Goal: Task Accomplishment & Management: Manage account settings

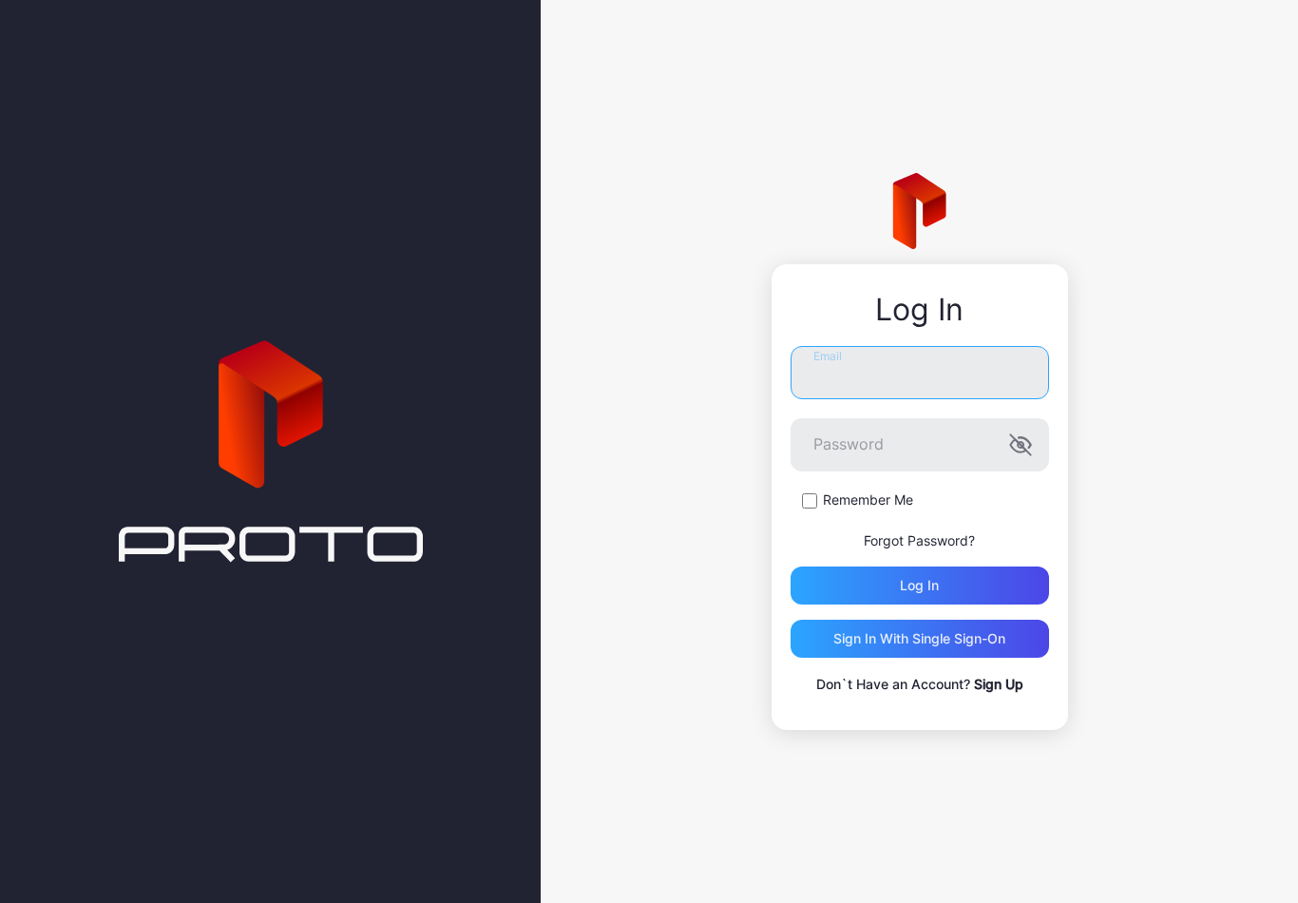
type input "**********"
click at [919, 585] on button "Log in" at bounding box center [920, 585] width 258 height 38
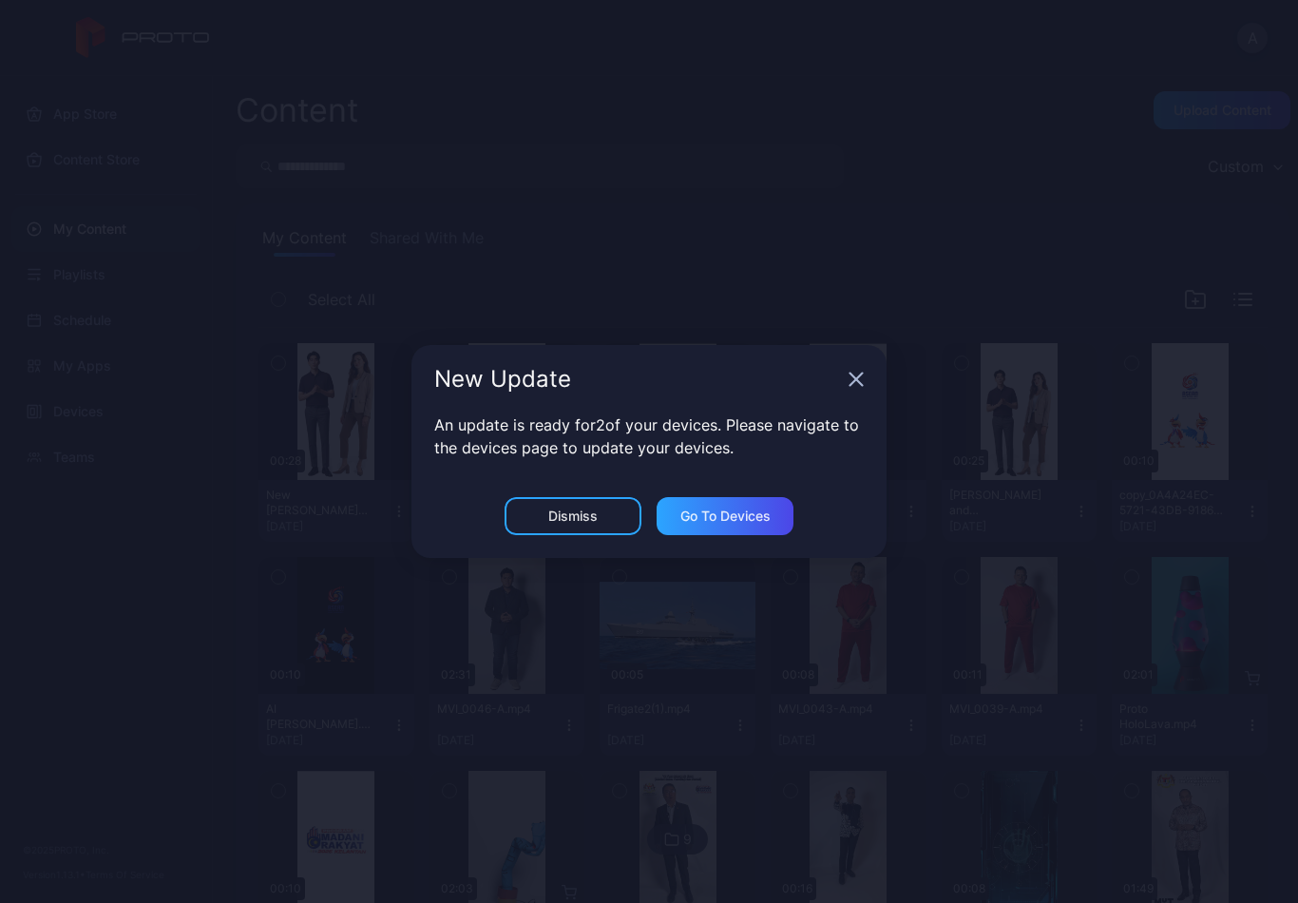
click at [593, 529] on div "Dismiss" at bounding box center [573, 516] width 137 height 38
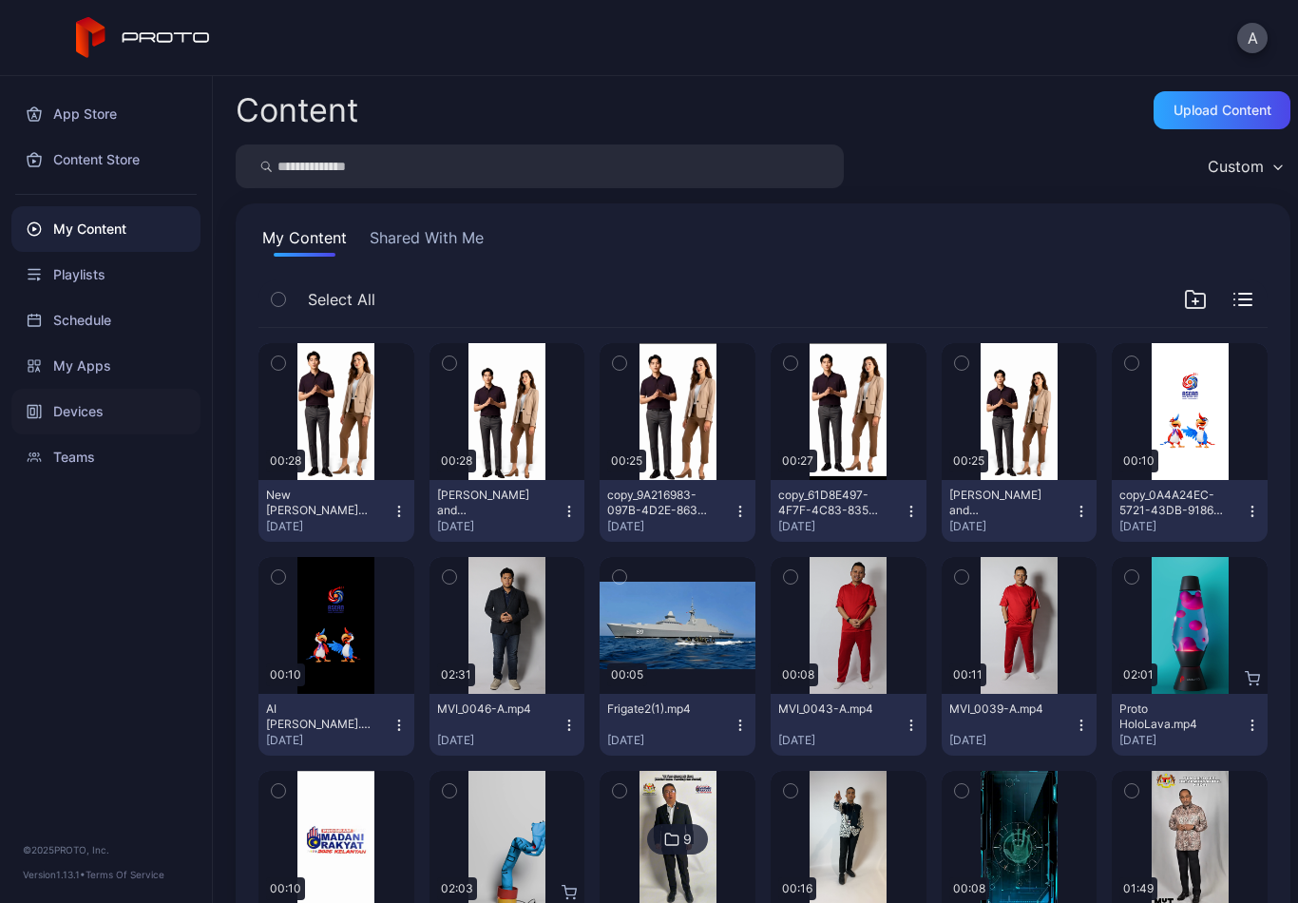
click at [123, 419] on div "Devices" at bounding box center [105, 412] width 189 height 46
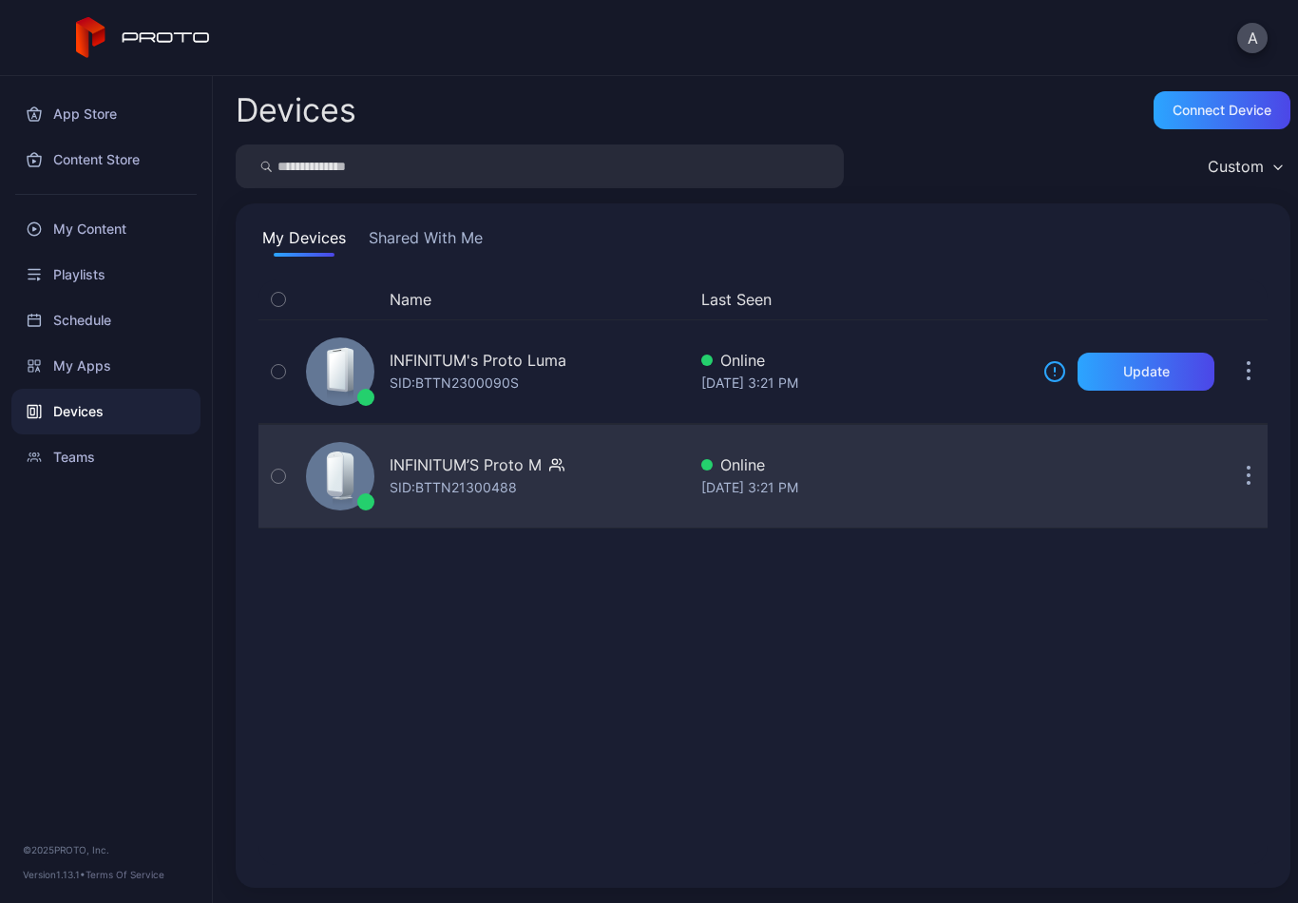
click at [736, 520] on div "INFINITUM’S Proto M SID: BTTN21300488 Online [DATE] 3:21 PM" at bounding box center [762, 476] width 1009 height 95
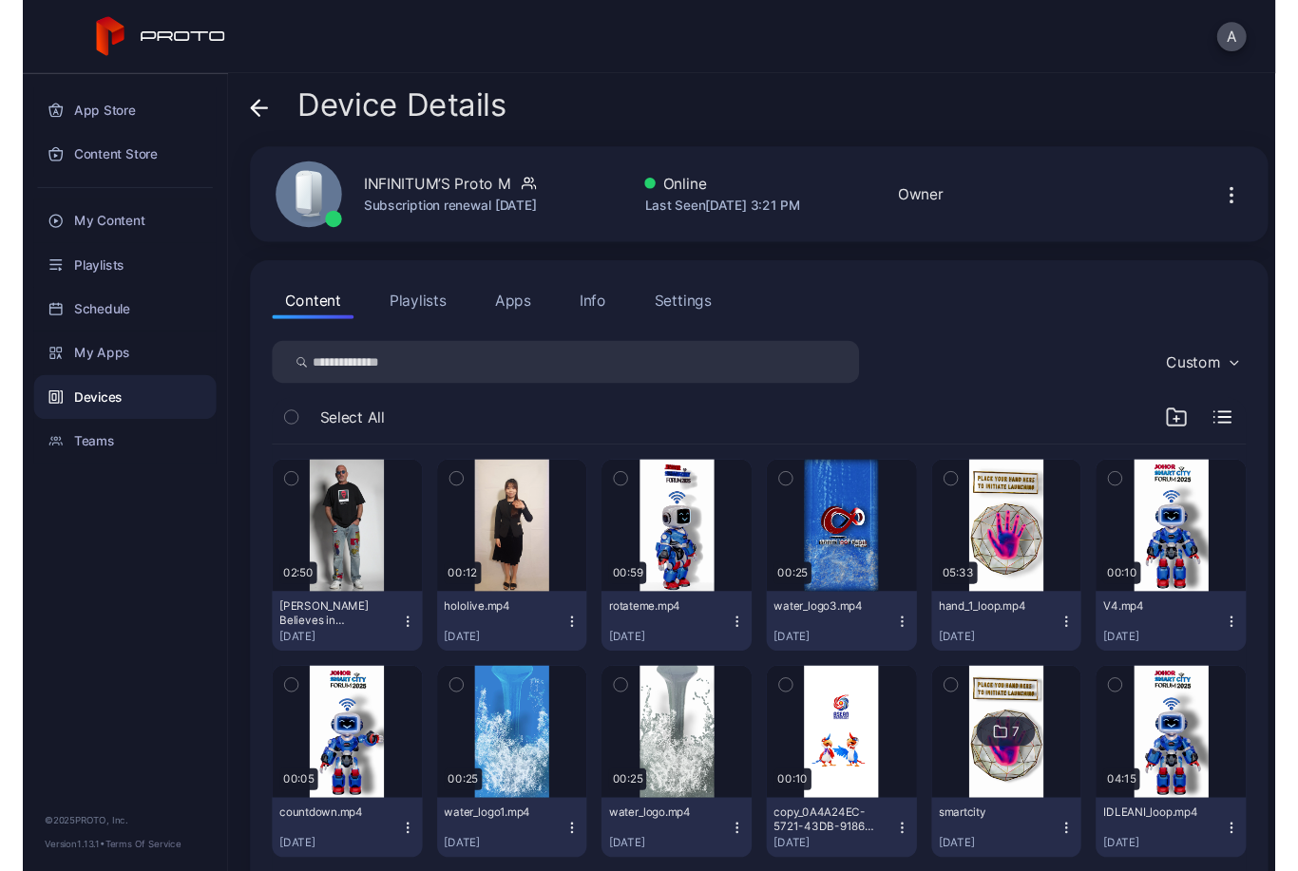
scroll to position [-3, 0]
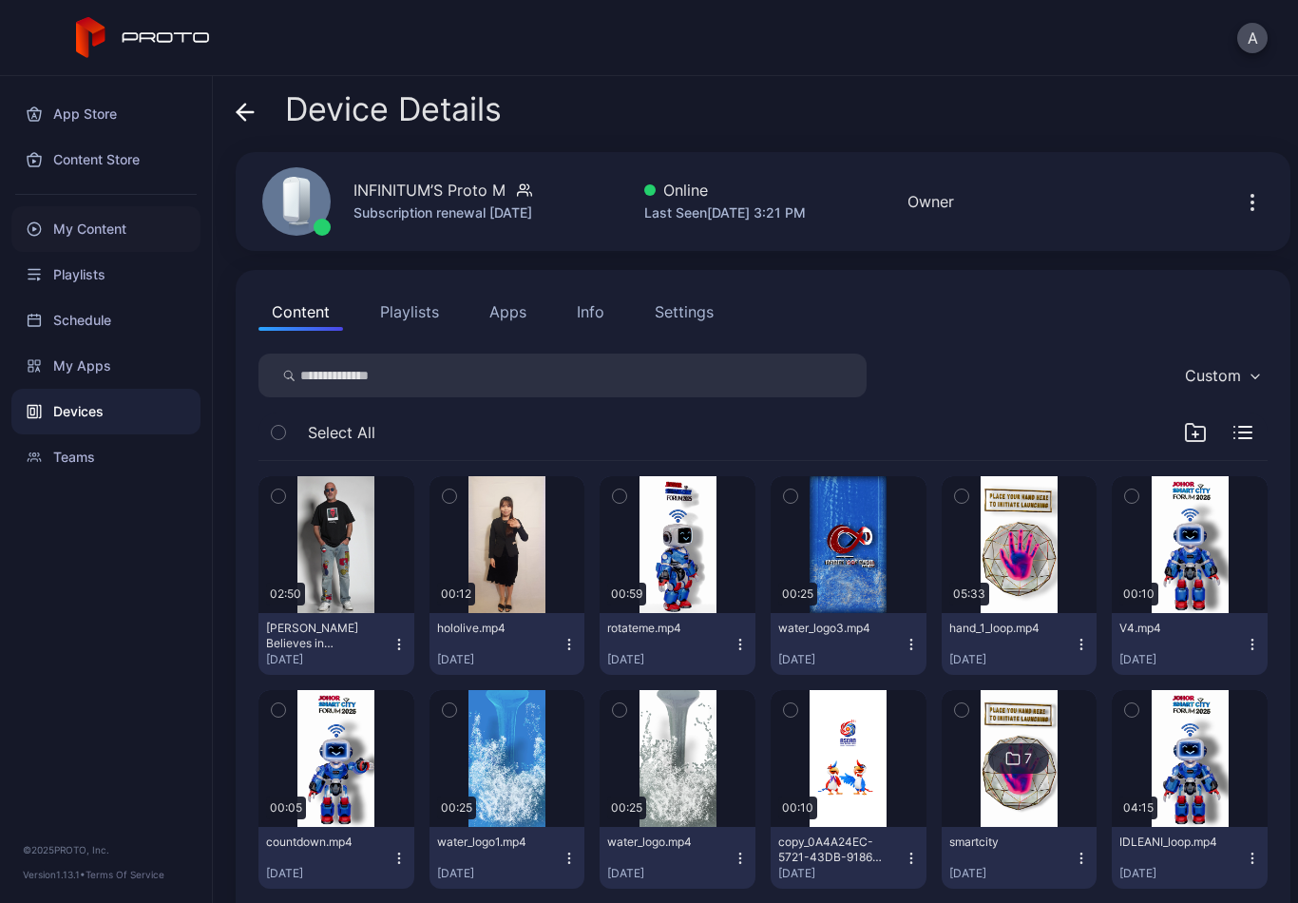
click at [156, 219] on div "My Content" at bounding box center [105, 229] width 189 height 46
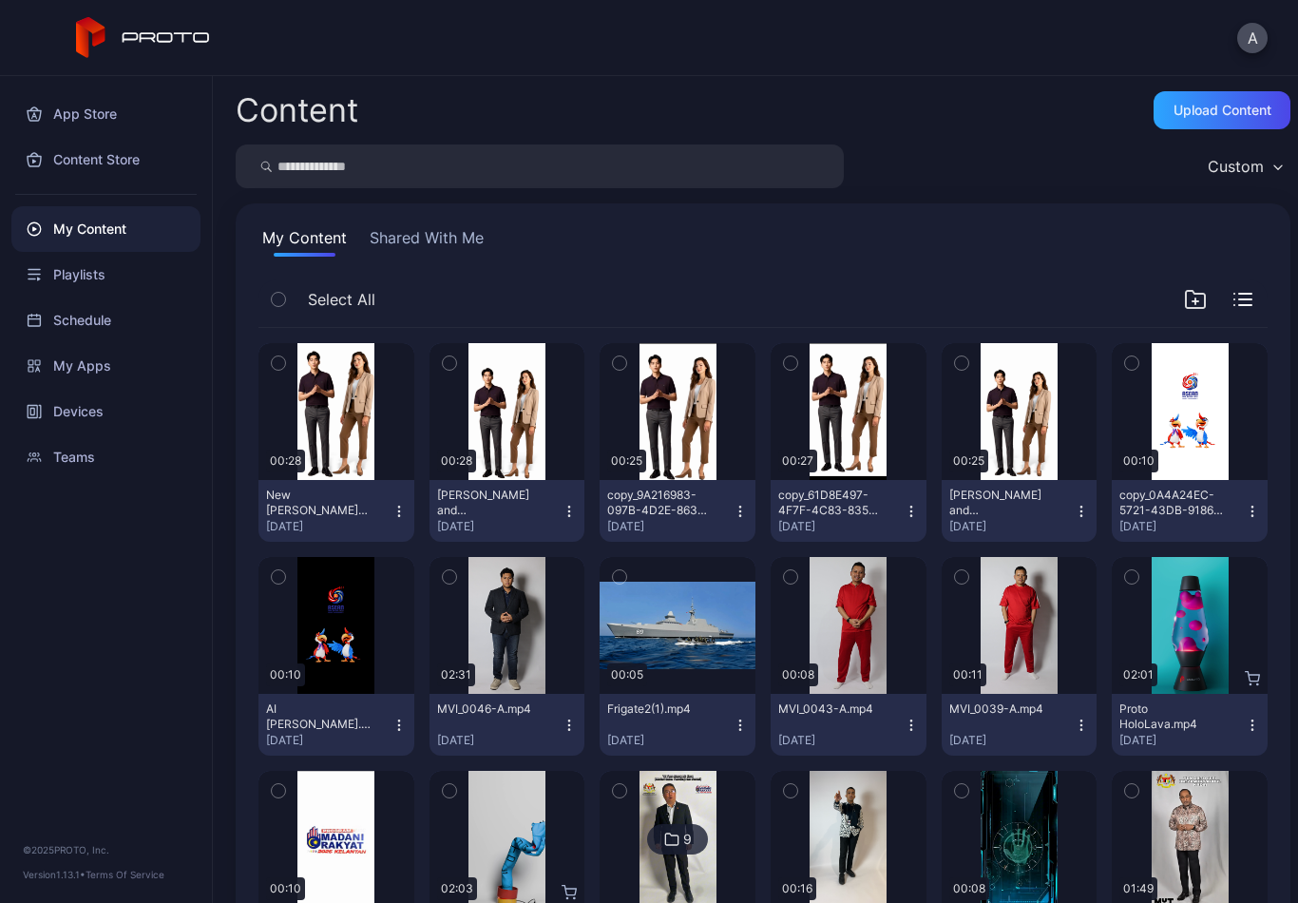
click at [410, 511] on button "New [PERSON_NAME] and [PERSON_NAME] Video_v6B.mp4 [DATE]" at bounding box center [336, 511] width 156 height 62
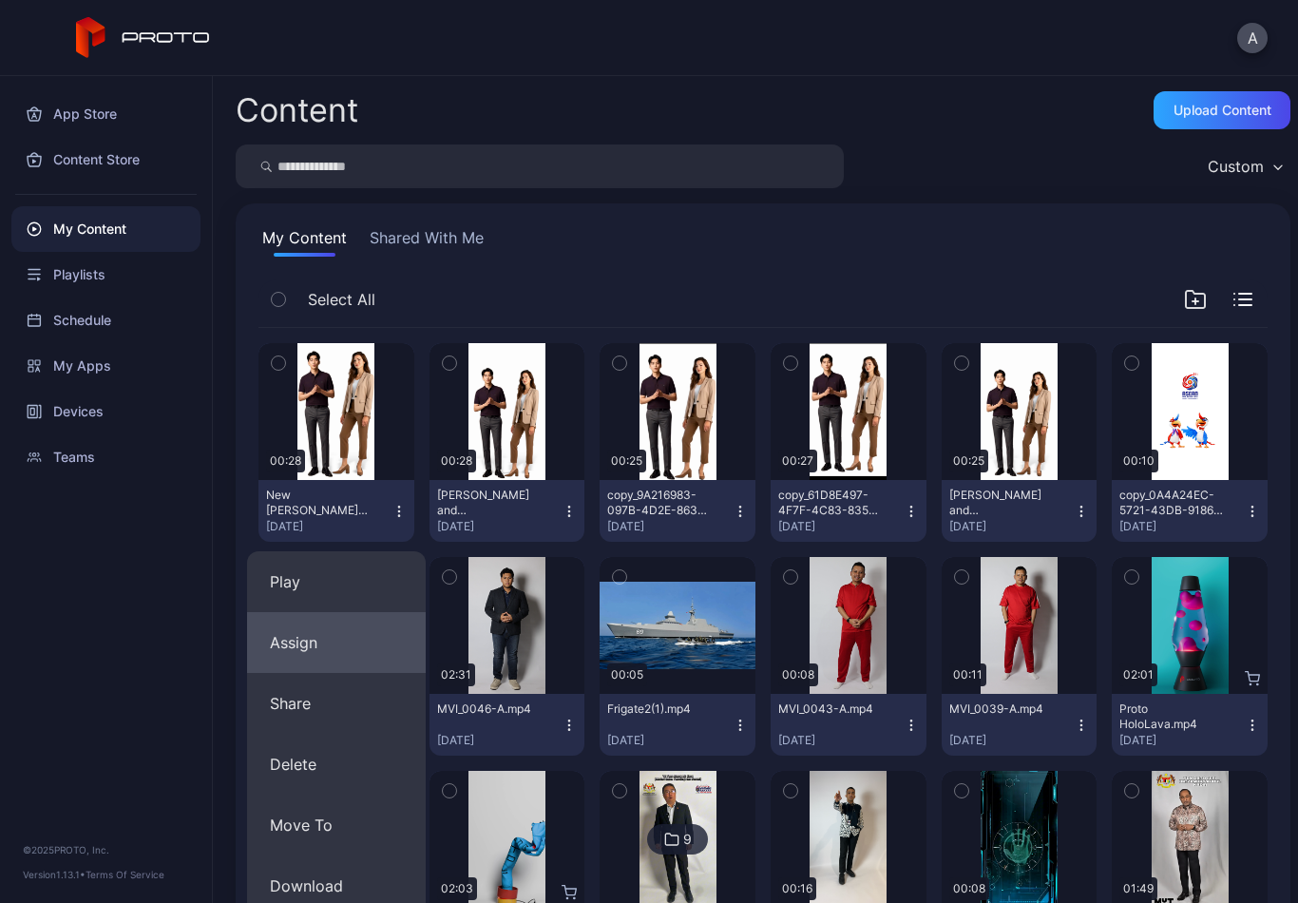
click at [350, 644] on button "Assign" at bounding box center [336, 642] width 179 height 61
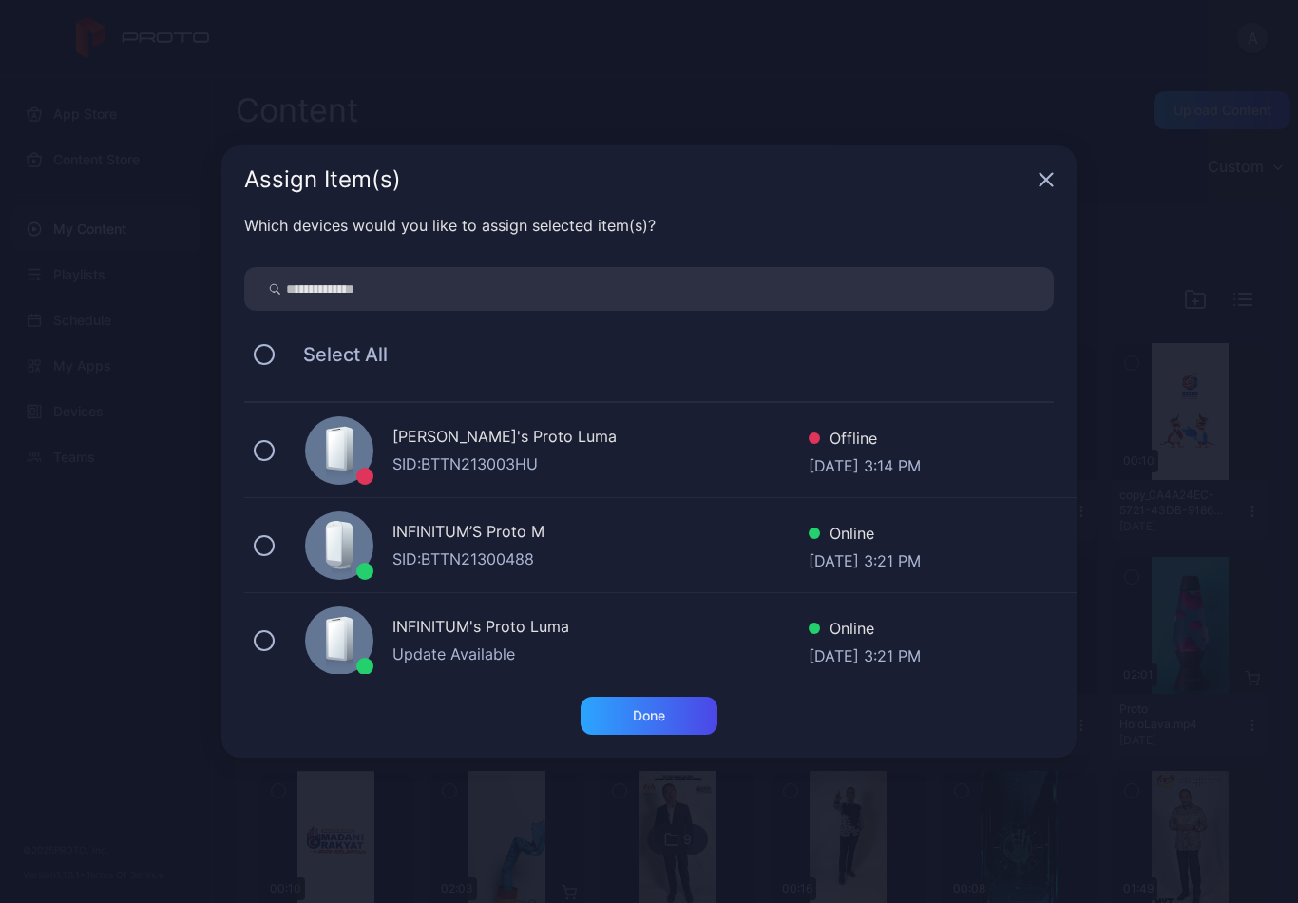
click at [532, 550] on div "SID: BTTN21300488" at bounding box center [600, 558] width 416 height 23
click at [654, 721] on div "Done" at bounding box center [649, 715] width 32 height 15
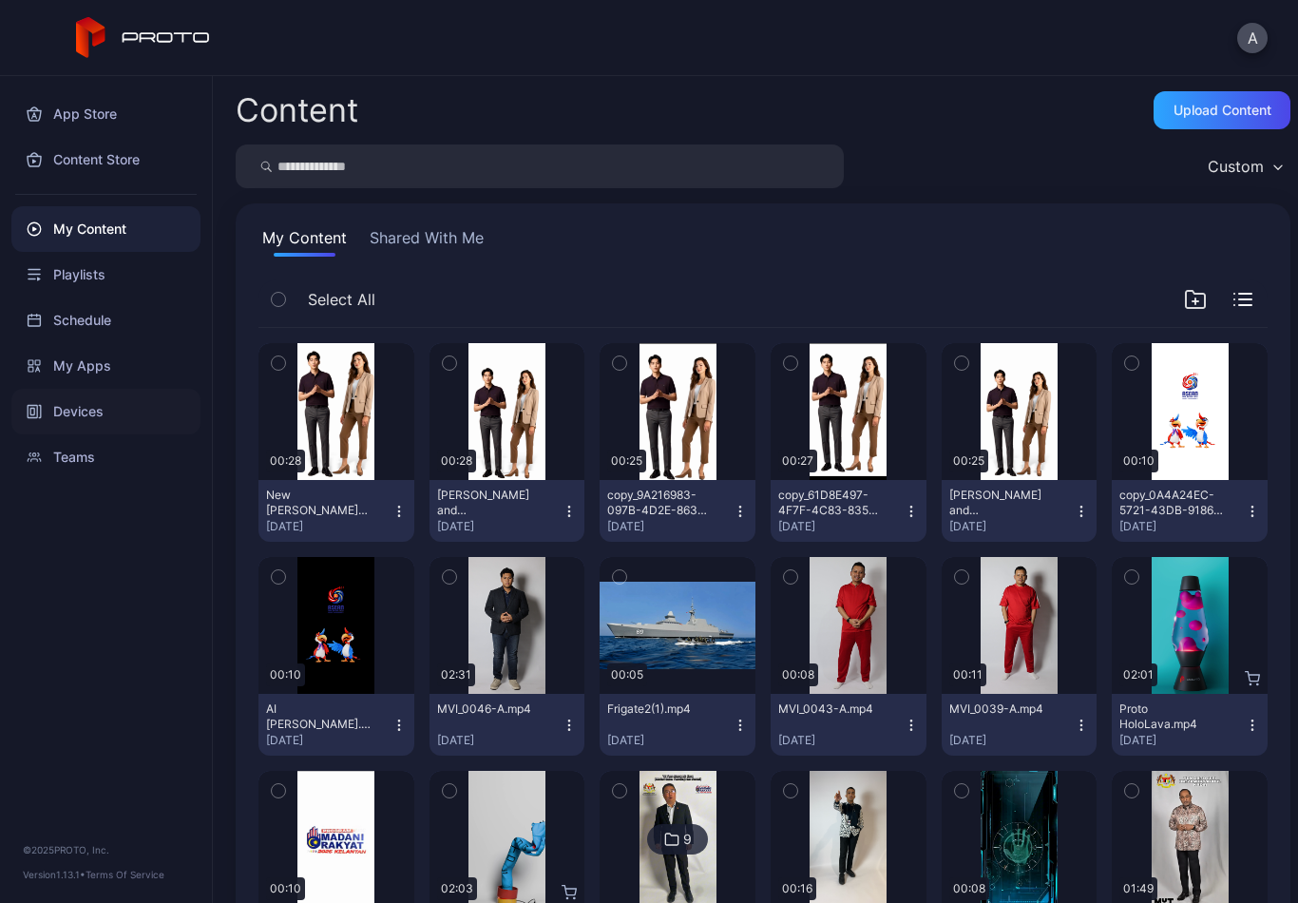
click at [138, 419] on div "Devices" at bounding box center [105, 412] width 189 height 46
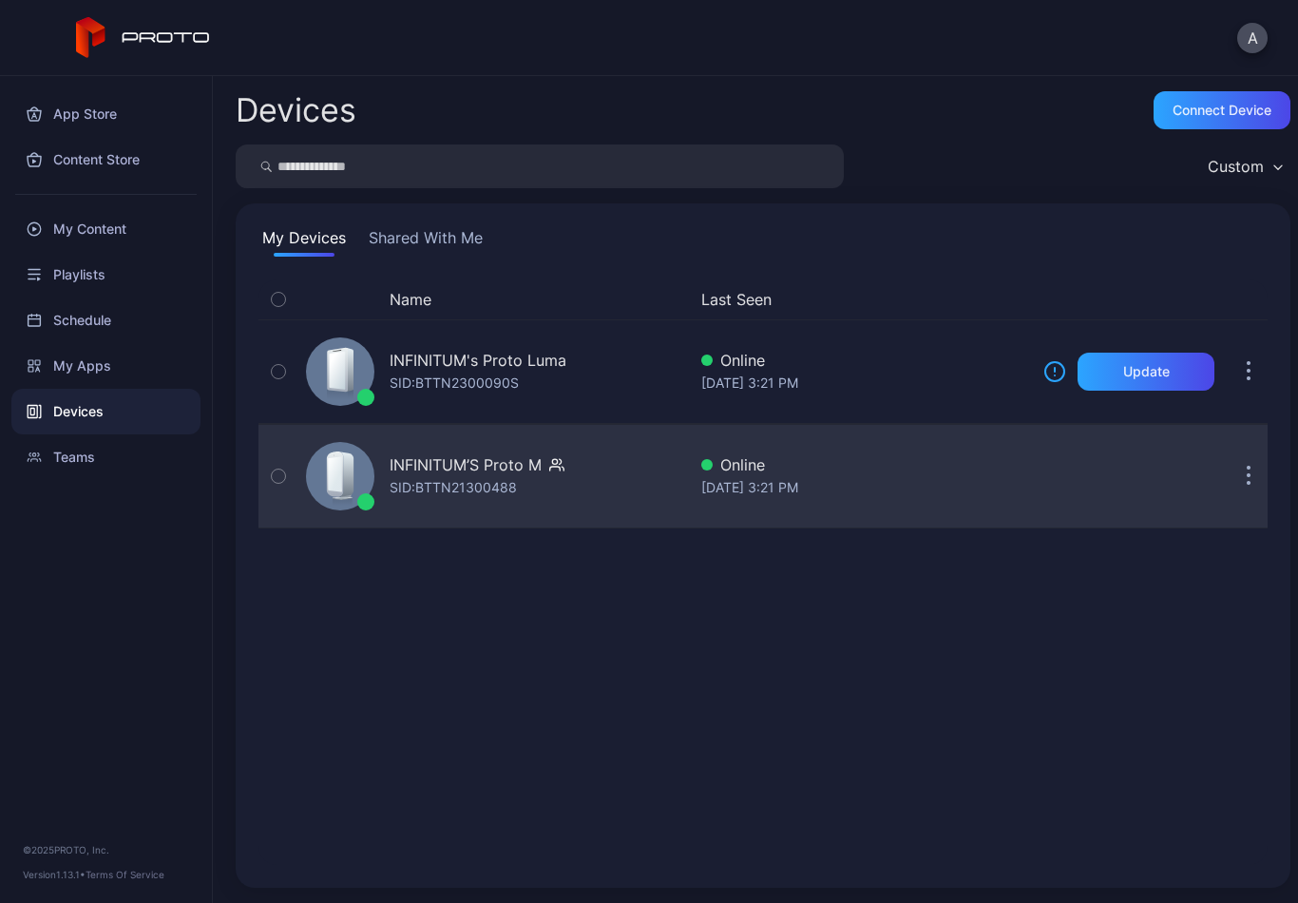
click at [615, 478] on div "INFINITUM’S Proto M SID: BTTN21300488" at bounding box center [492, 476] width 388 height 95
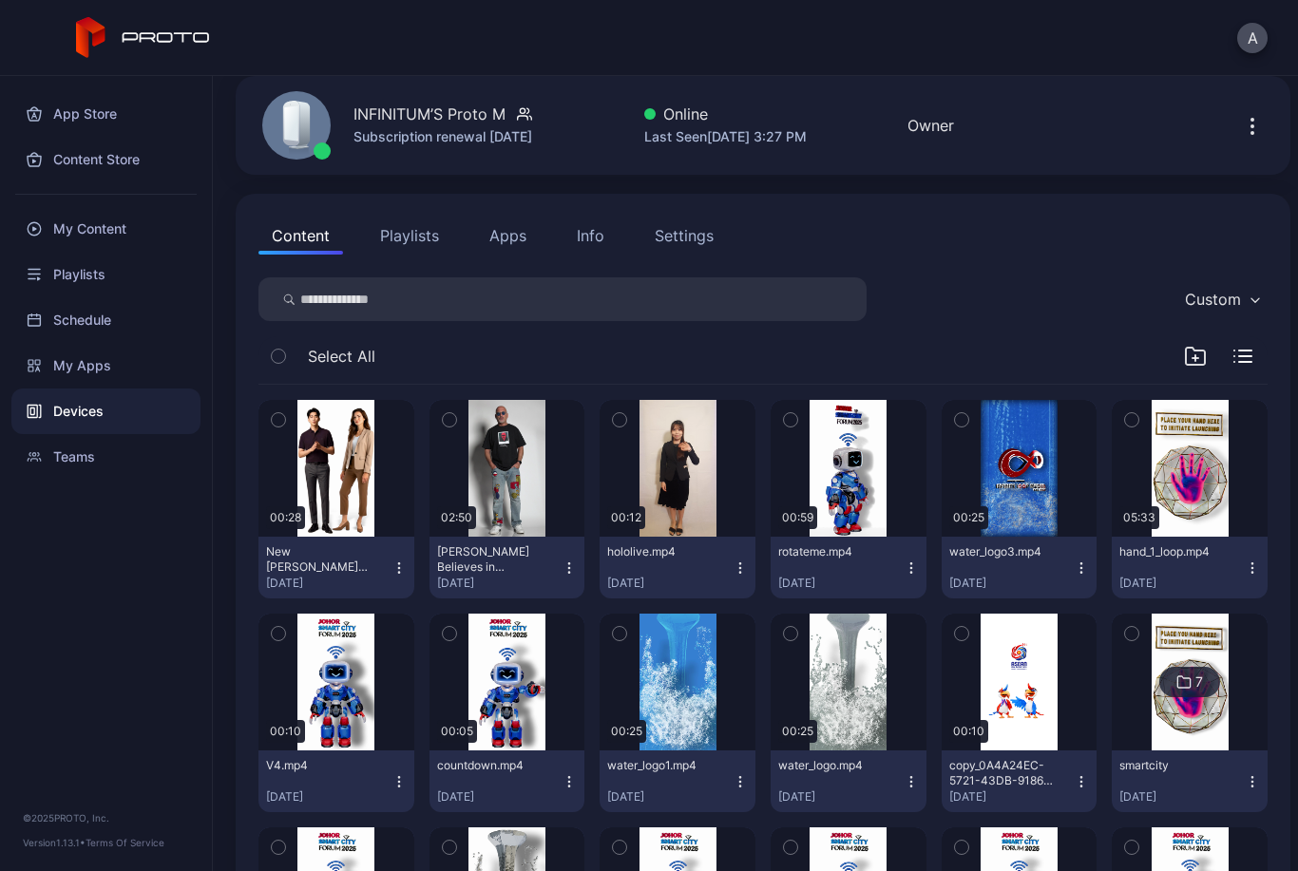
scroll to position [86, 0]
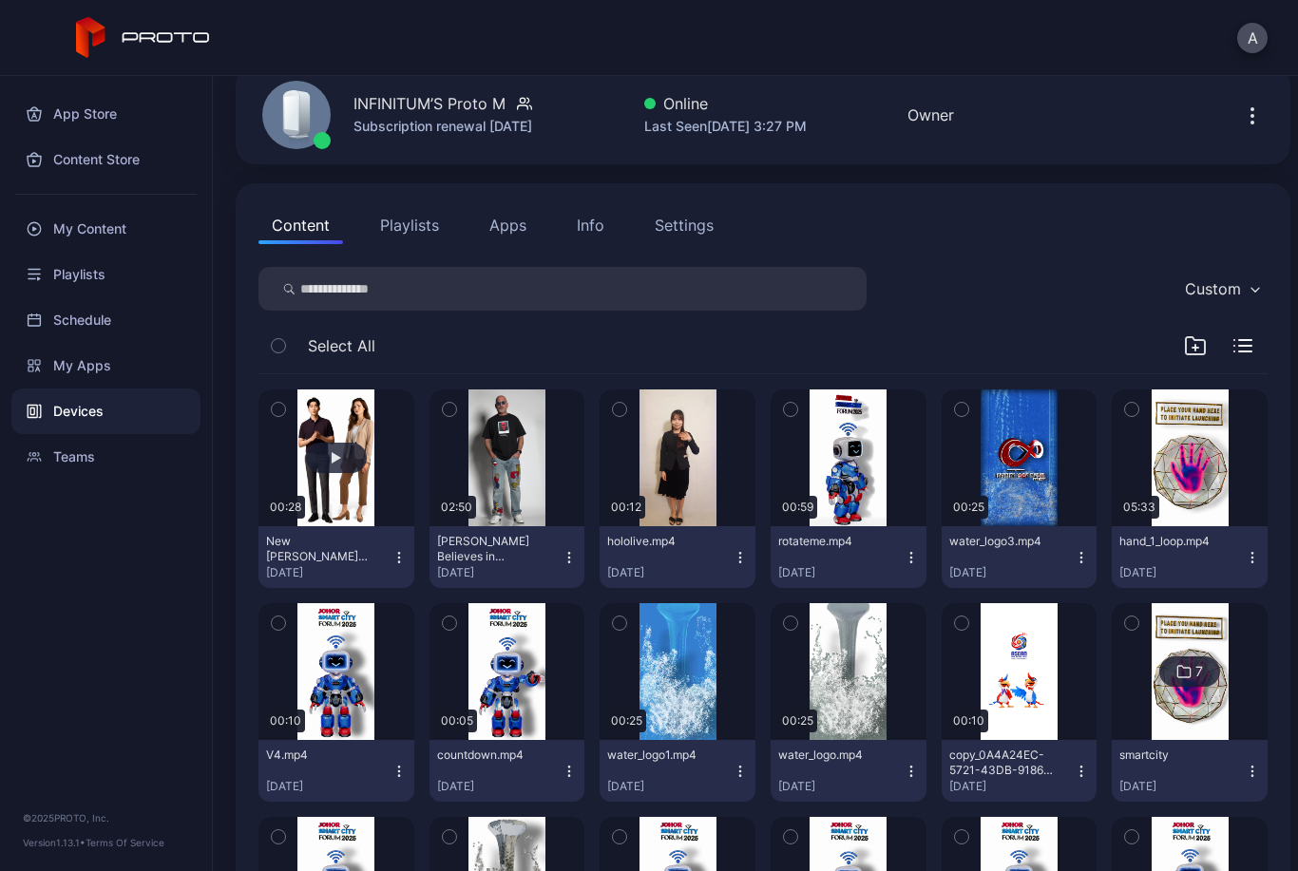
click at [341, 447] on div "button" at bounding box center [336, 458] width 61 height 30
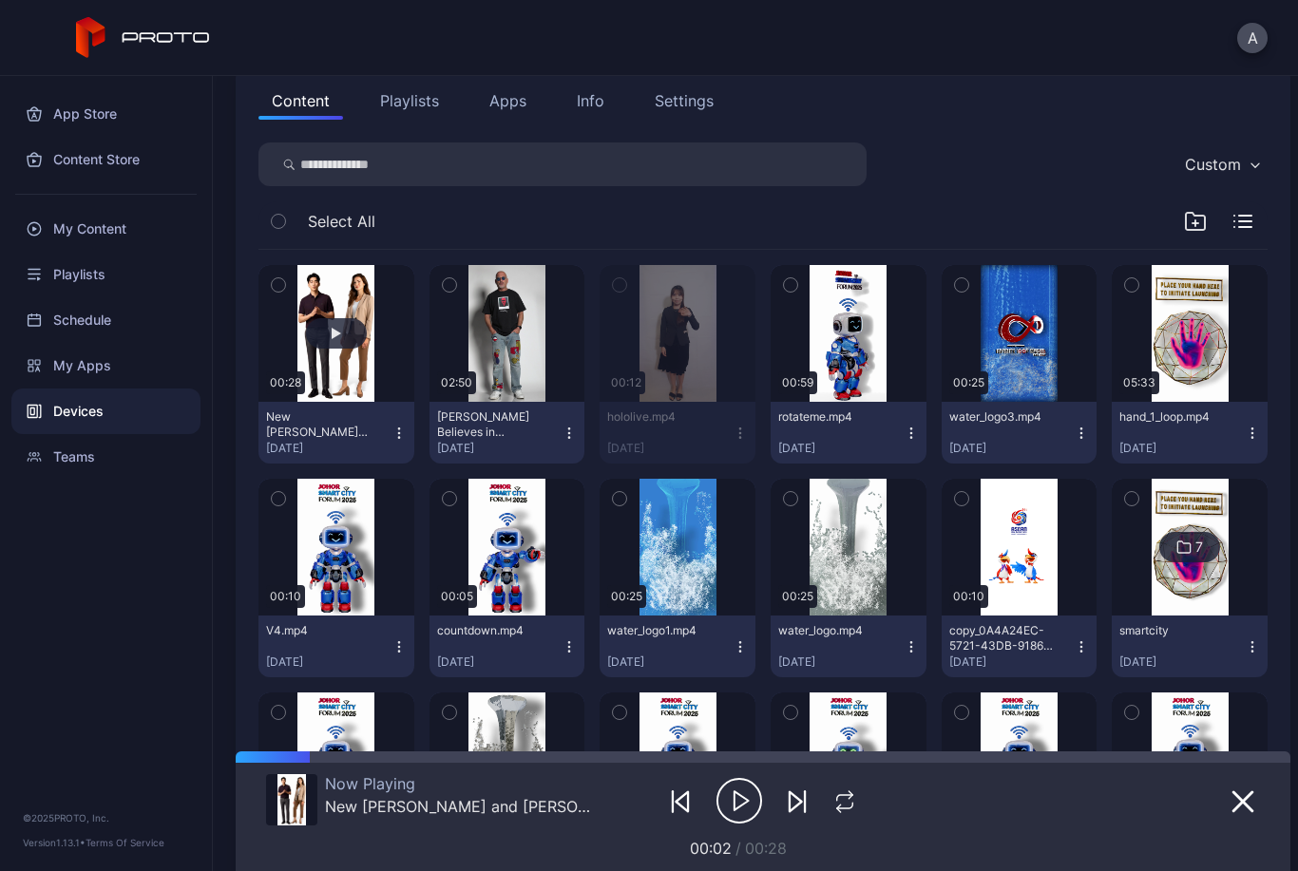
scroll to position [213, 0]
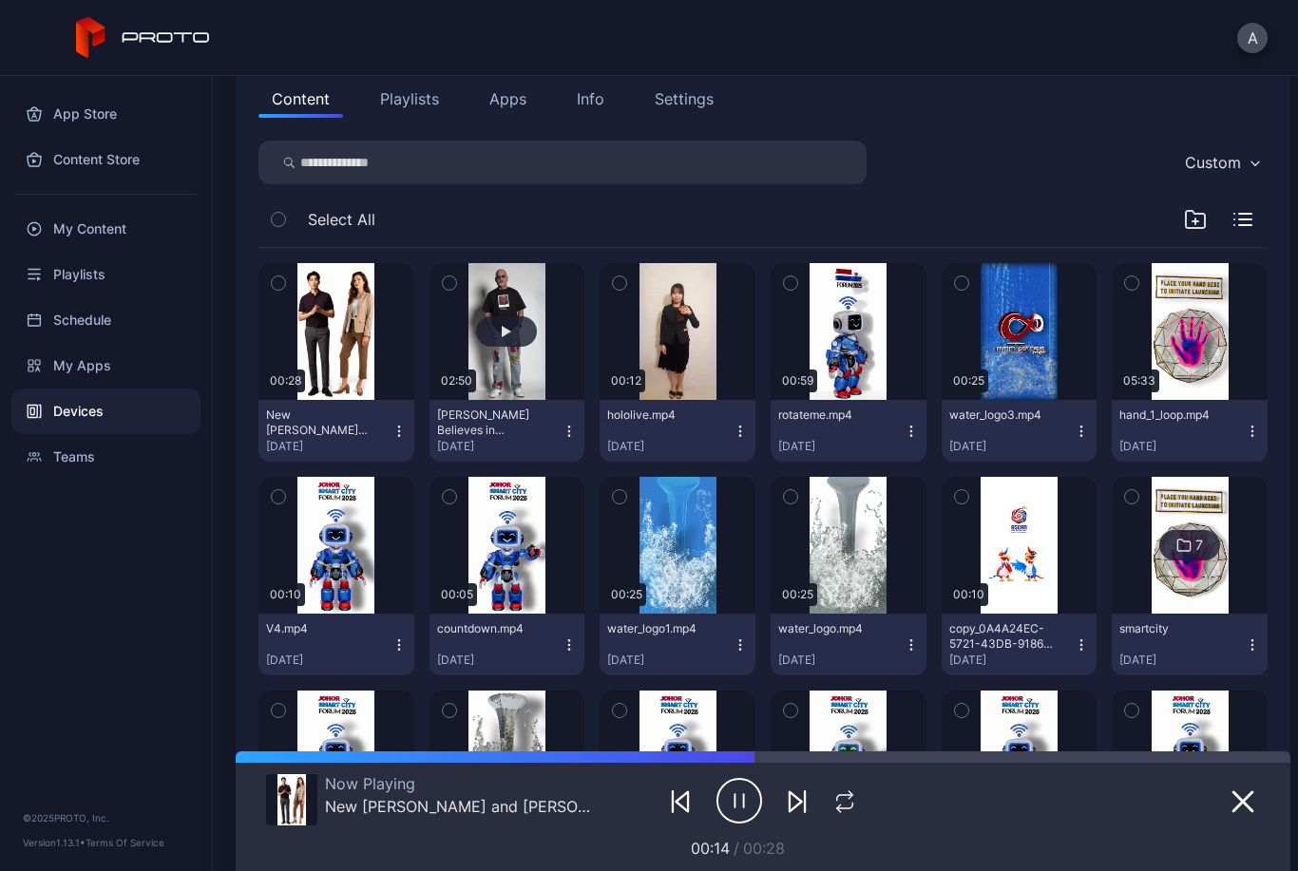
click at [495, 300] on button "button" at bounding box center [508, 331] width 156 height 137
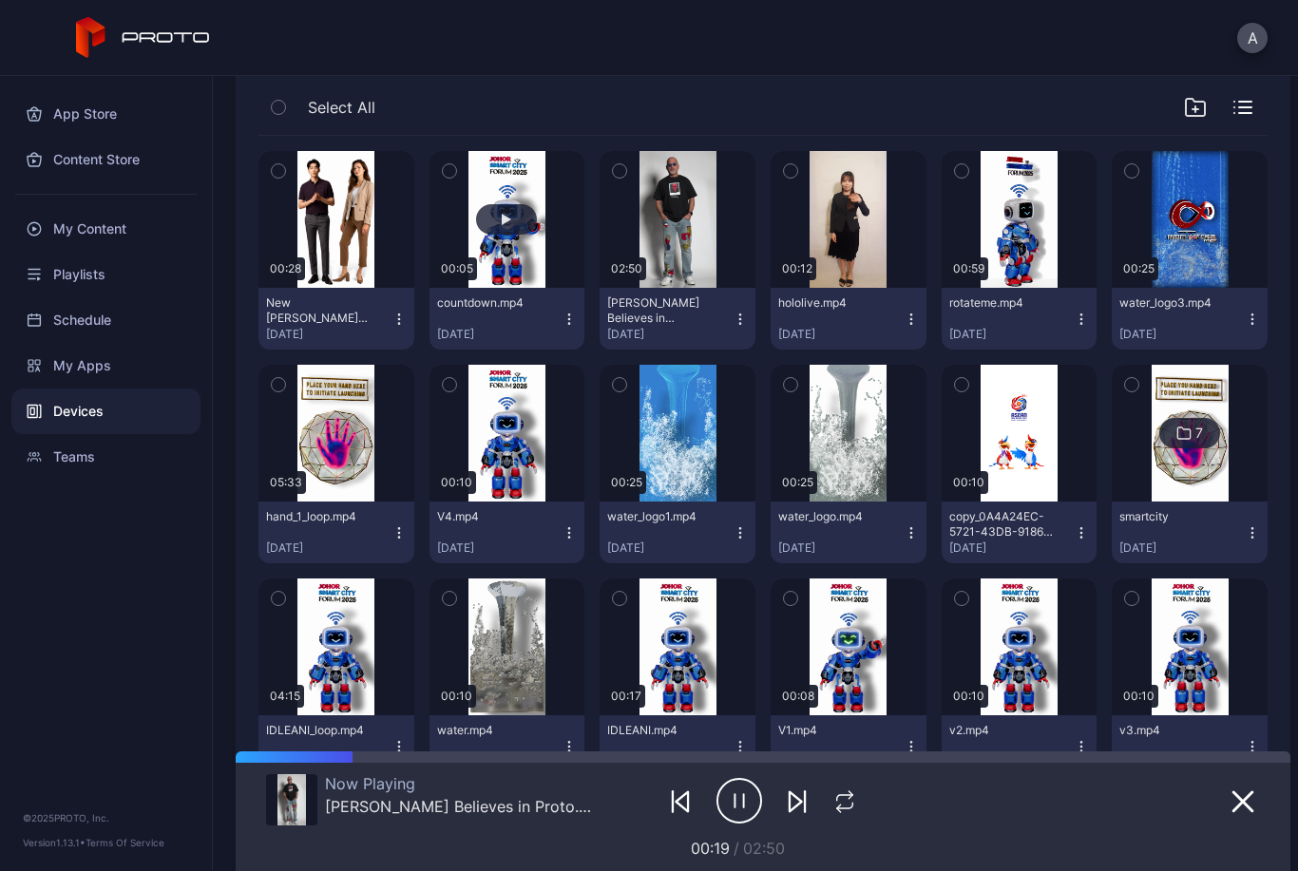
scroll to position [231, 0]
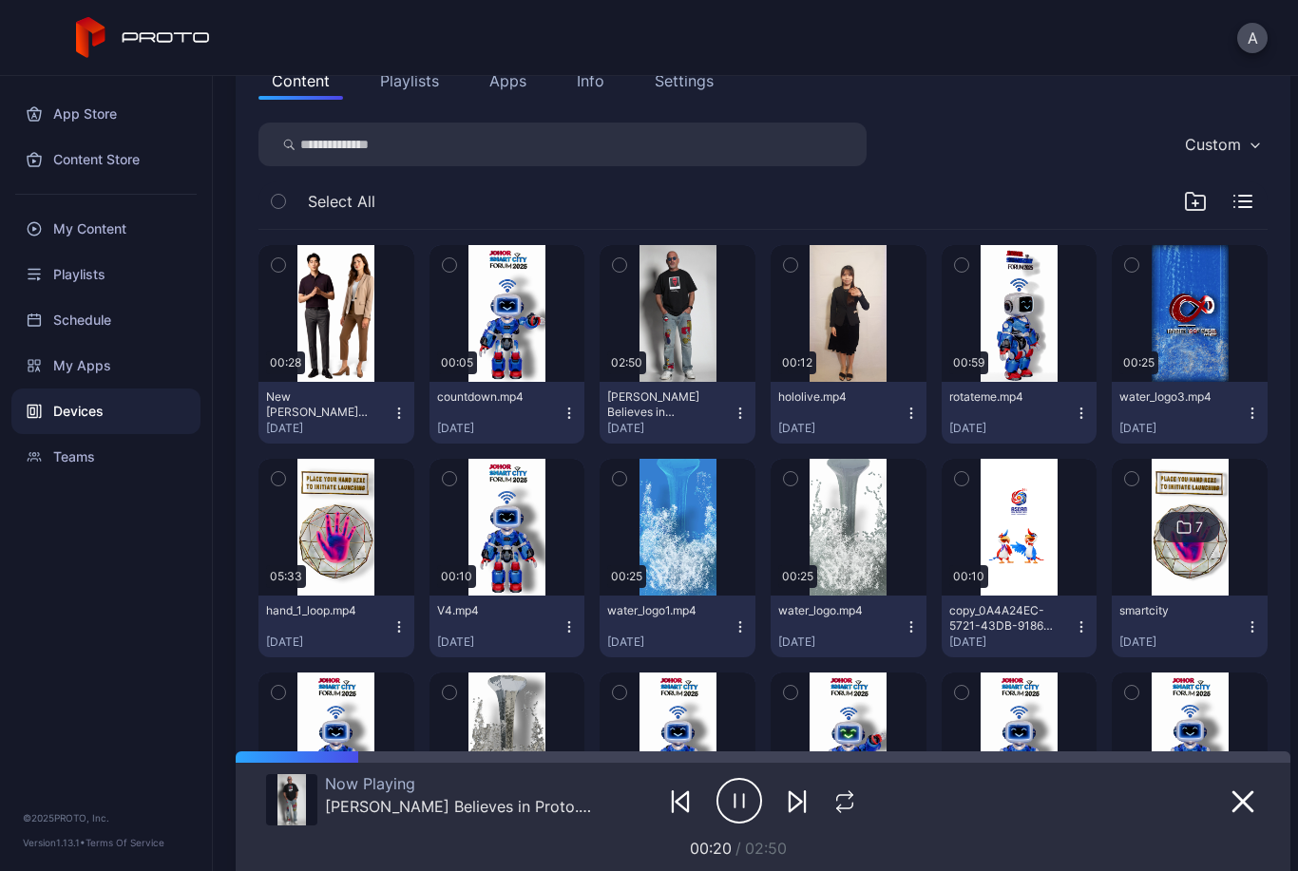
click at [1228, 133] on div "Custom" at bounding box center [1222, 144] width 92 height 29
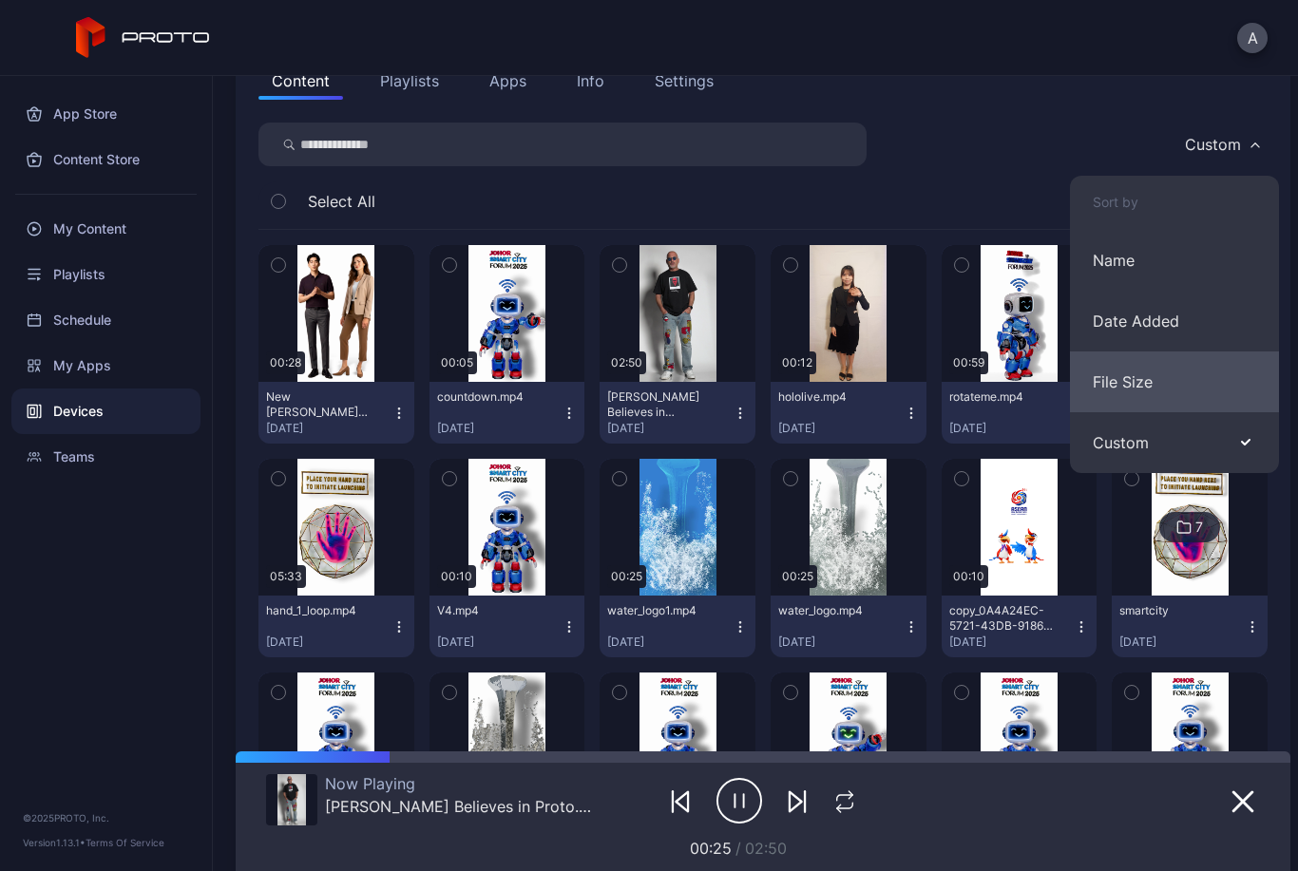
click at [1159, 354] on button "File Size" at bounding box center [1174, 382] width 209 height 61
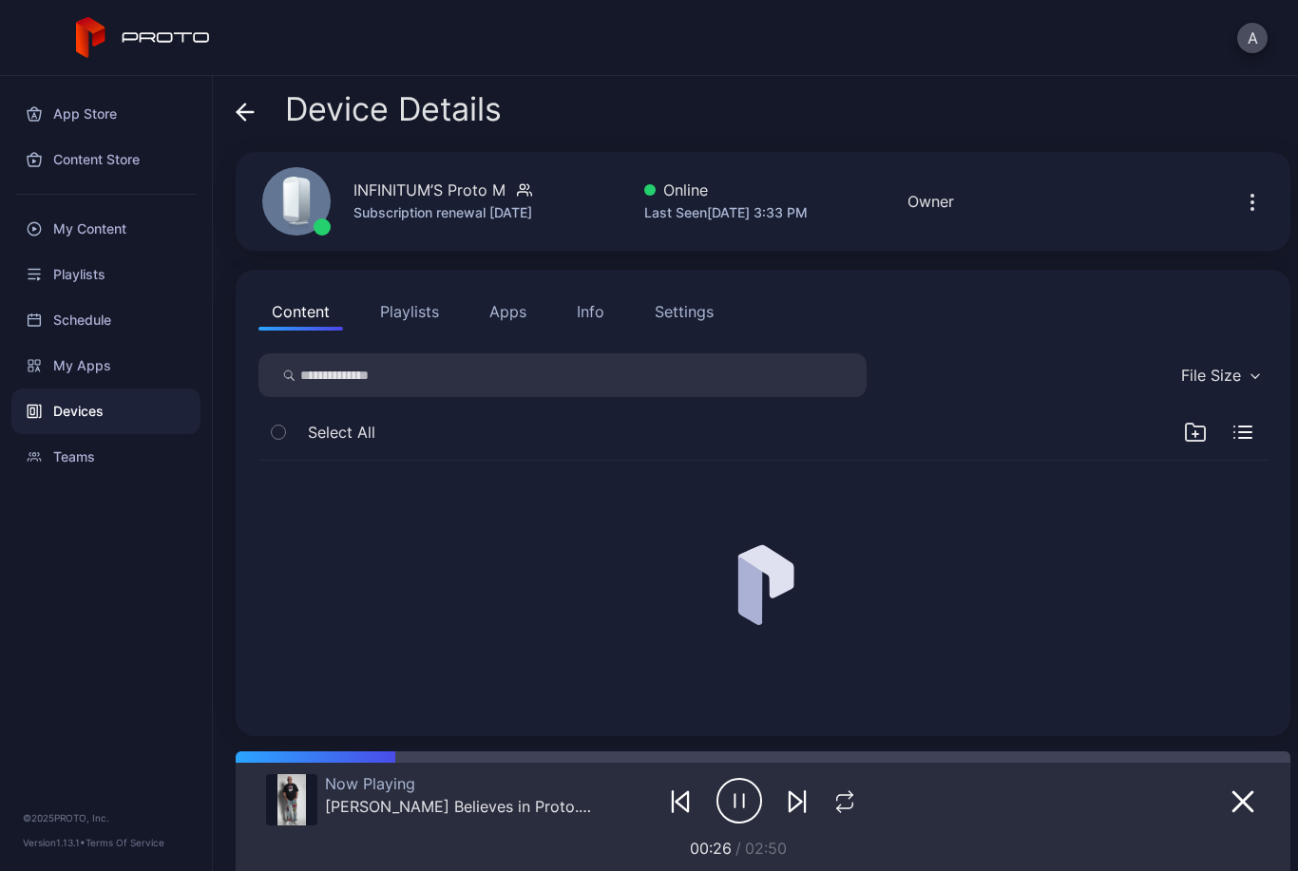
click at [1266, 210] on button "button" at bounding box center [1252, 201] width 30 height 38
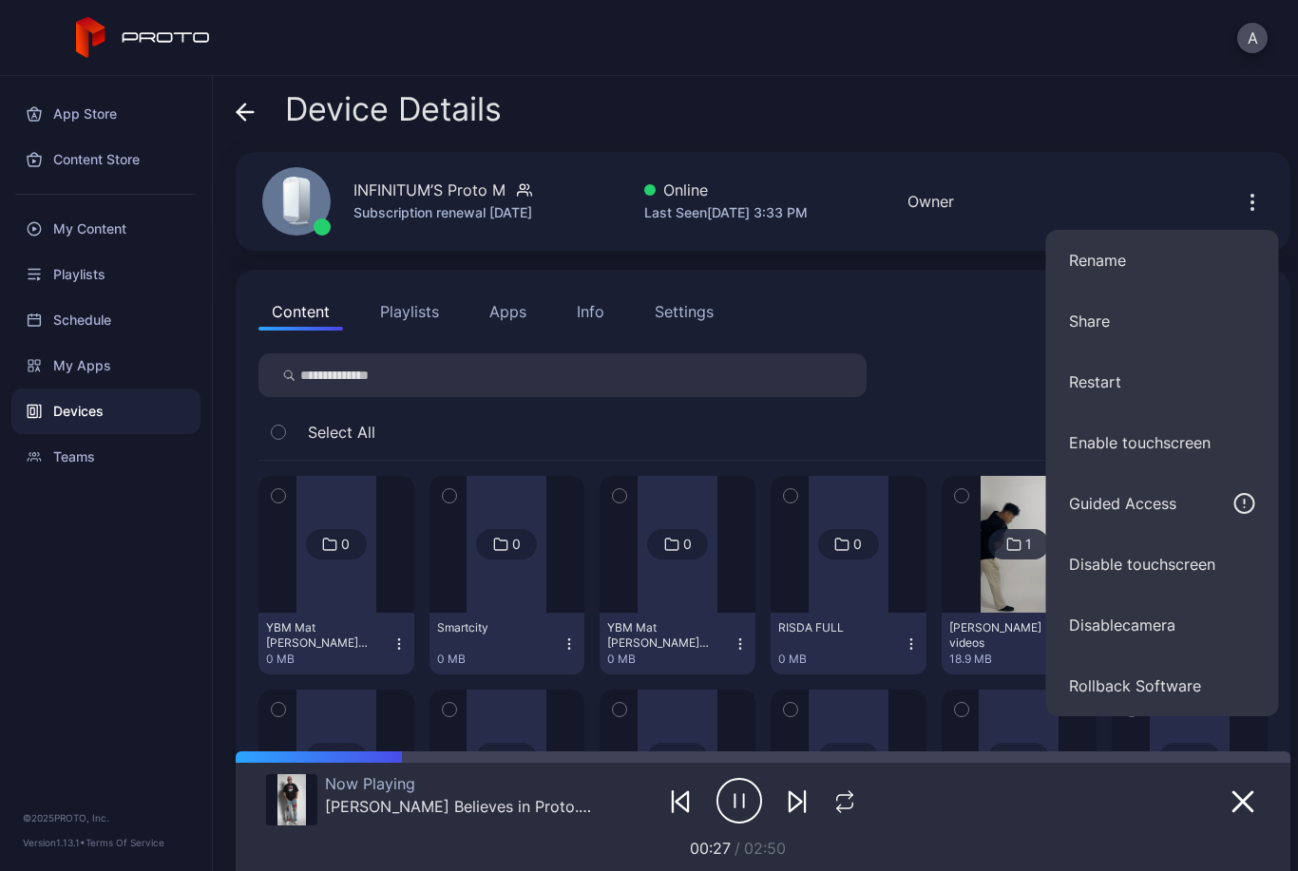
click at [1234, 104] on div "Device Details" at bounding box center [763, 114] width 1055 height 46
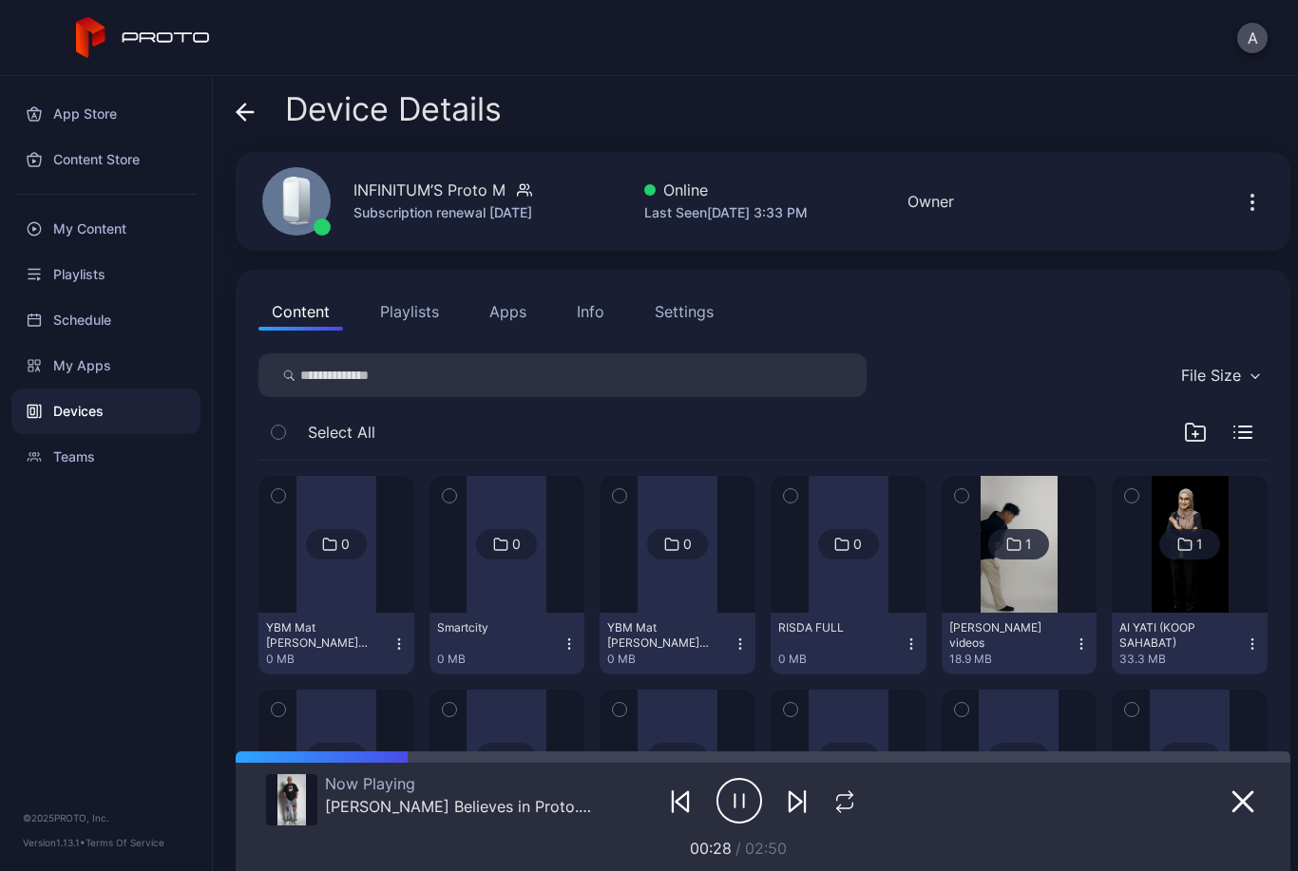
click at [1238, 367] on div "File Size" at bounding box center [1211, 375] width 60 height 19
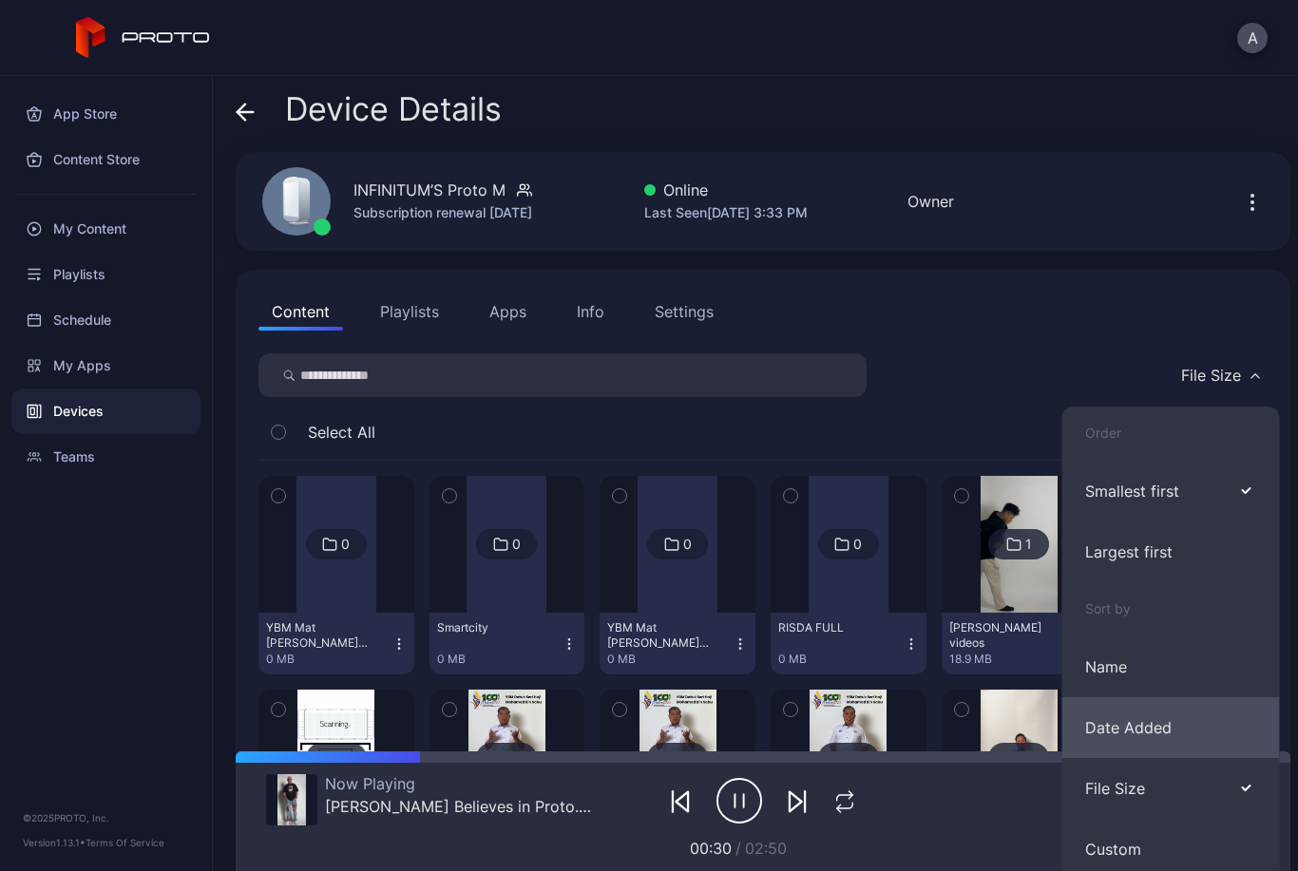
click at [1158, 731] on button "Date Added" at bounding box center [1171, 728] width 218 height 61
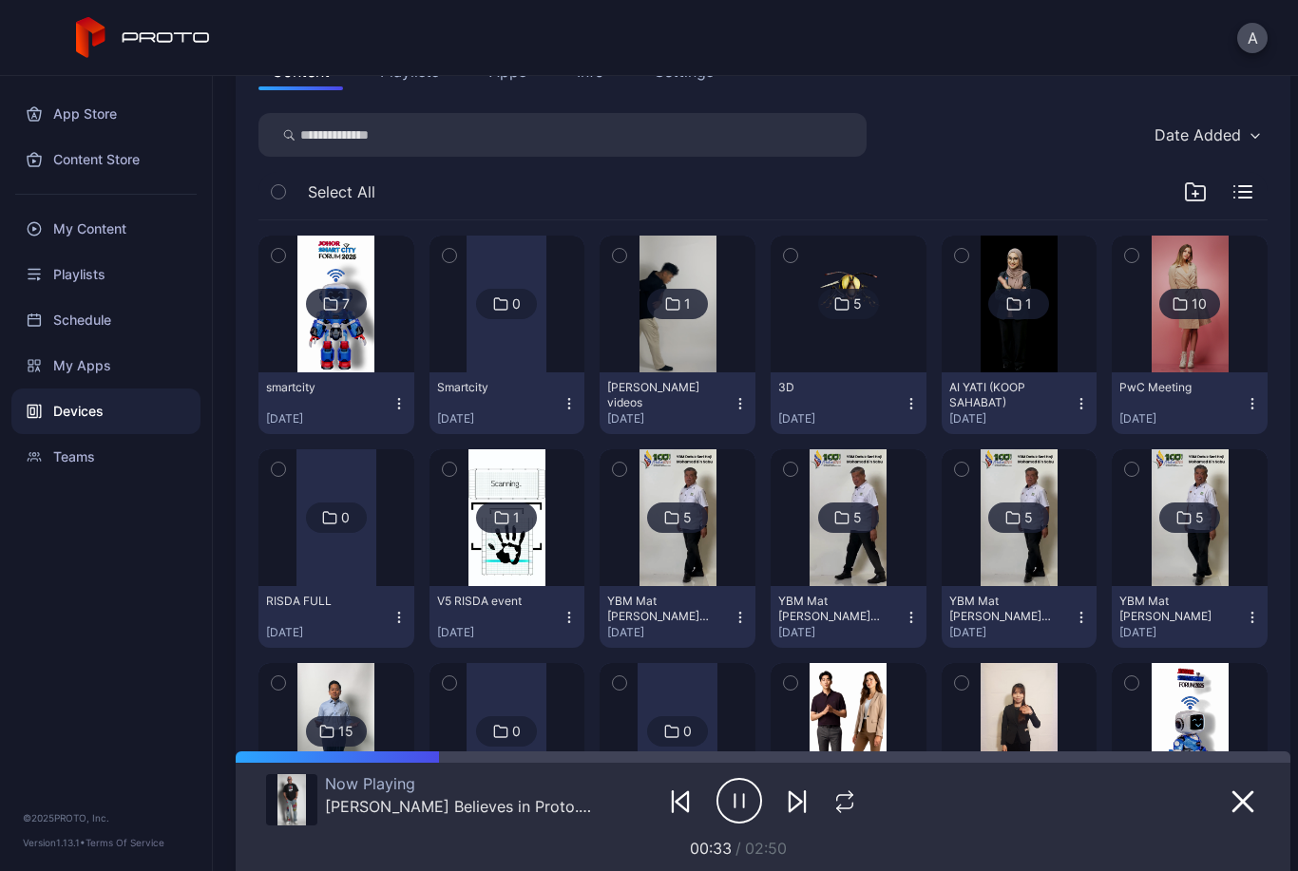
scroll to position [207, 0]
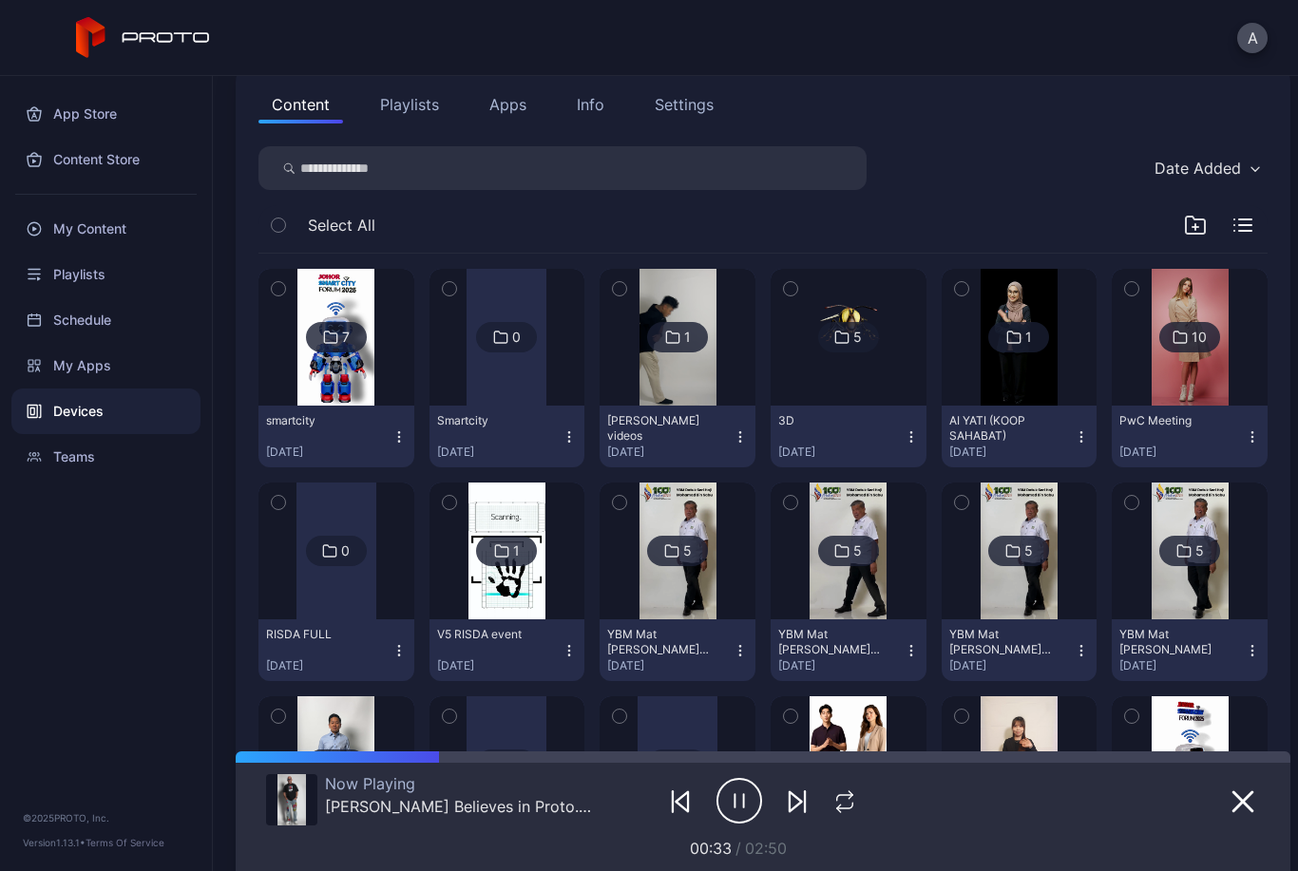
click at [1236, 155] on div "Date Added" at bounding box center [1206, 168] width 123 height 29
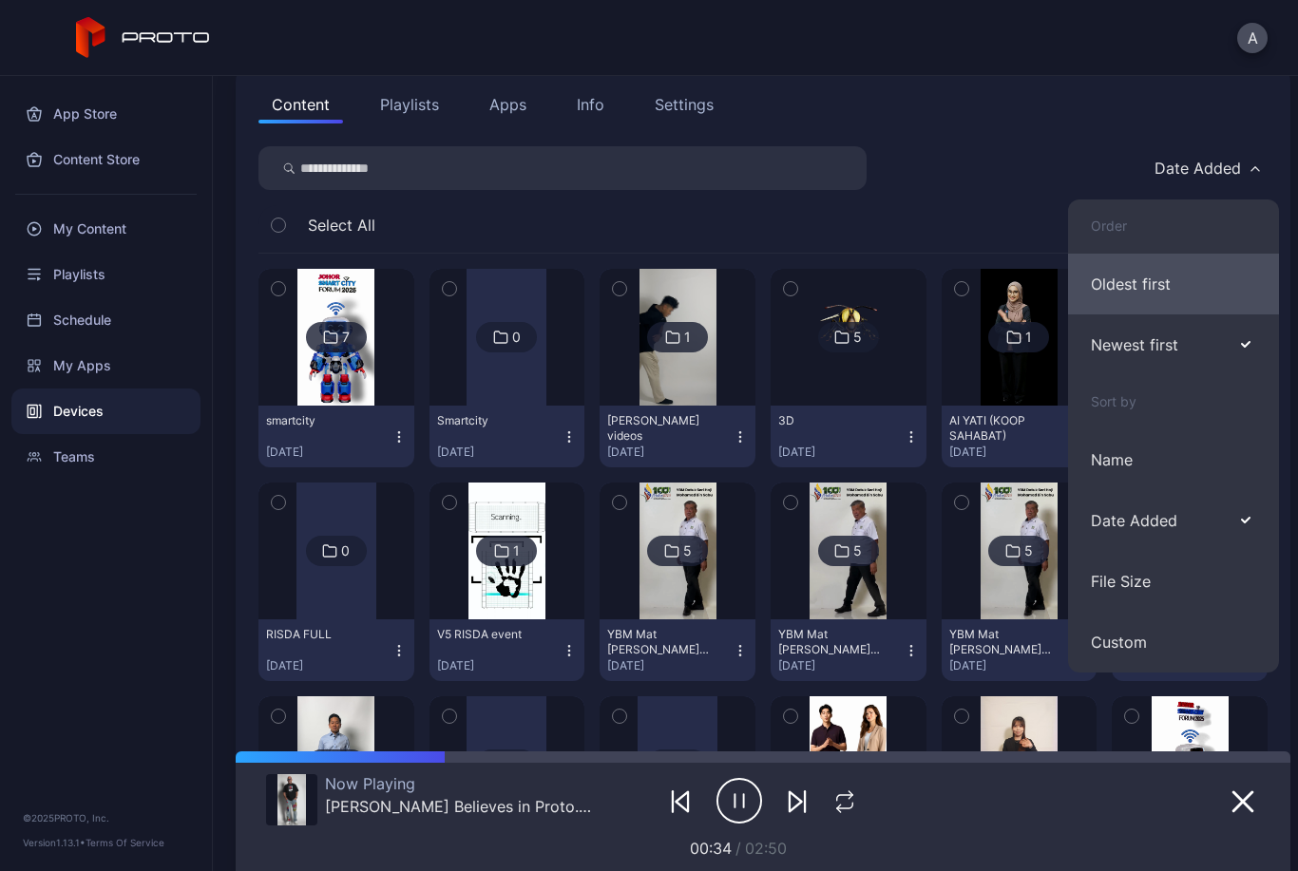
click at [1221, 276] on button "Oldest first" at bounding box center [1173, 284] width 211 height 61
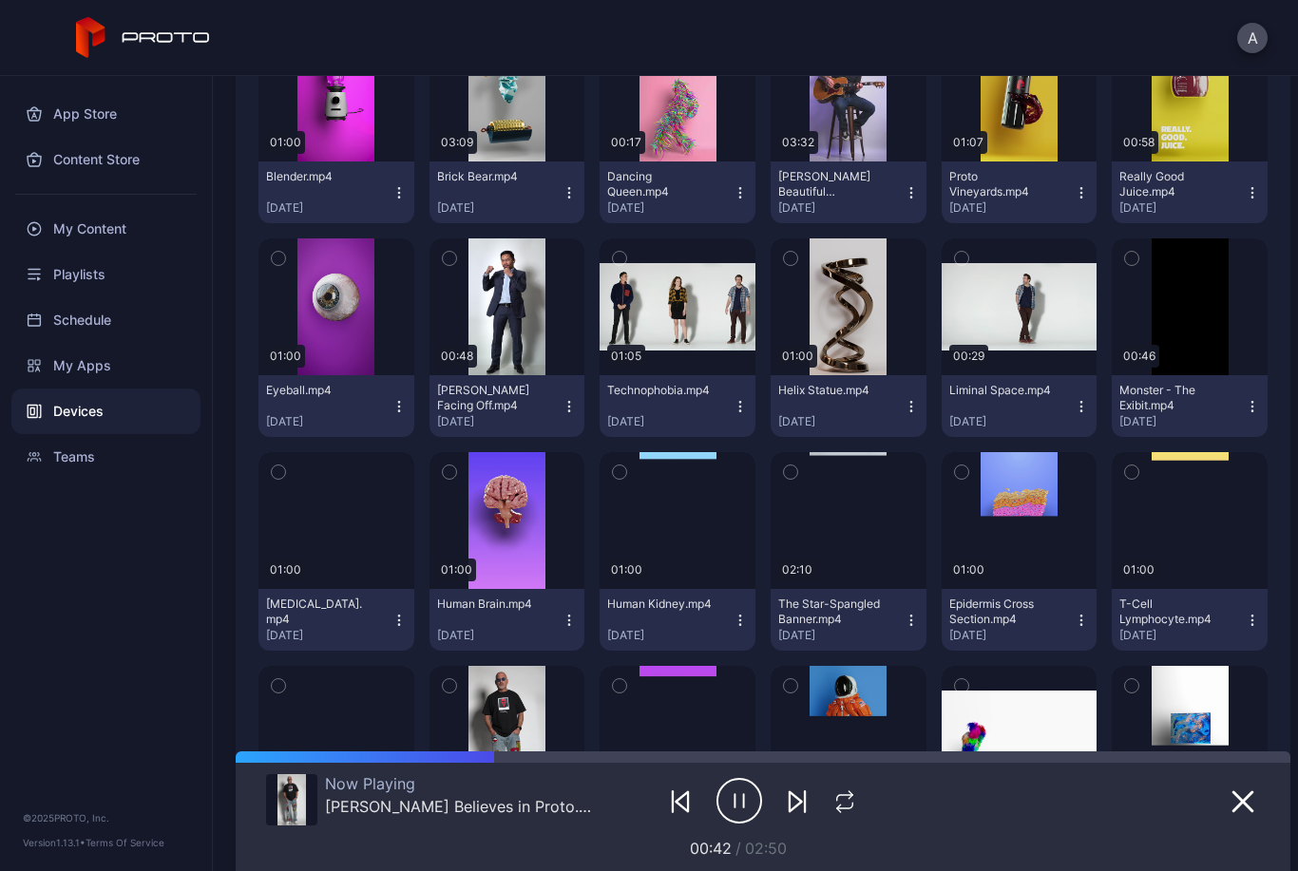
scroll to position [1311, 0]
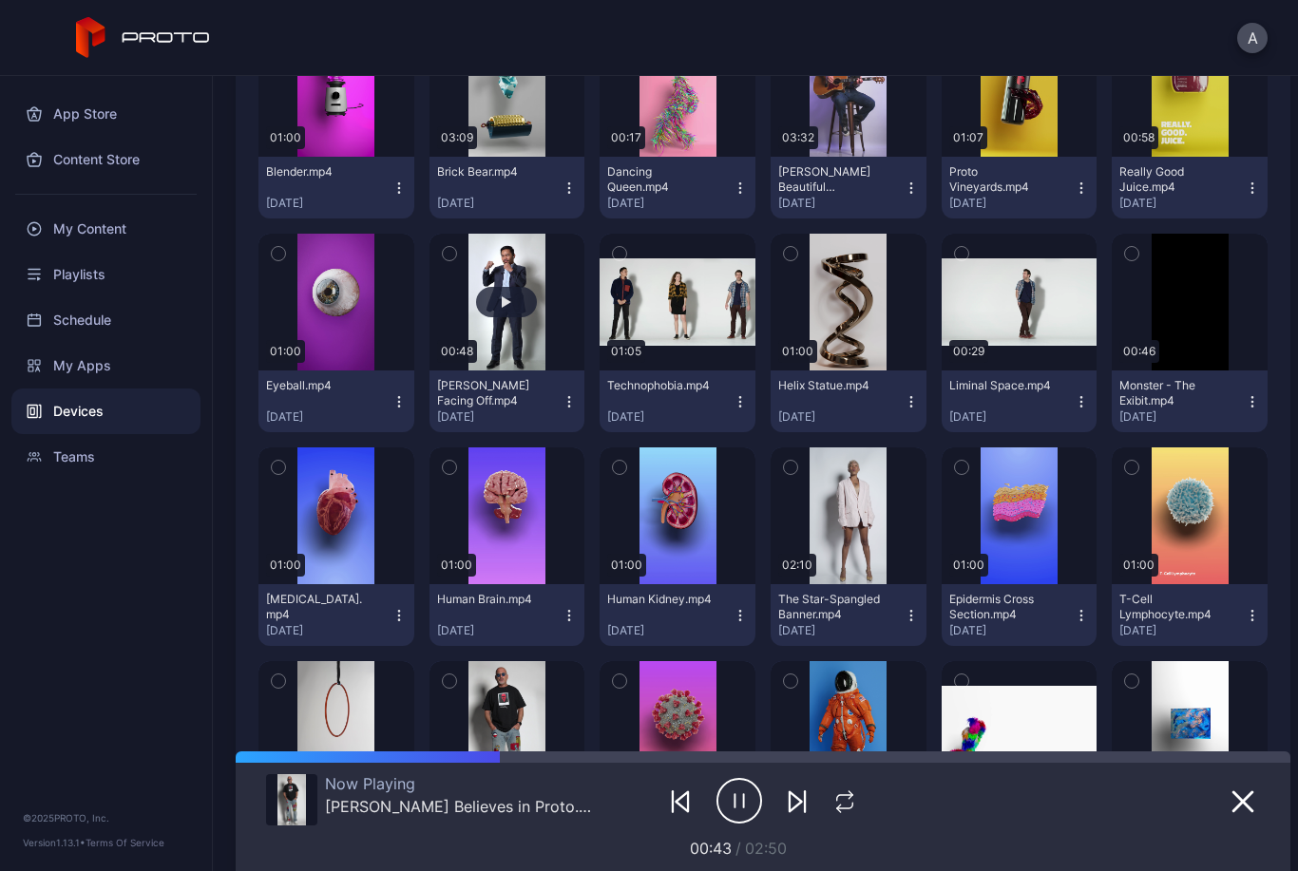
click at [485, 277] on button "button" at bounding box center [508, 302] width 156 height 137
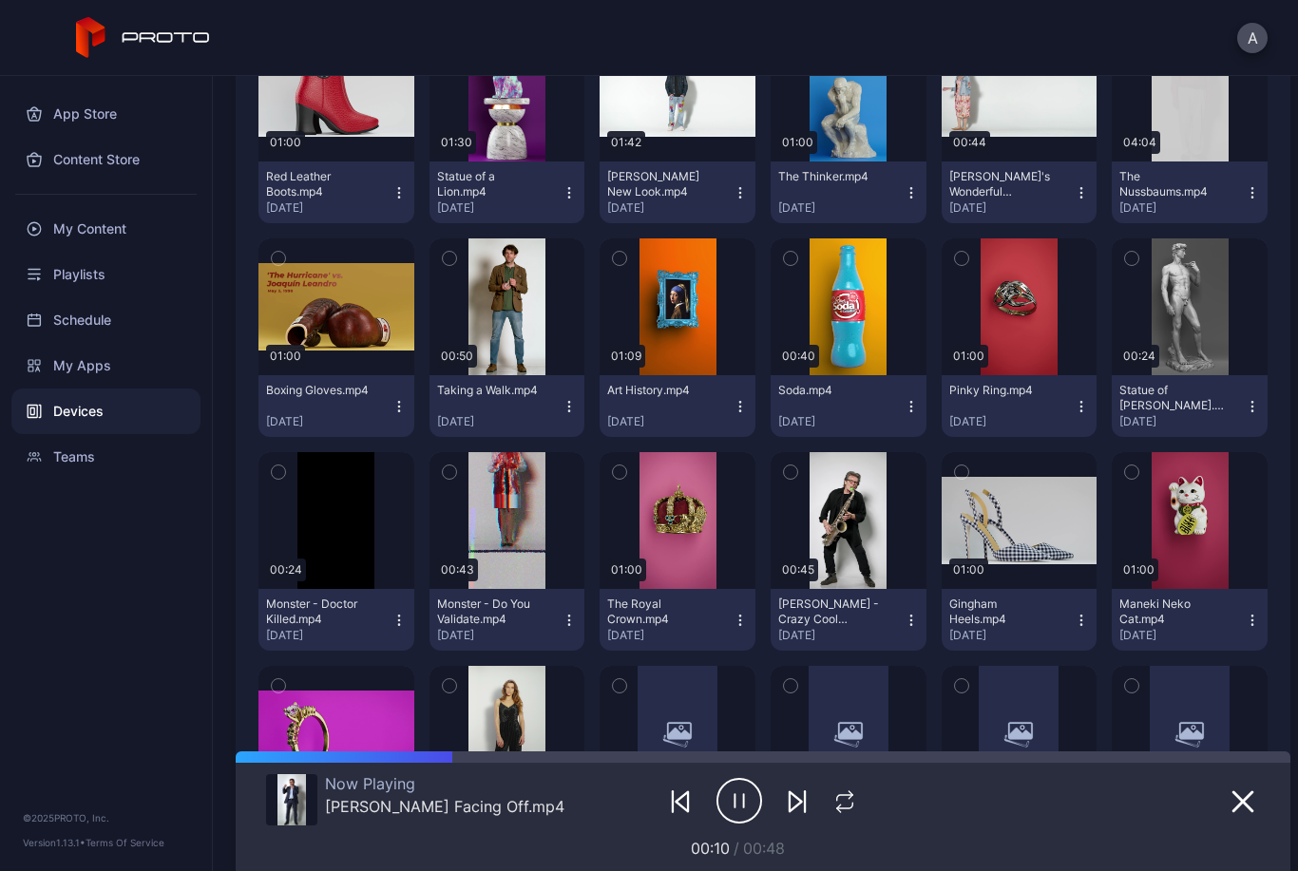
scroll to position [2592, 0]
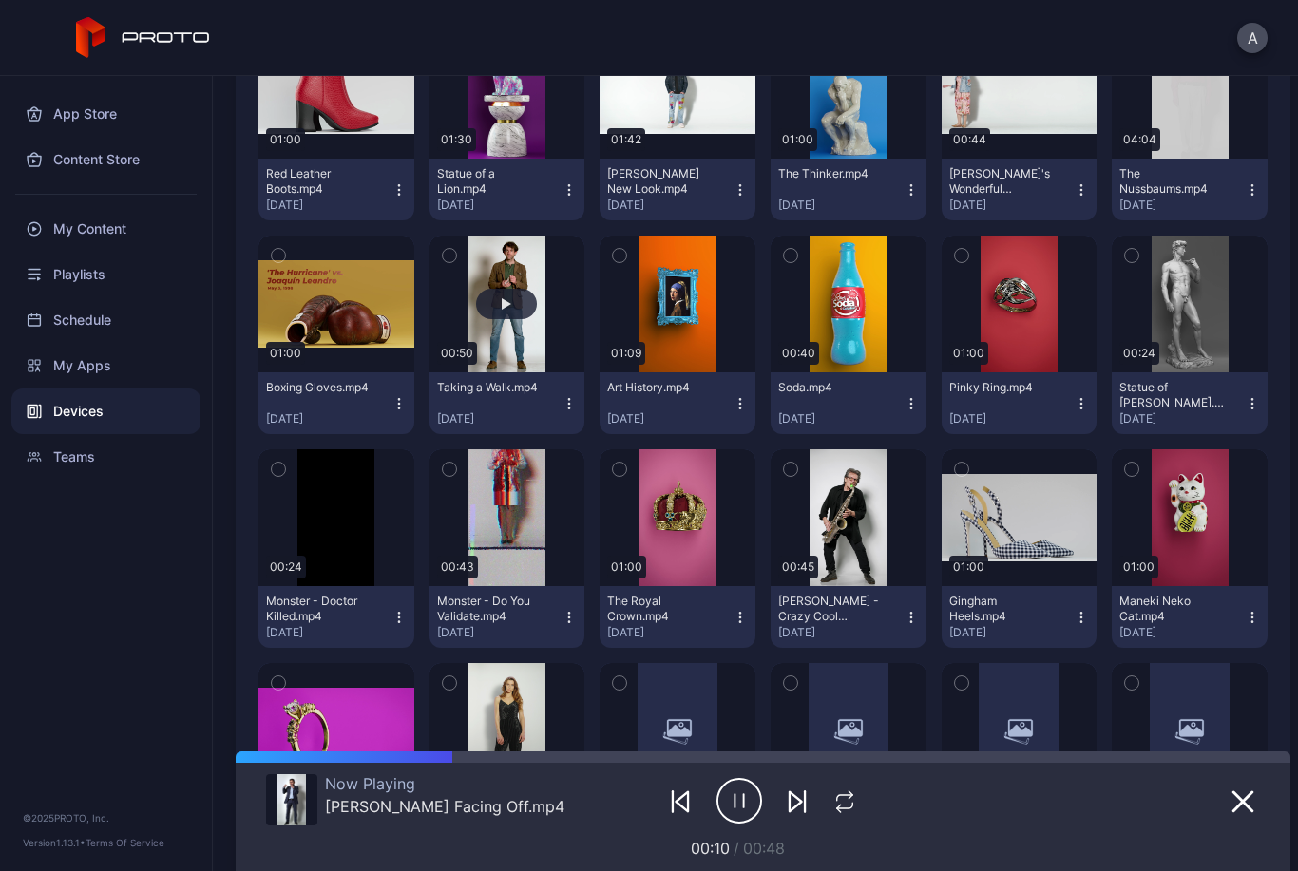
click at [488, 301] on div "button" at bounding box center [506, 304] width 61 height 30
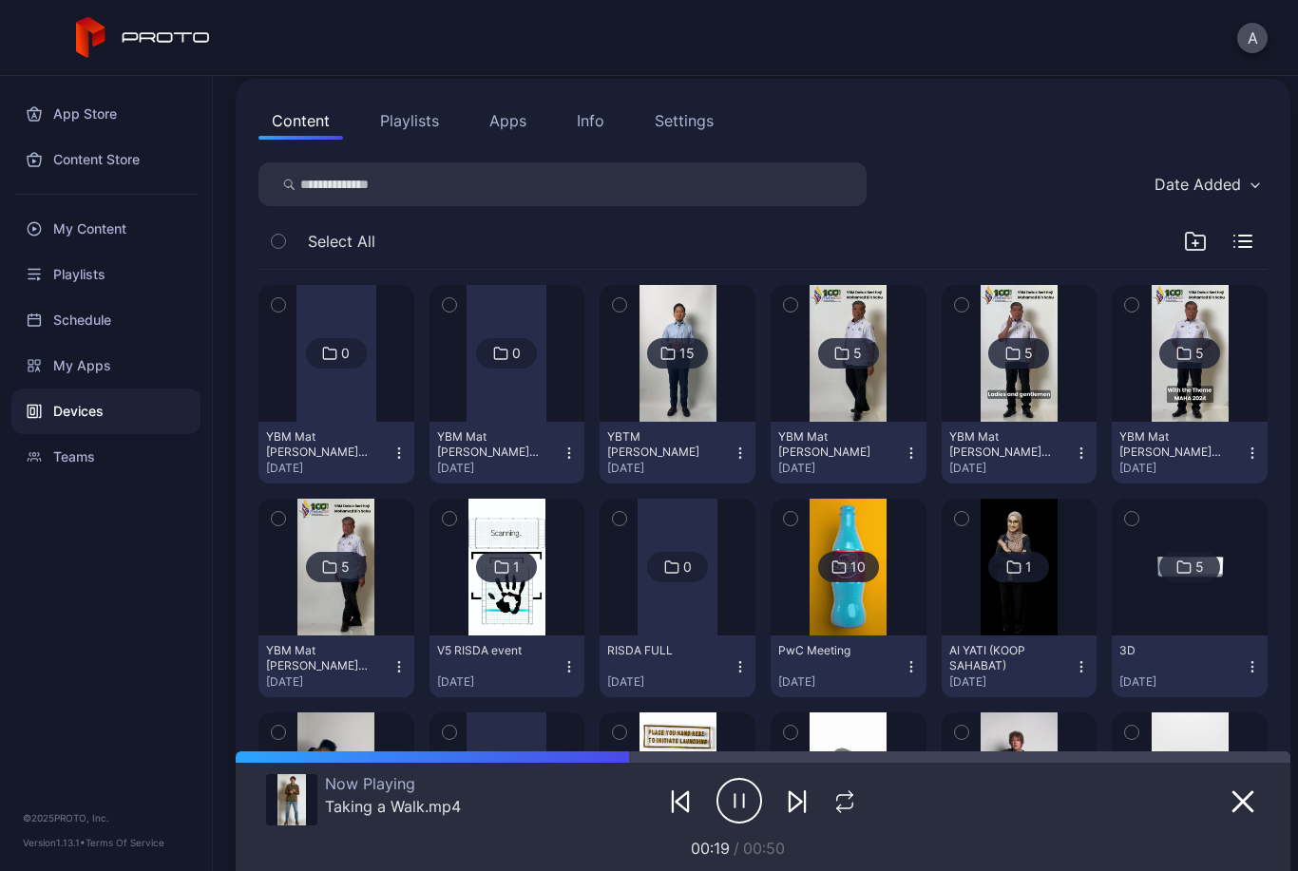
scroll to position [163, 0]
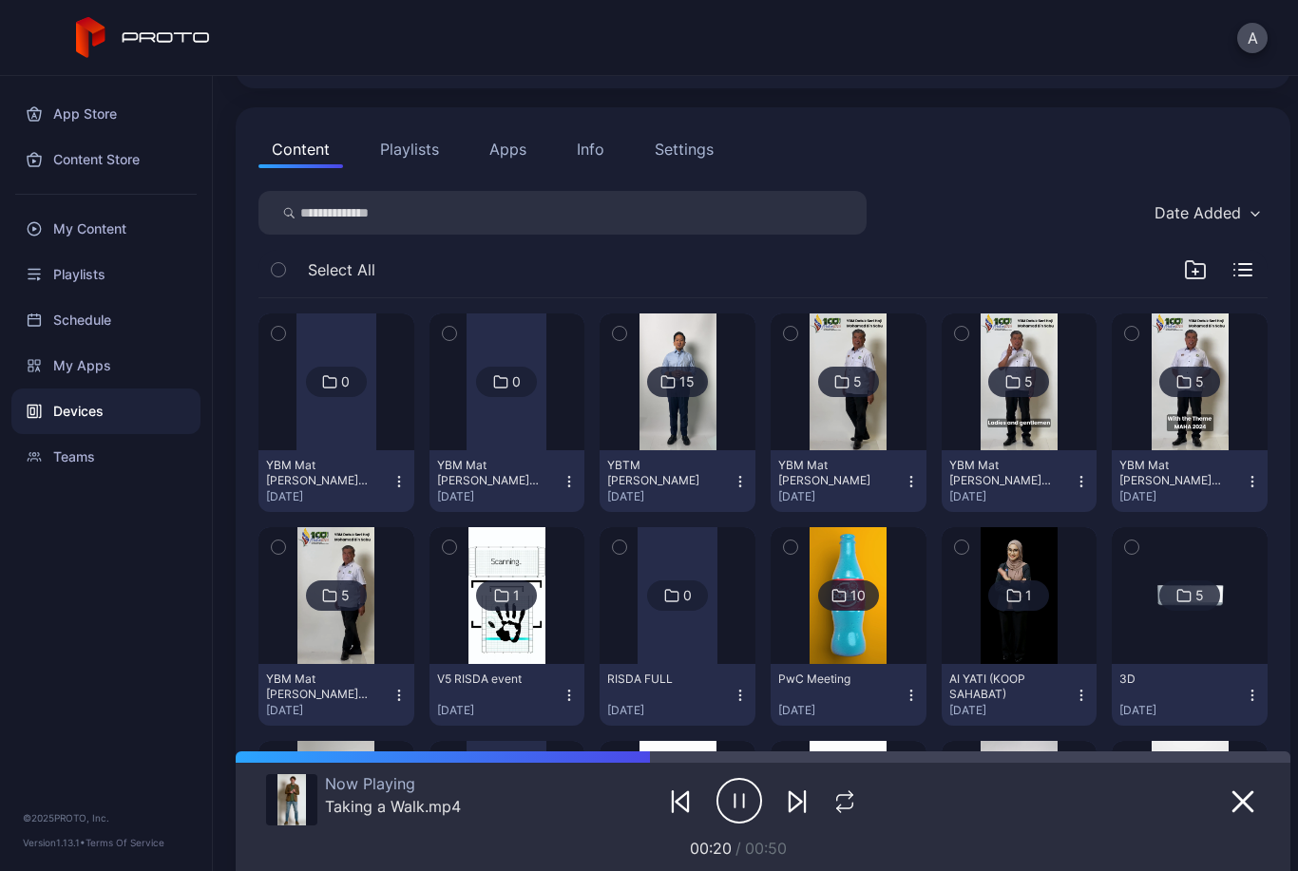
click at [1182, 224] on div "Date Added" at bounding box center [1206, 213] width 123 height 29
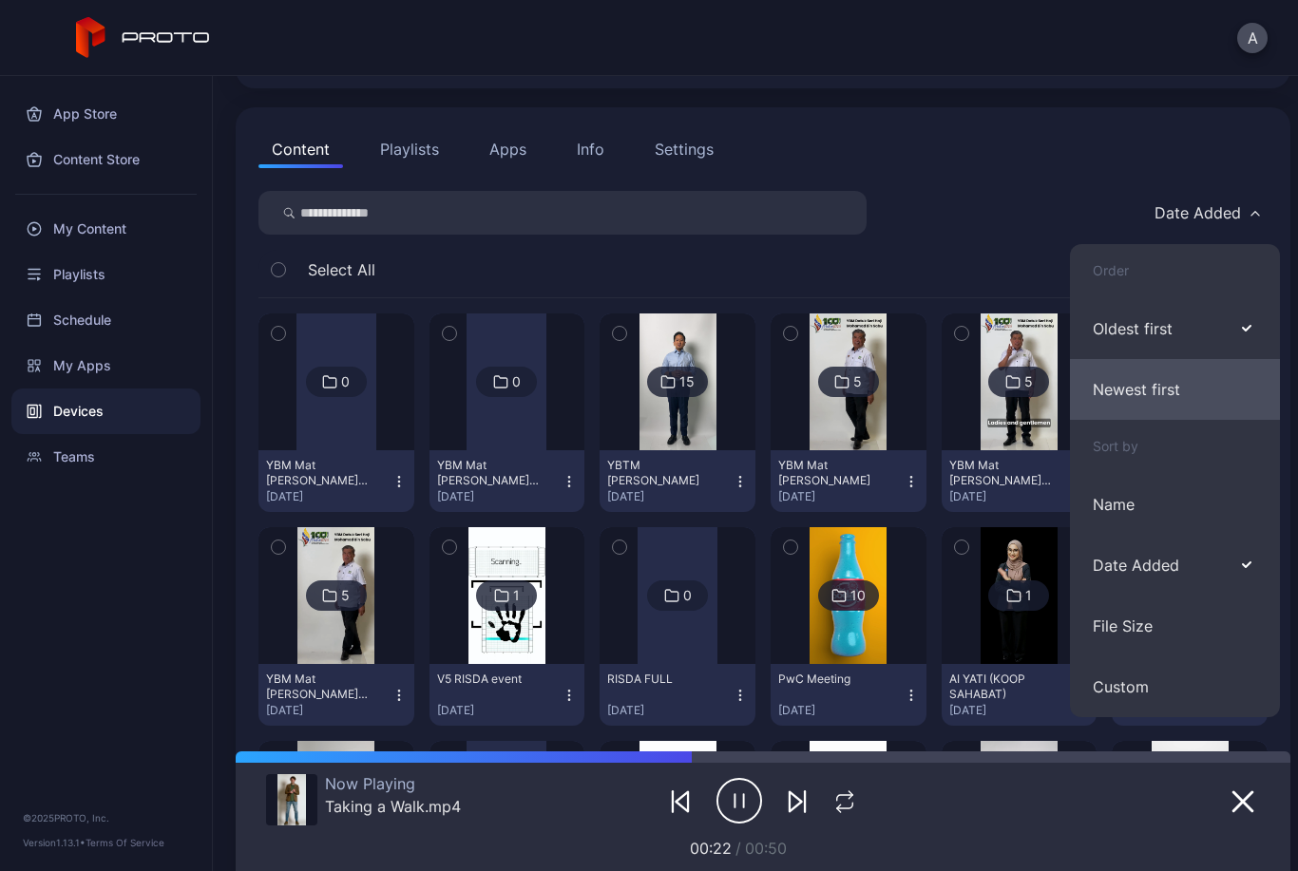
click at [1150, 373] on button "Newest first" at bounding box center [1175, 389] width 210 height 61
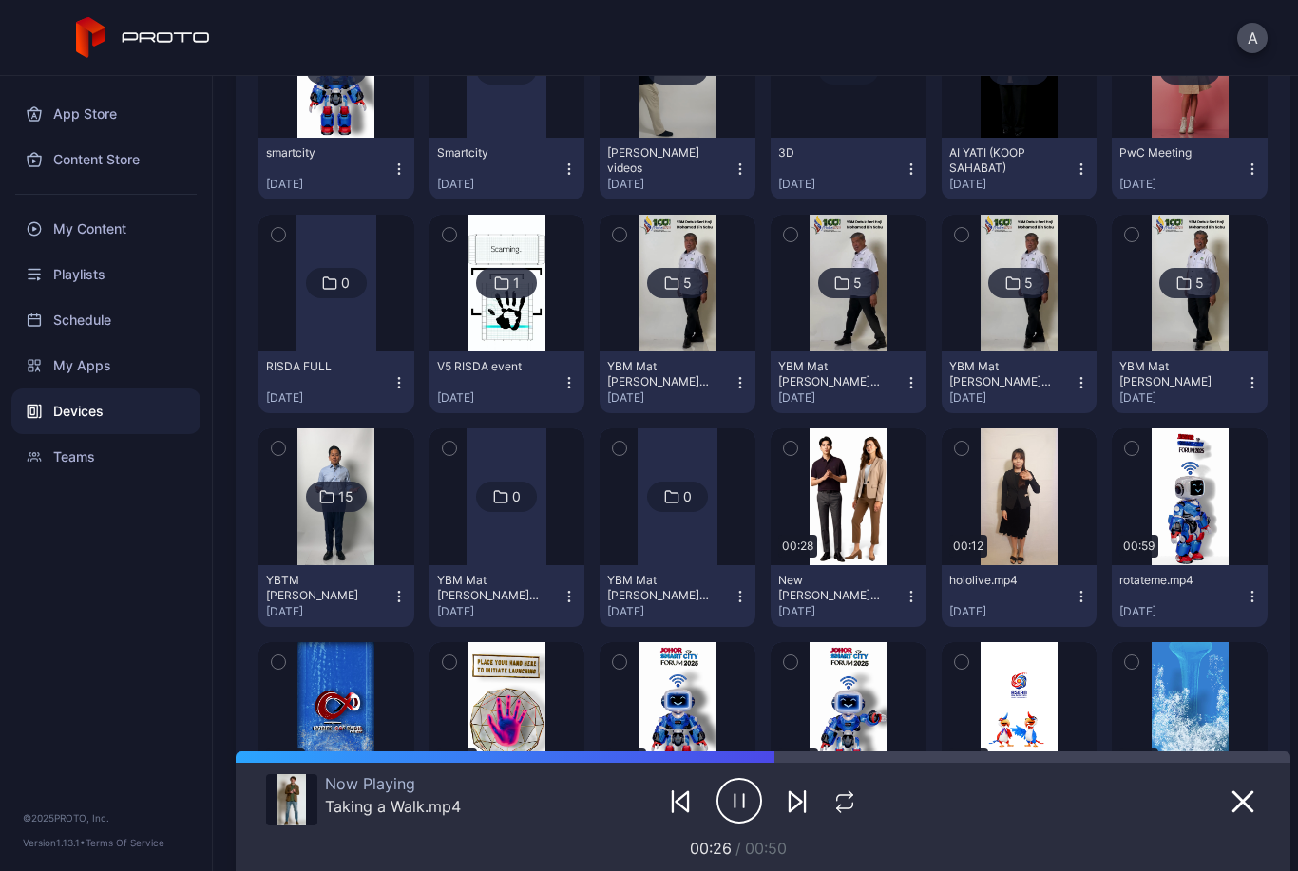
scroll to position [475, 0]
click at [893, 476] on button "button" at bounding box center [849, 497] width 156 height 137
click at [832, 504] on div "button" at bounding box center [848, 497] width 61 height 30
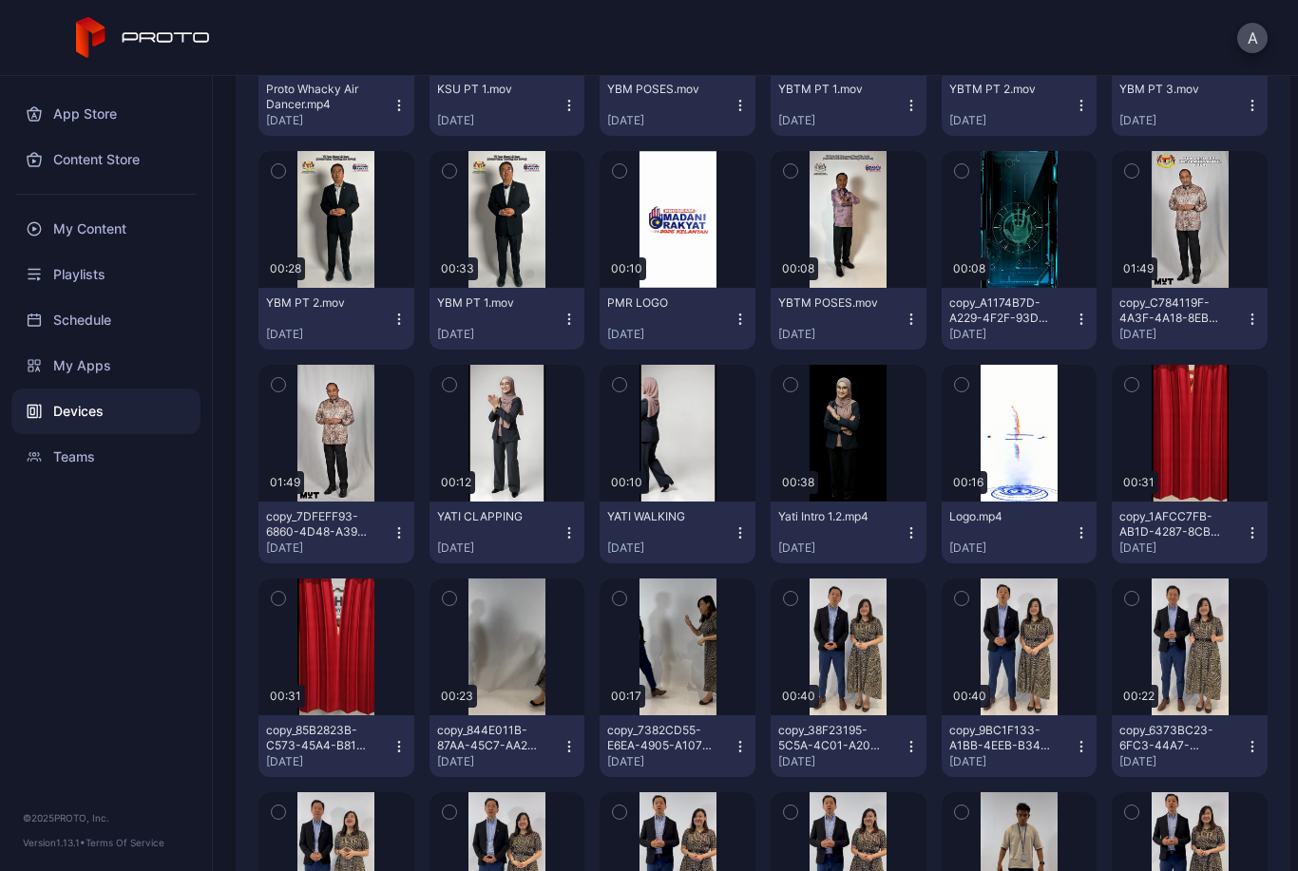
scroll to position [2033, 0]
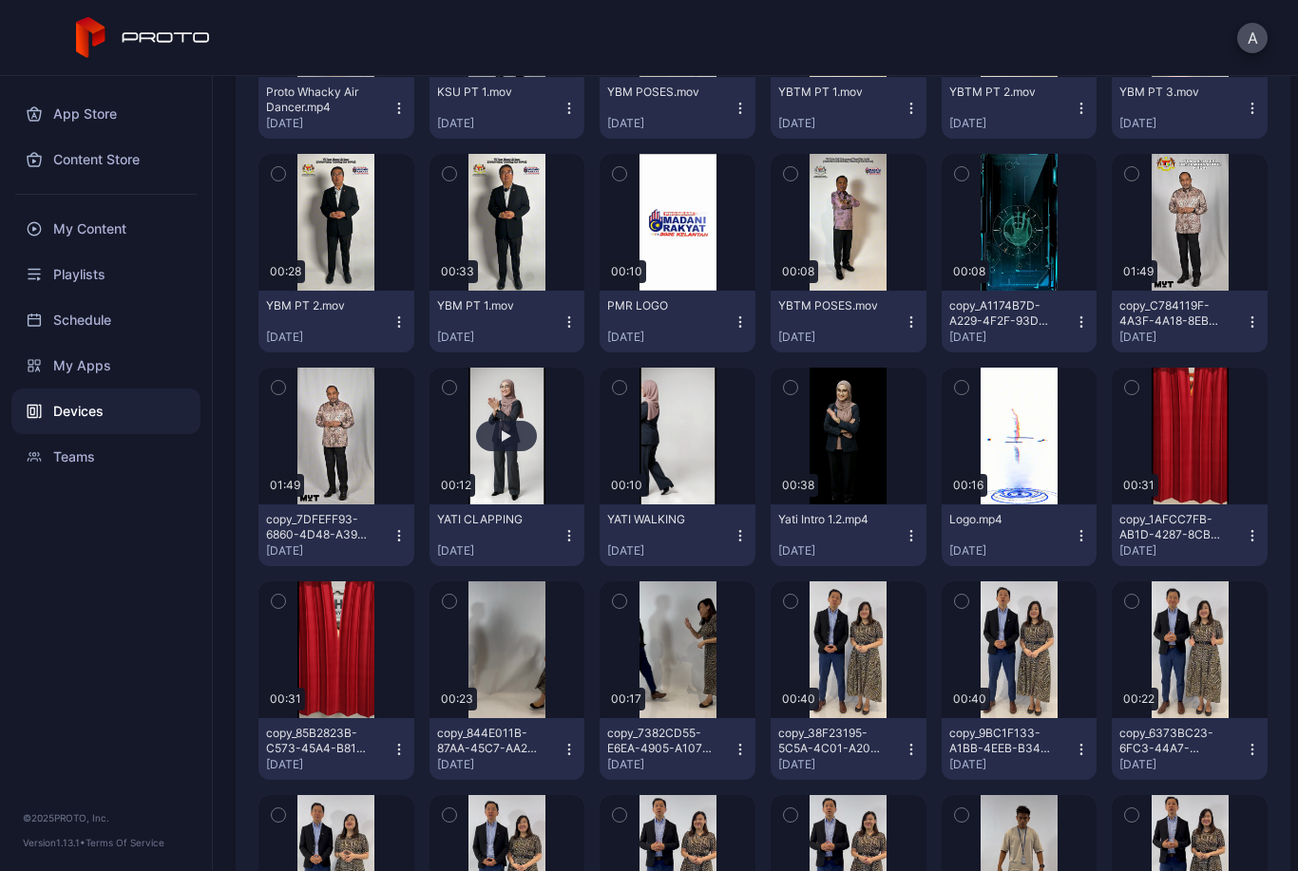
click at [494, 456] on button "button" at bounding box center [508, 436] width 156 height 137
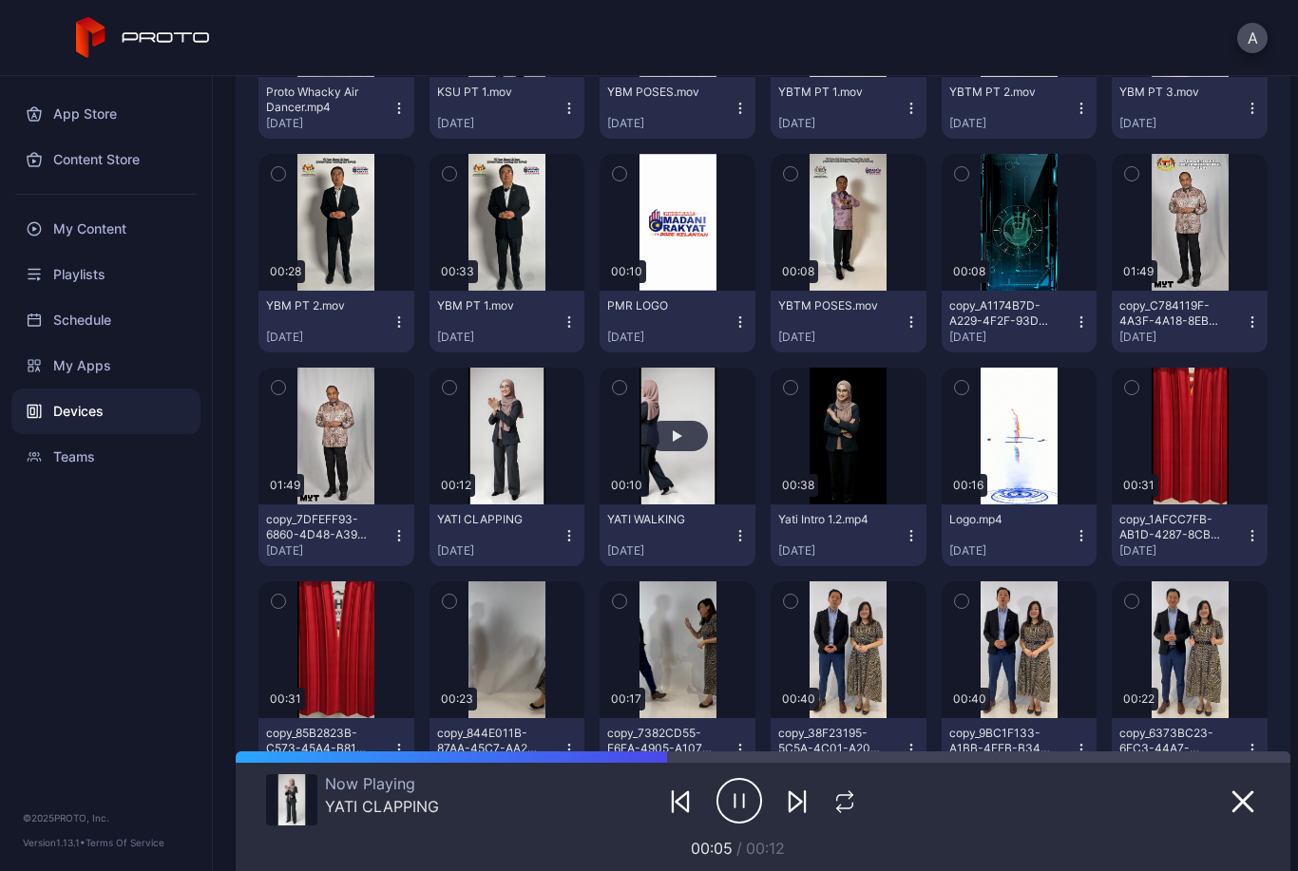
click at [658, 450] on div "button" at bounding box center [677, 436] width 61 height 30
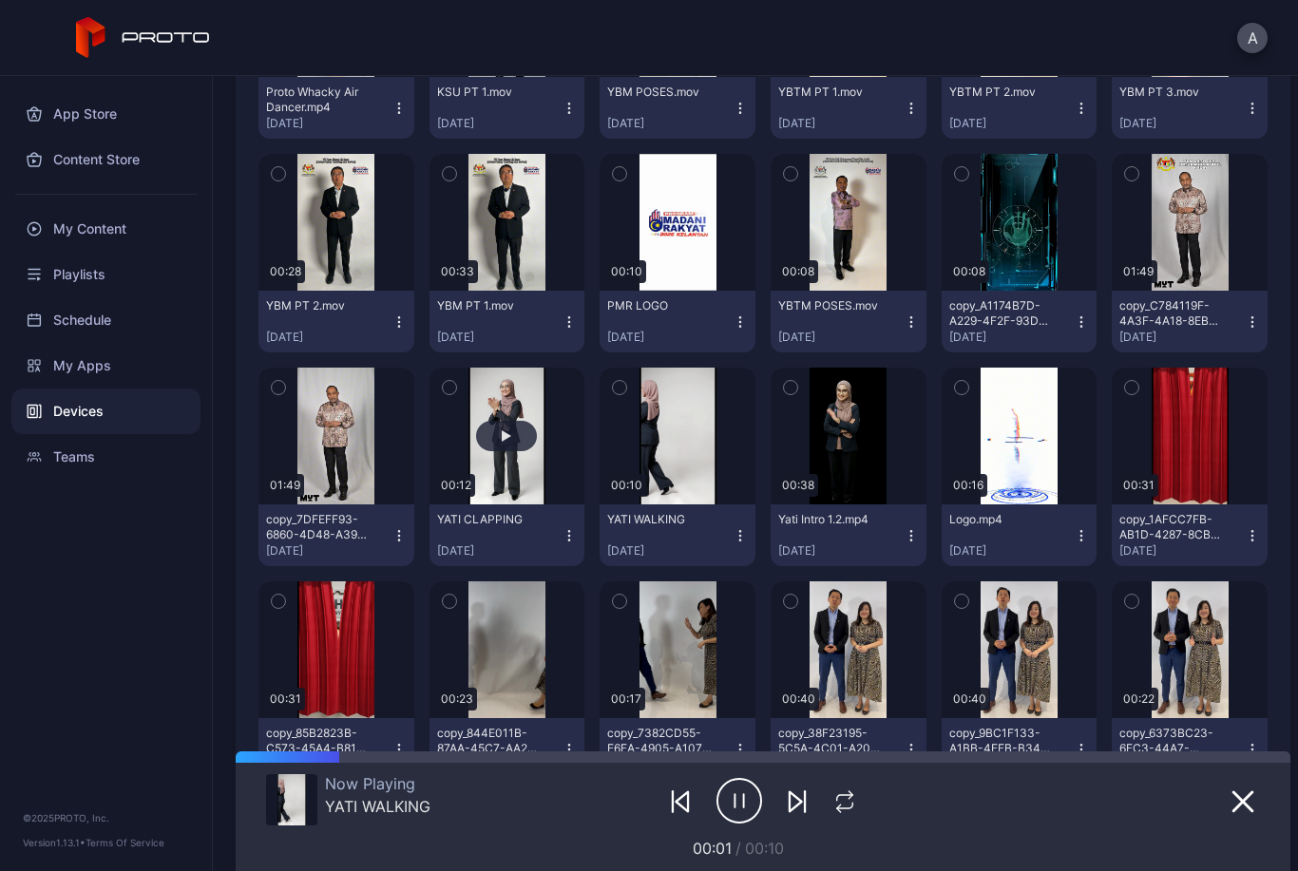
click at [517, 473] on button "button" at bounding box center [508, 436] width 156 height 137
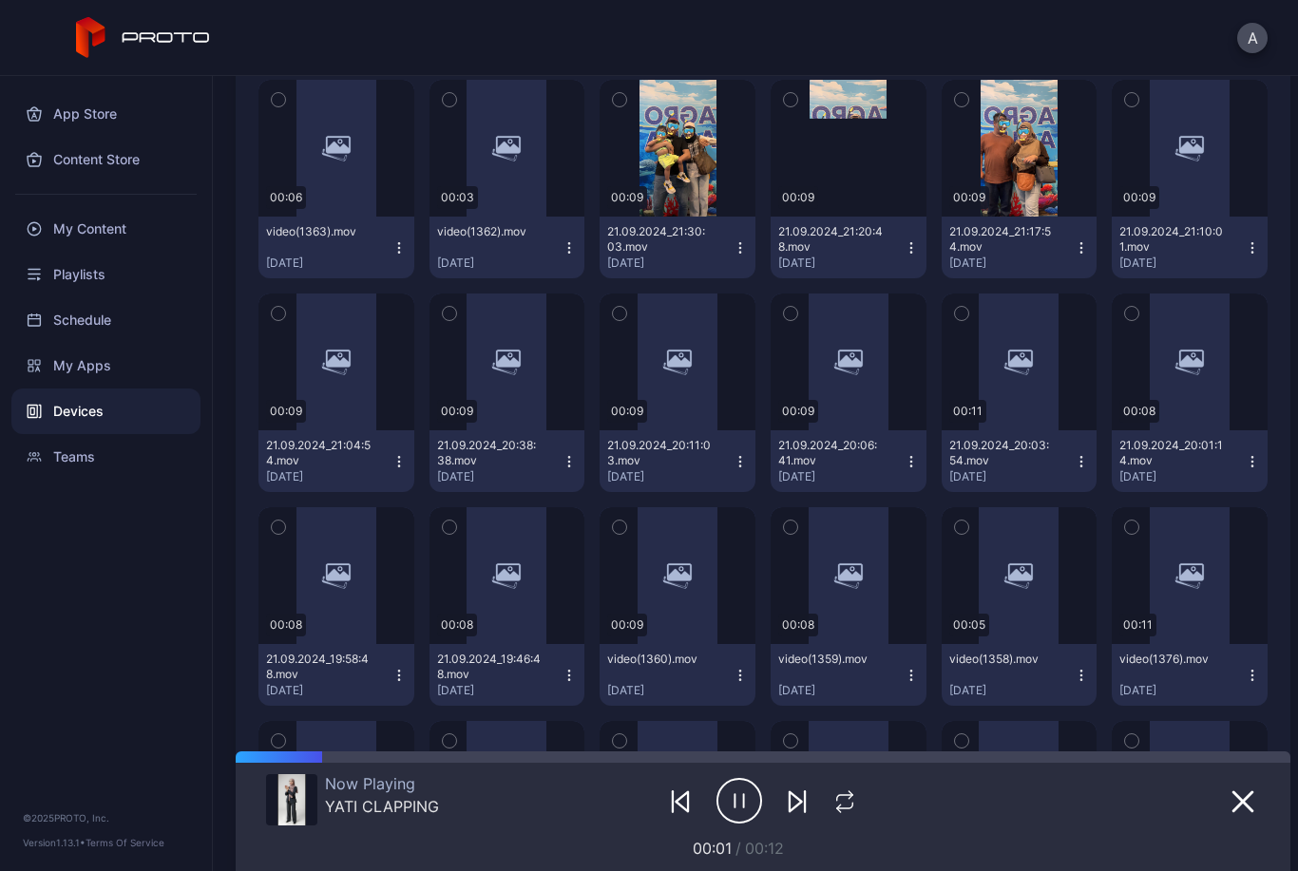
scroll to position [4431, 0]
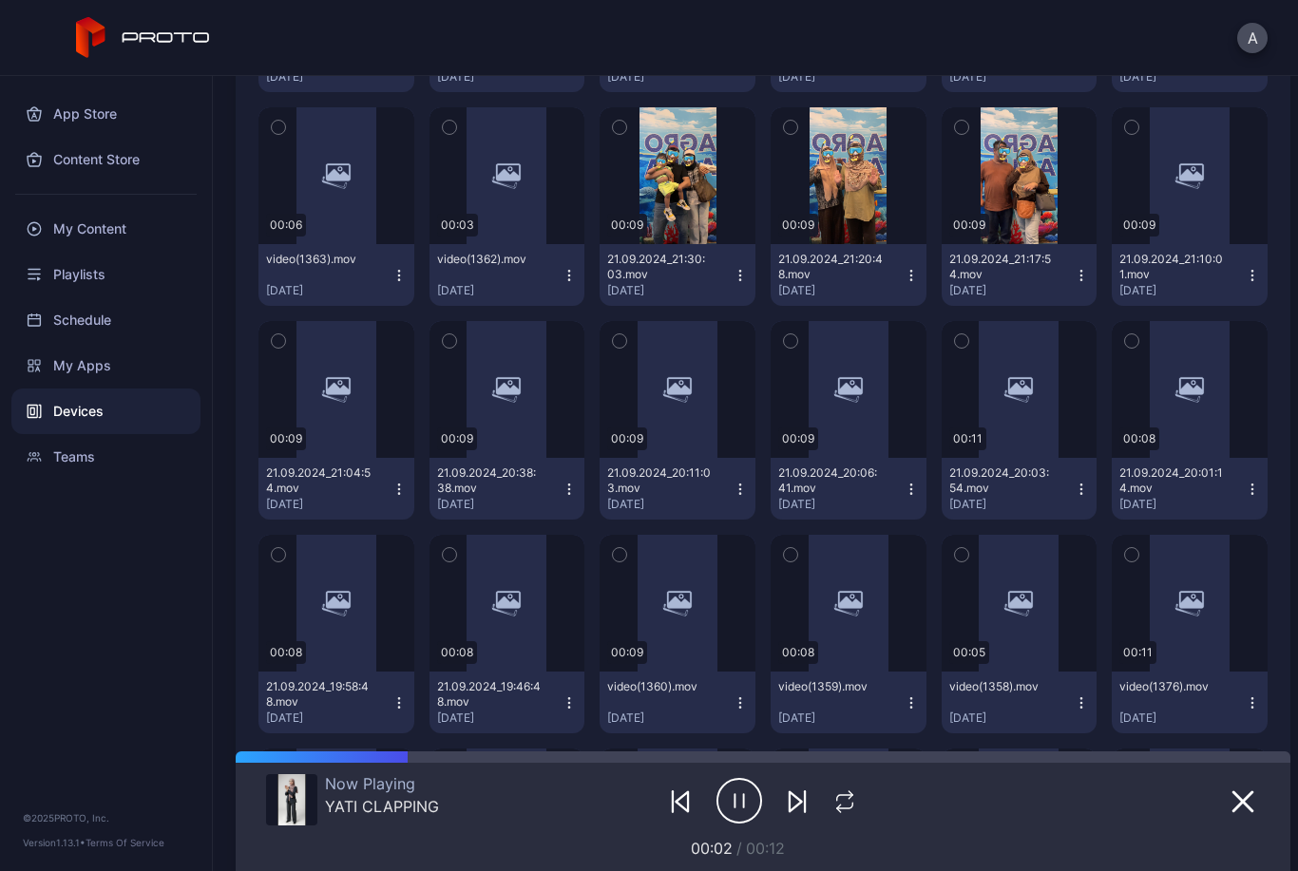
click at [1236, 798] on icon "button" at bounding box center [1243, 802] width 23 height 23
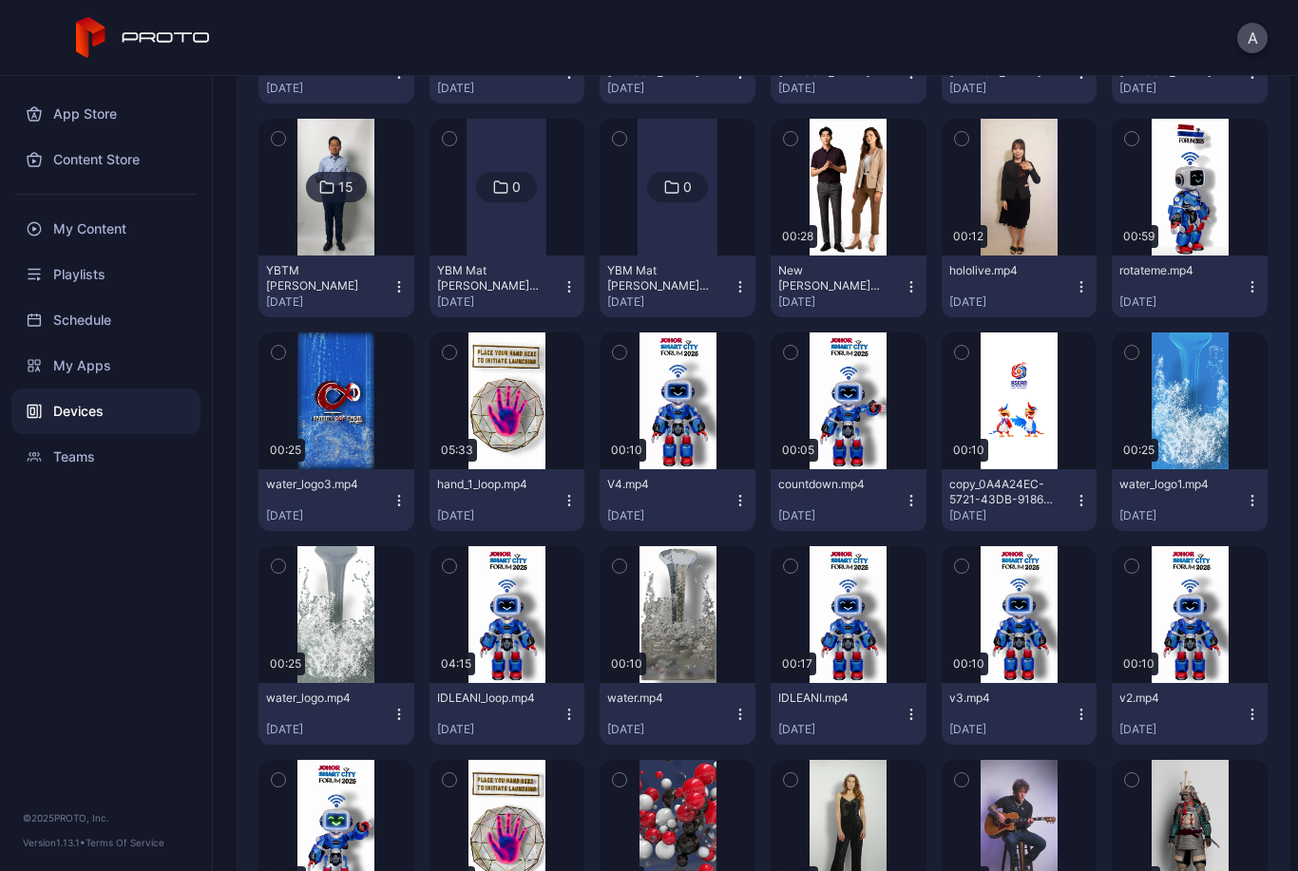
scroll to position [807, 0]
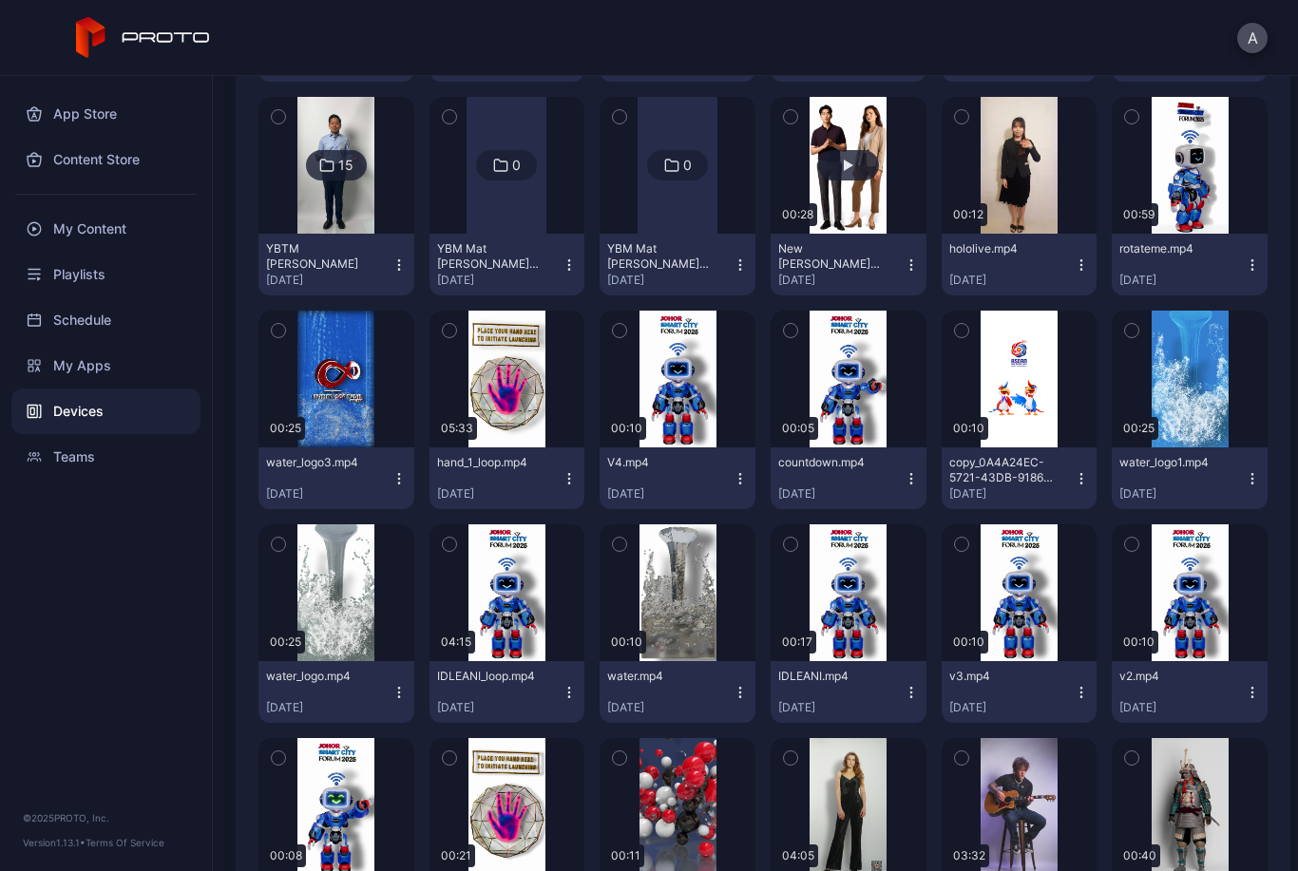
click at [895, 166] on button "button" at bounding box center [849, 165] width 156 height 137
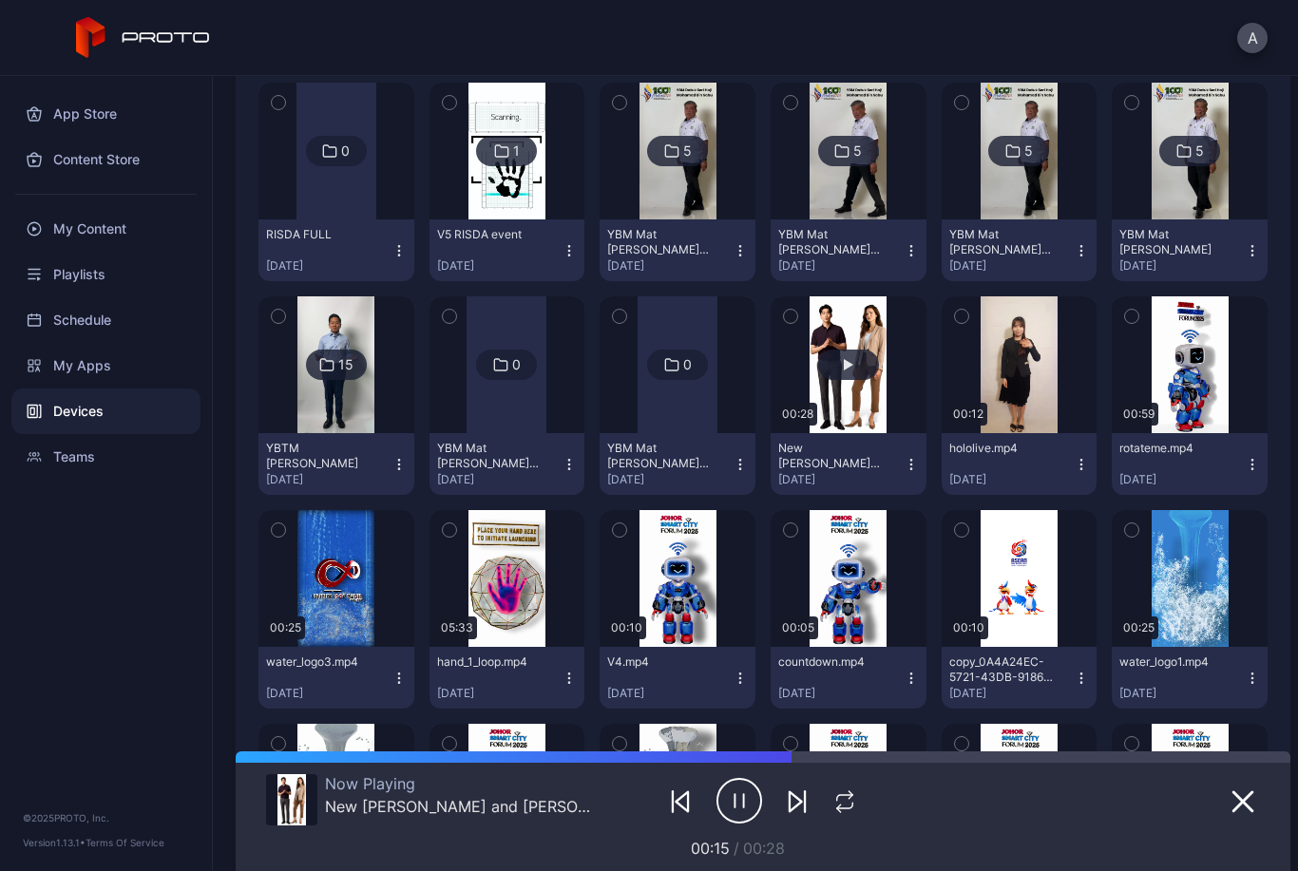
scroll to position [606, 0]
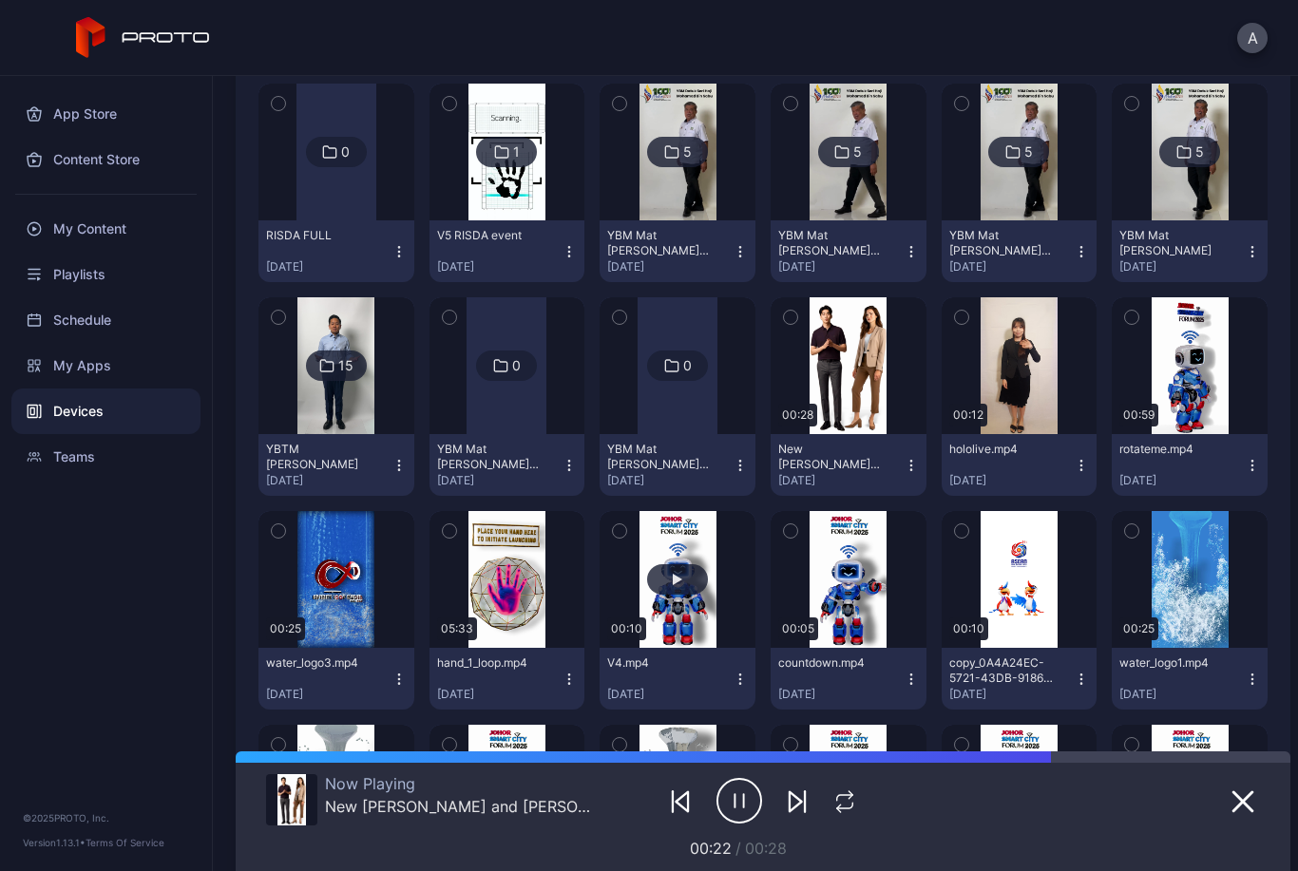
click at [642, 590] on button "button" at bounding box center [678, 579] width 156 height 137
click at [1186, 347] on button "button" at bounding box center [1190, 365] width 156 height 137
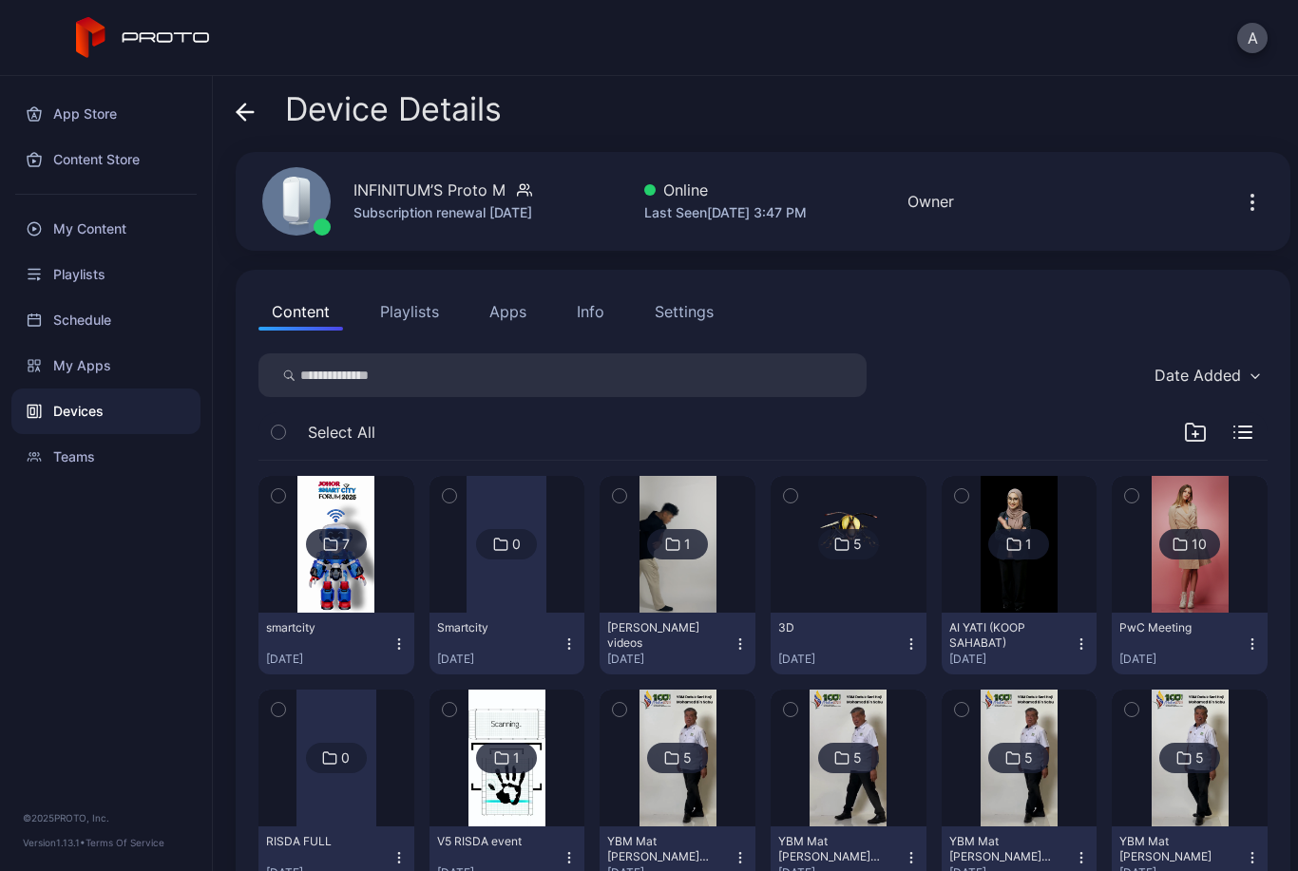
scroll to position [0, 0]
click at [154, 242] on div "My Content" at bounding box center [105, 229] width 189 height 46
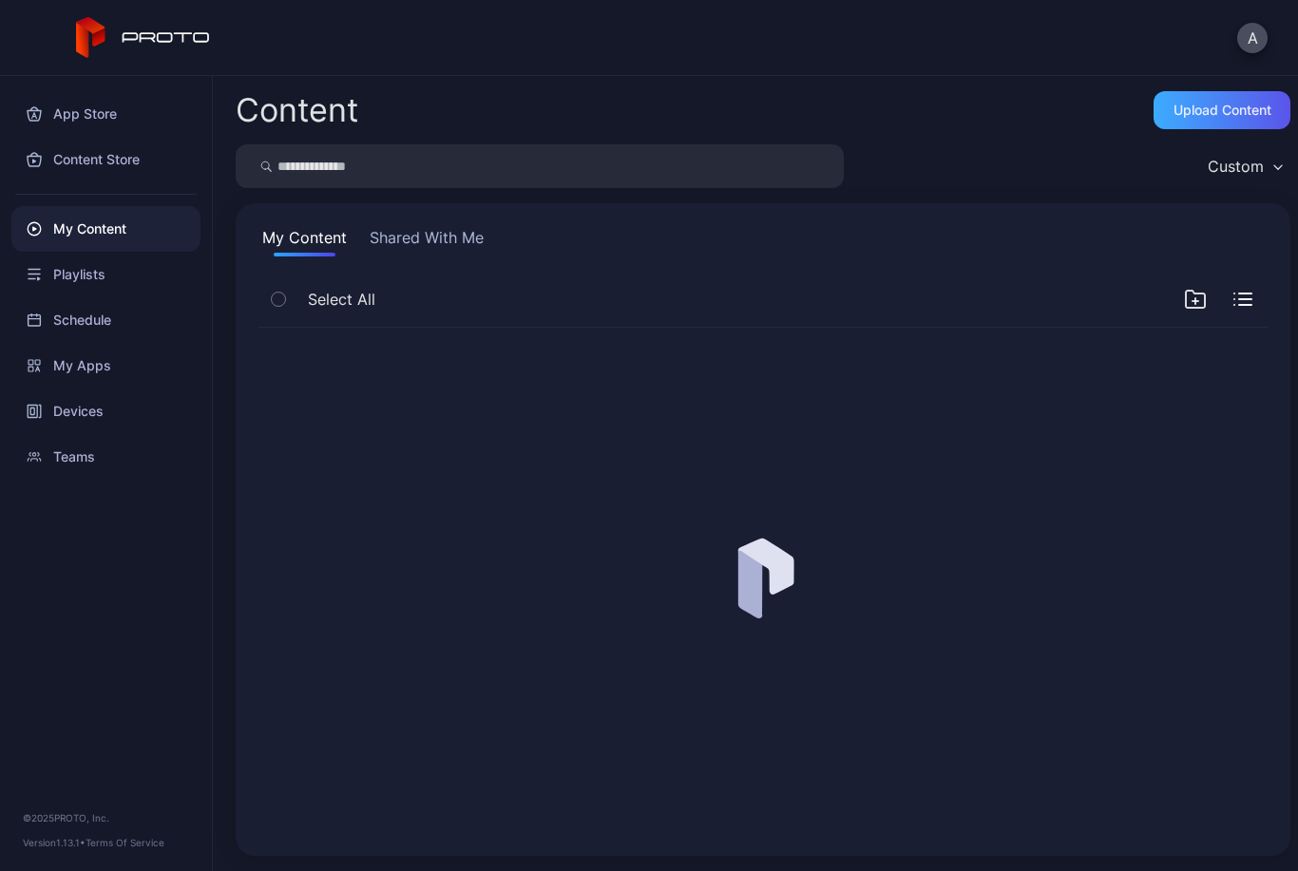
click at [1233, 116] on div "Upload Content" at bounding box center [1223, 110] width 98 height 15
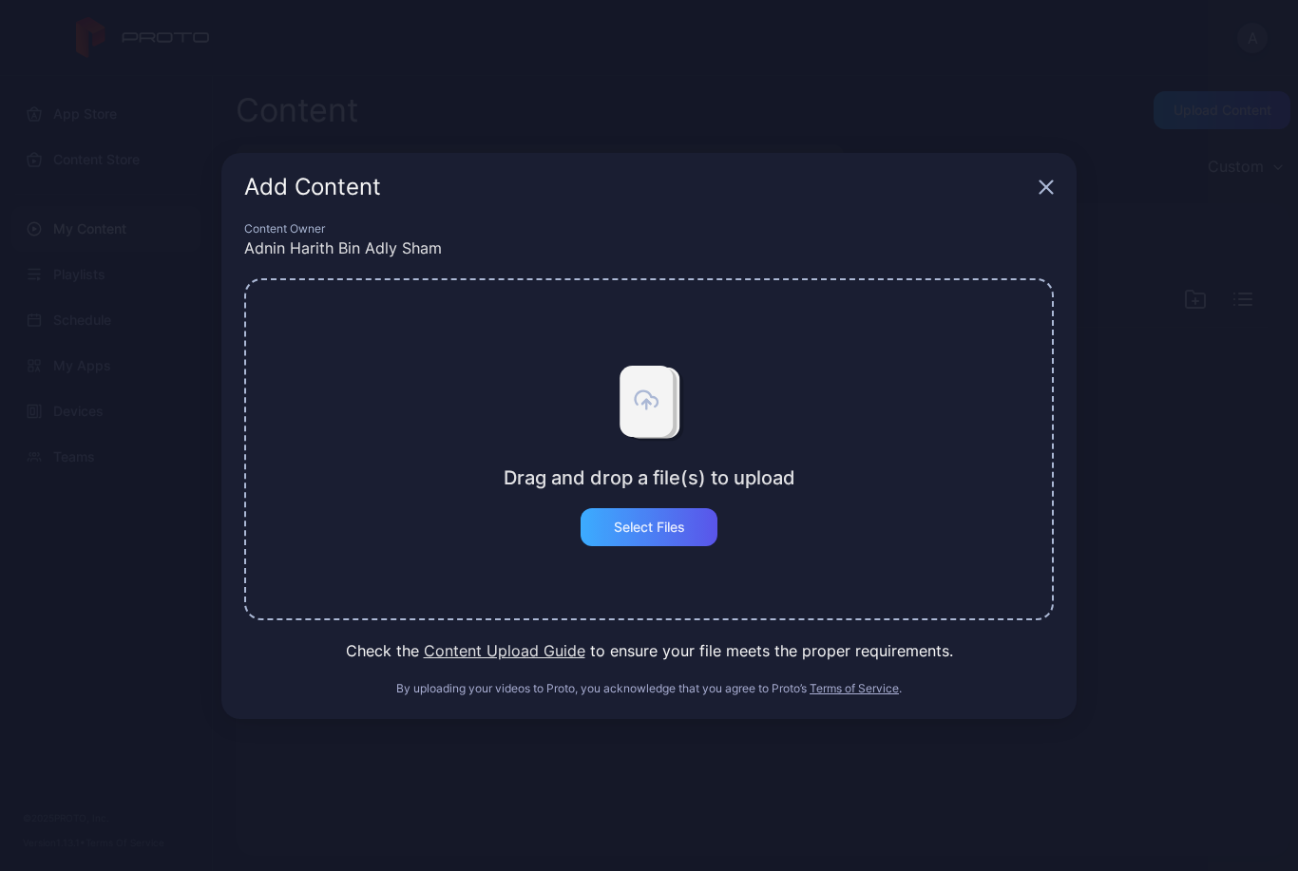
click at [655, 520] on div "Select Files" at bounding box center [649, 527] width 71 height 15
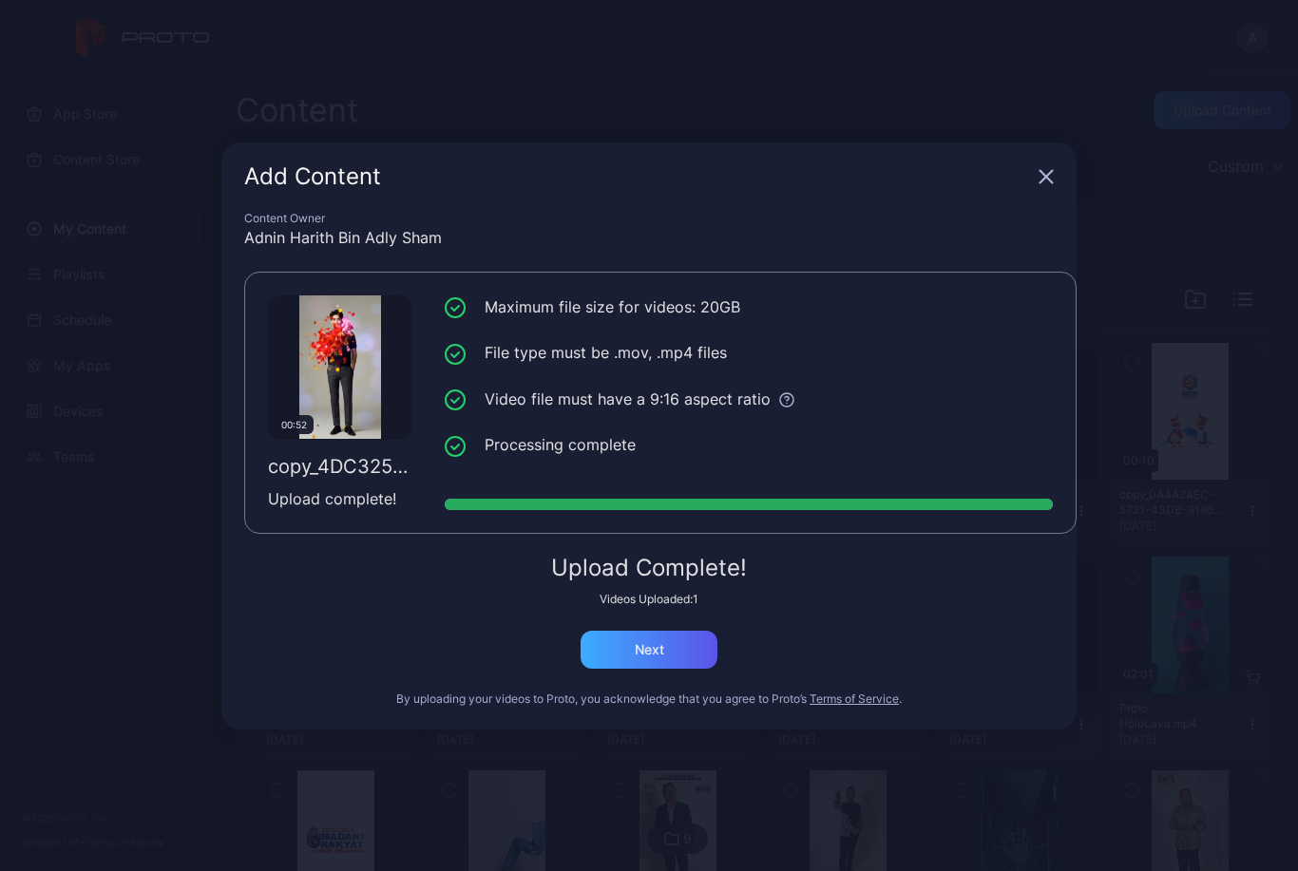
click at [651, 652] on div "Next" at bounding box center [649, 649] width 29 height 15
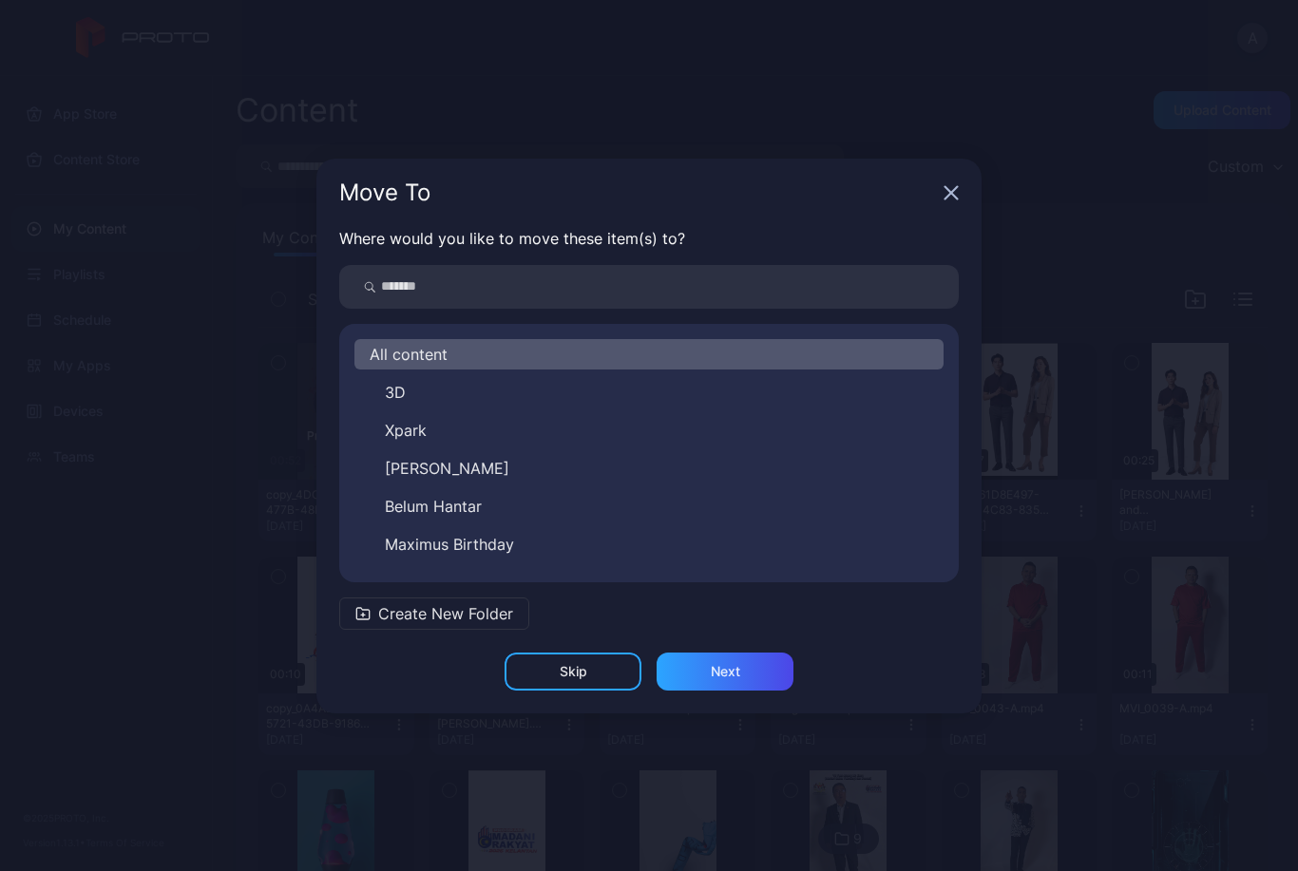
click at [602, 679] on div "Skip" at bounding box center [573, 672] width 137 height 38
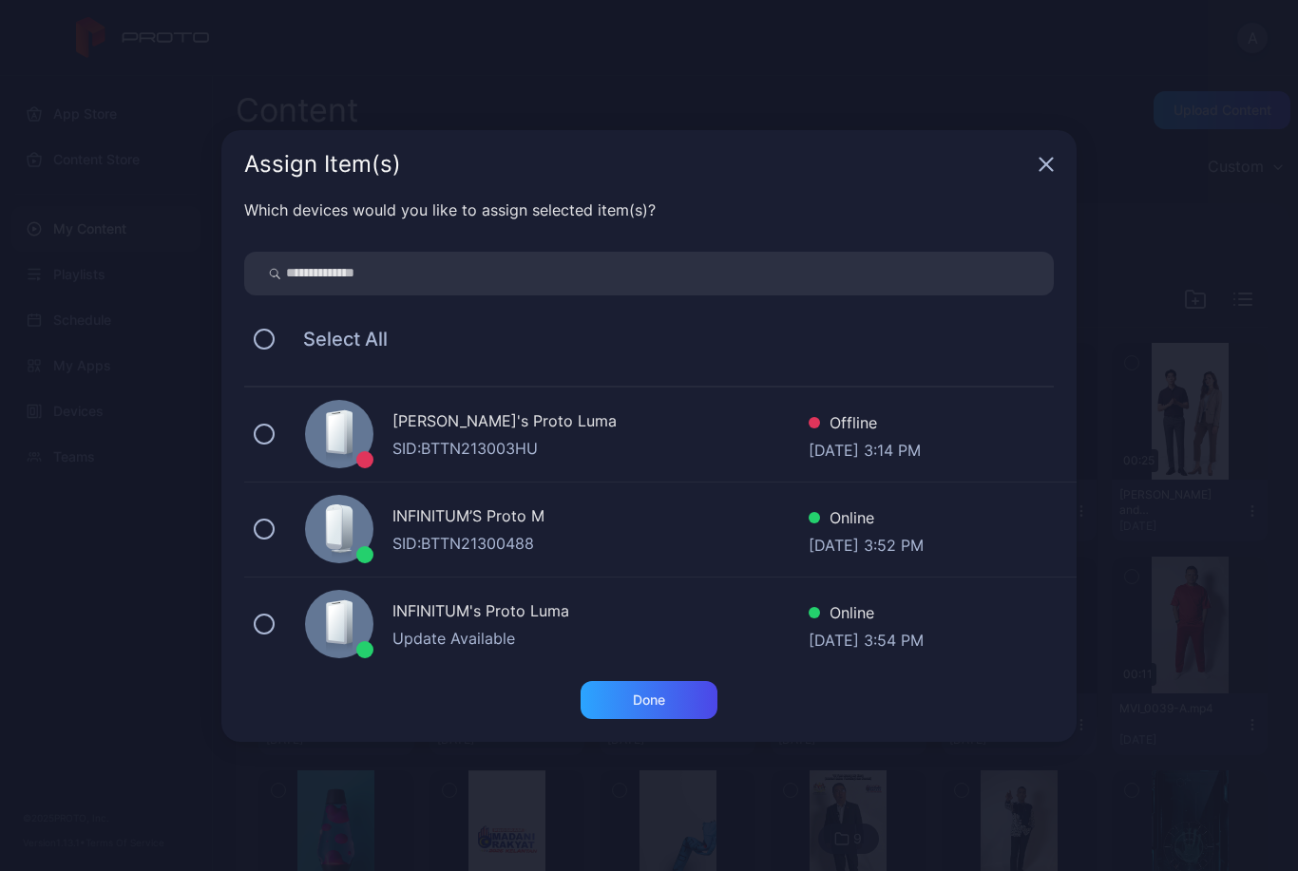
click at [734, 530] on div "INFINITUM’S Proto M" at bounding box center [600, 519] width 416 height 28
click at [657, 694] on div "Done" at bounding box center [649, 700] width 32 height 15
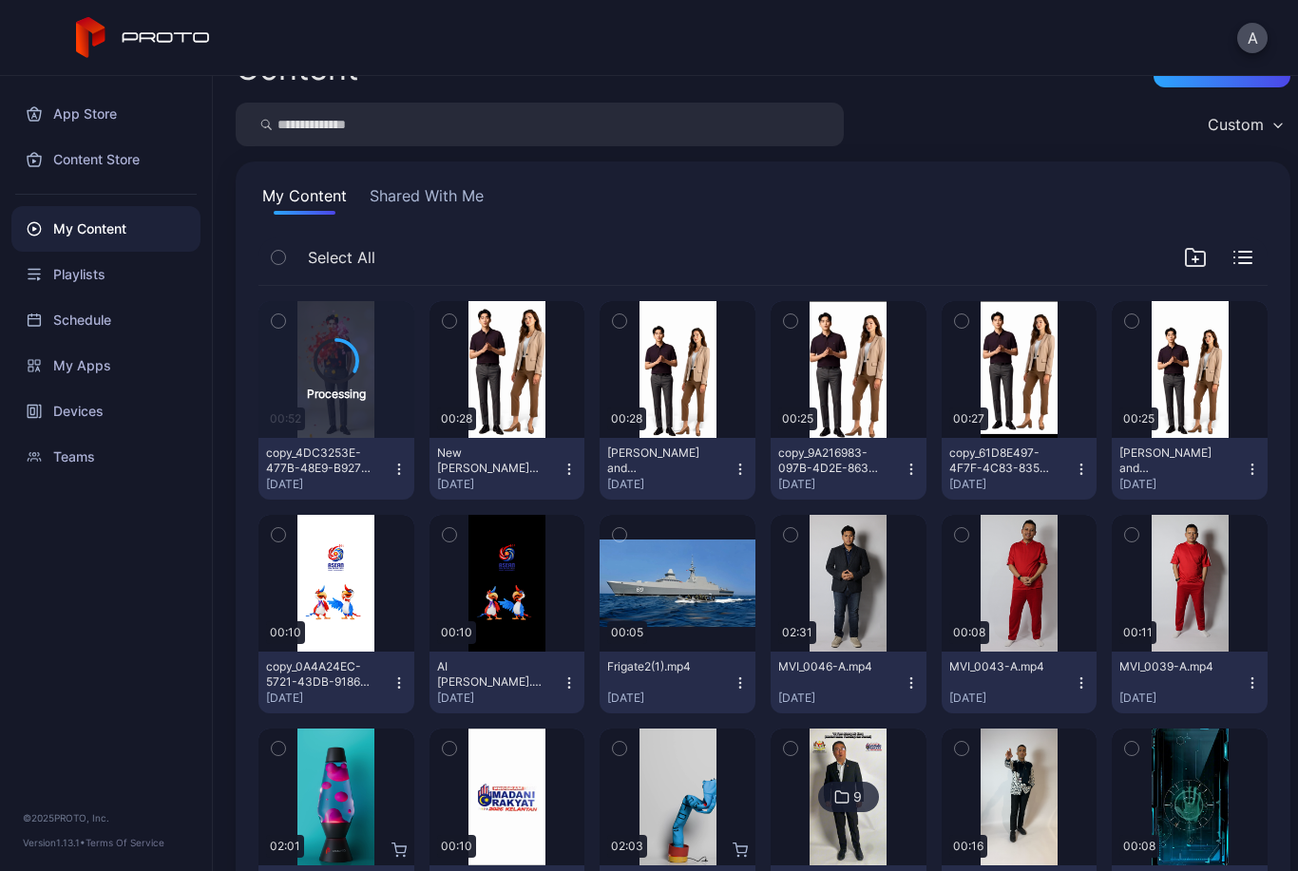
scroll to position [74, 0]
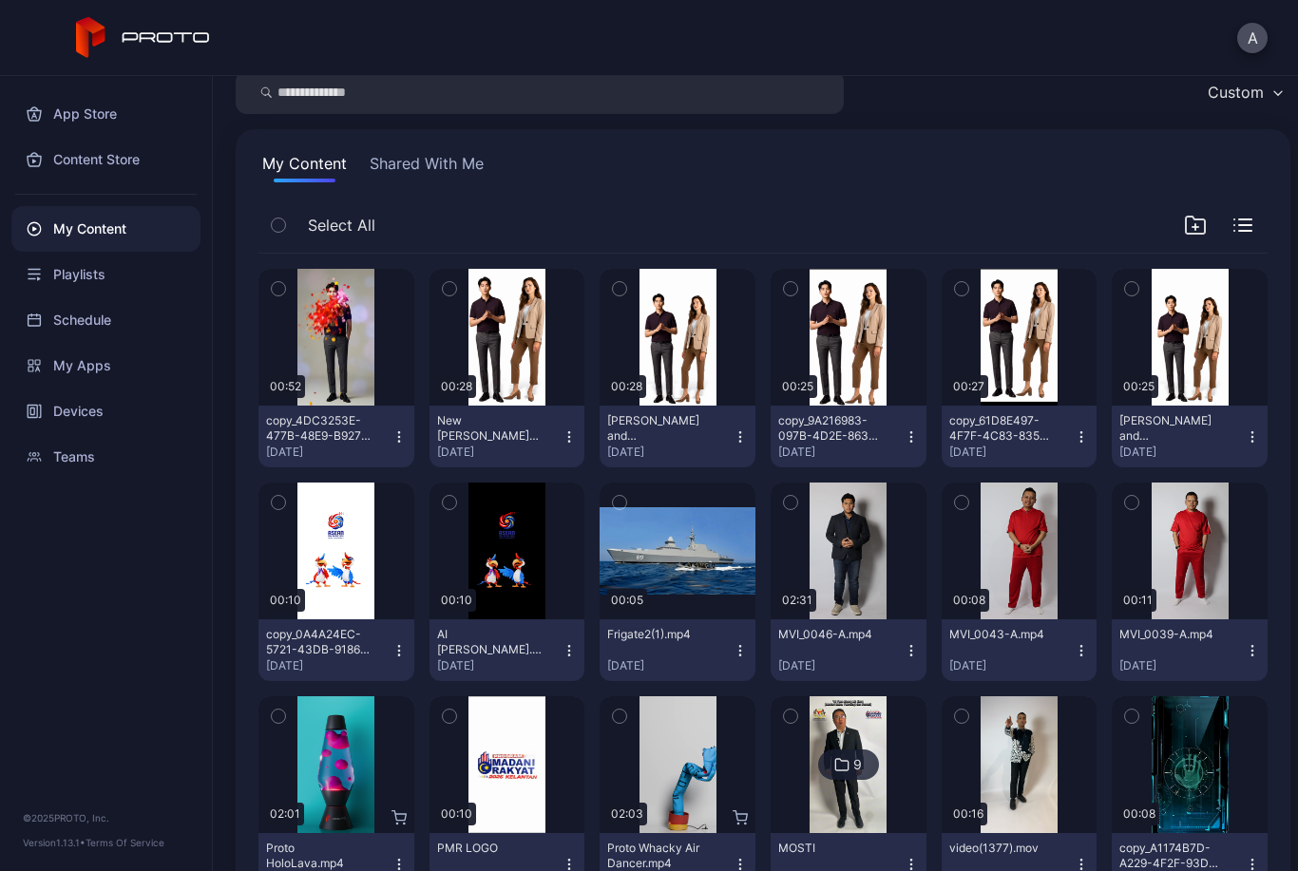
click at [381, 438] on div "copy_4DC3253E-477B-48E9-B927-3B1644633985.mov [DATE]" at bounding box center [328, 436] width 125 height 47
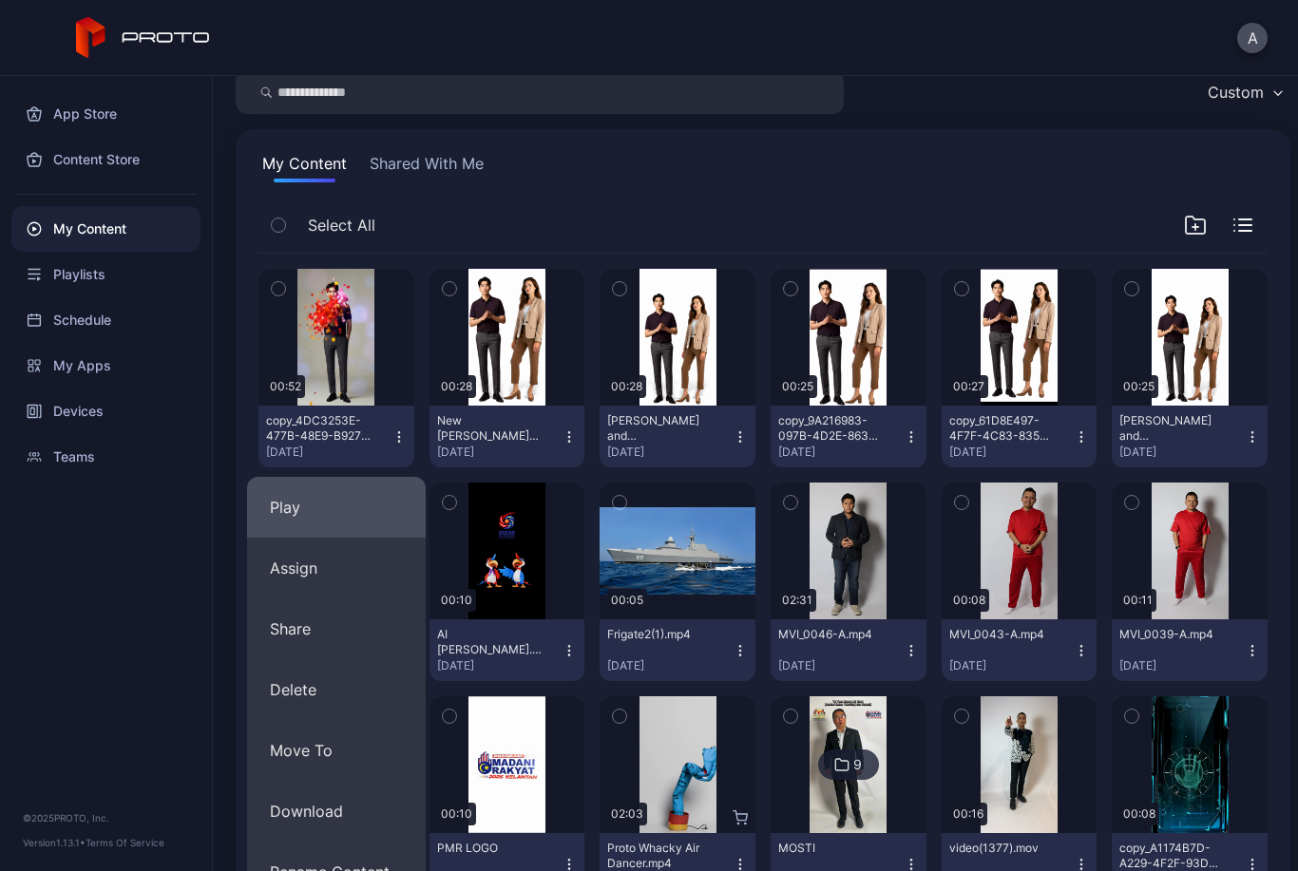
click at [336, 521] on button "Play" at bounding box center [336, 507] width 179 height 61
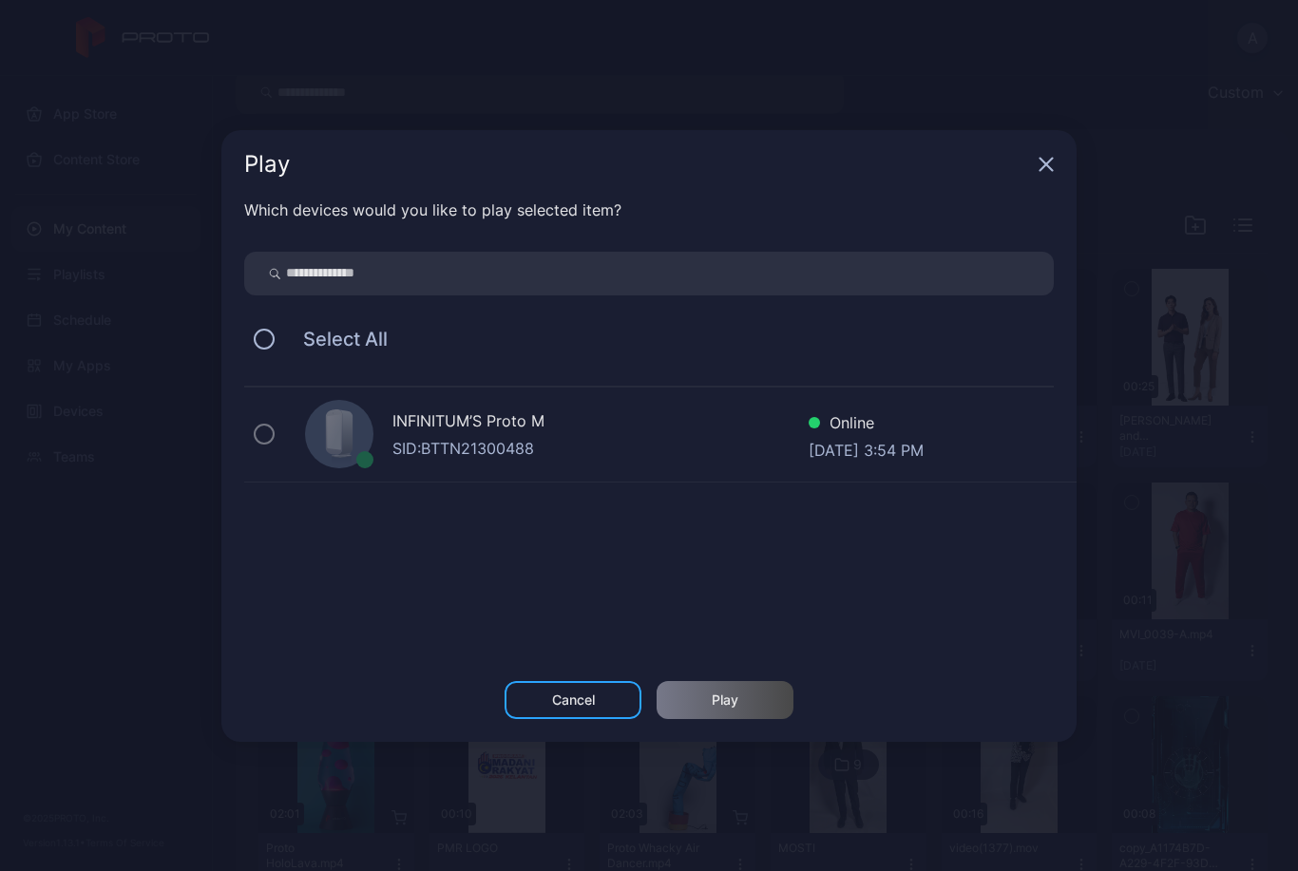
click at [366, 443] on div at bounding box center [339, 434] width 68 height 68
click at [561, 707] on div "Cancel" at bounding box center [573, 700] width 43 height 15
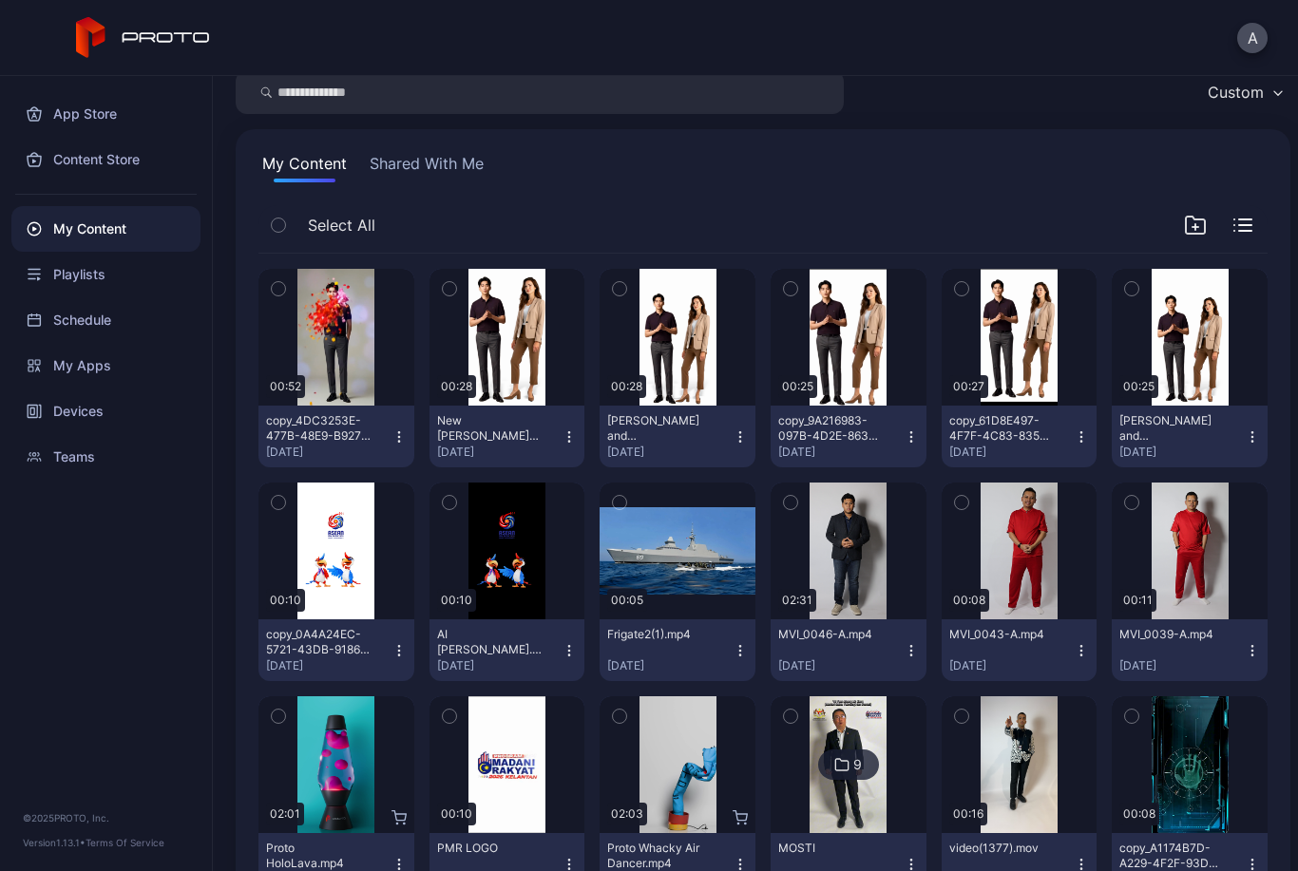
click at [398, 442] on icon "button" at bounding box center [398, 441] width 1 height 1
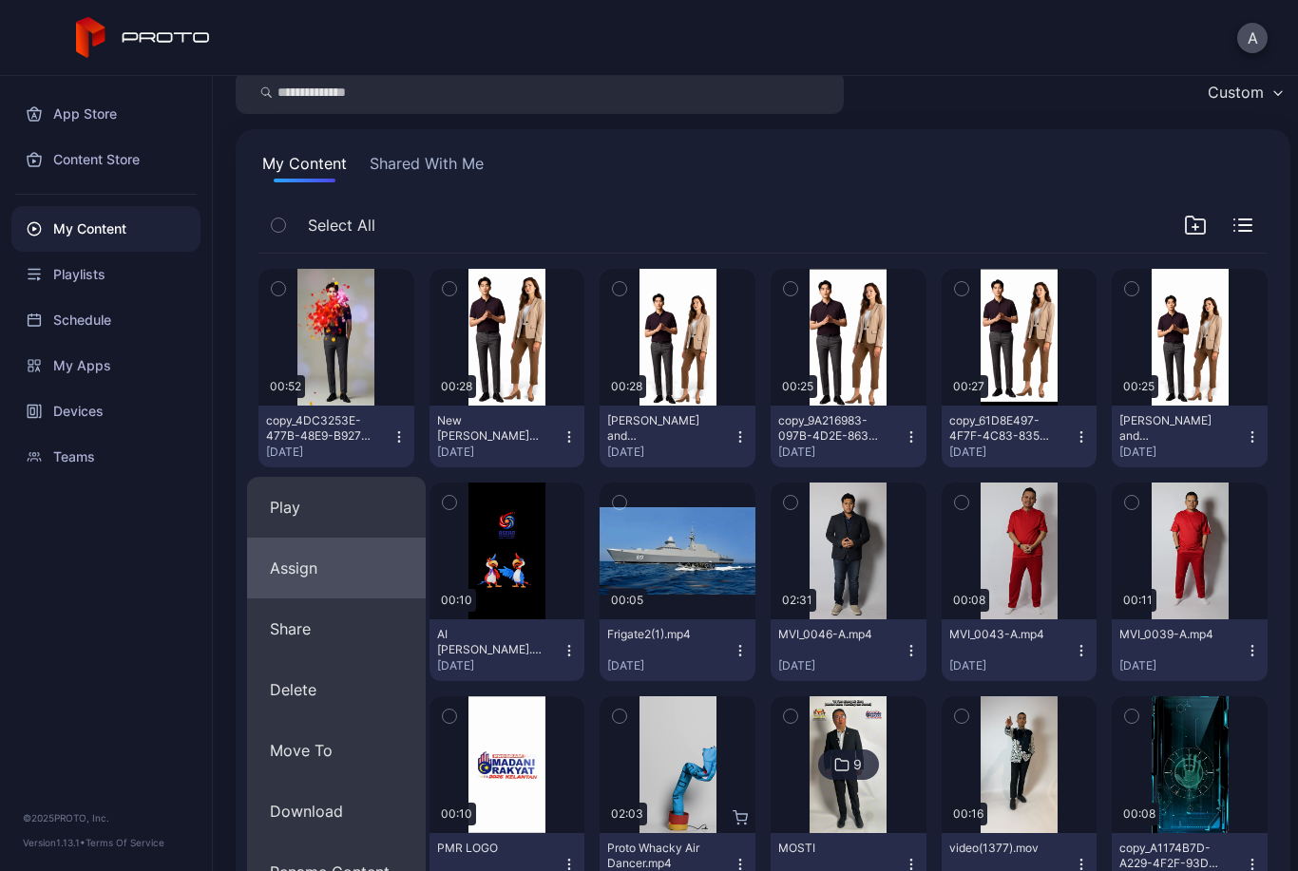
click at [332, 568] on button "Assign" at bounding box center [336, 568] width 179 height 61
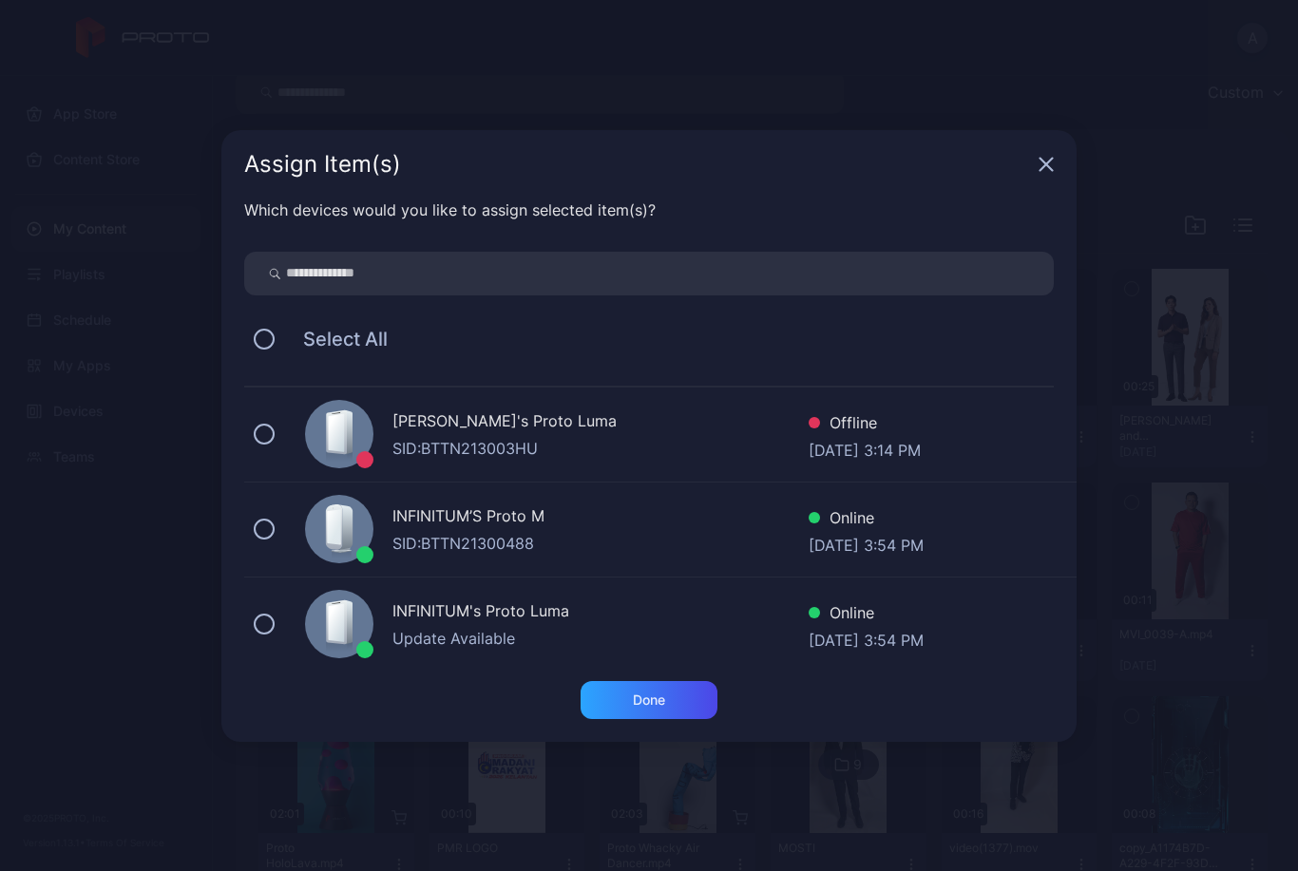
click at [371, 541] on div at bounding box center [339, 529] width 68 height 68
click at [647, 668] on div "Which devices would you like to assign selected item(s)? Select All KEN's Proto…" at bounding box center [648, 440] width 855 height 483
click at [646, 694] on div "Done" at bounding box center [649, 700] width 32 height 15
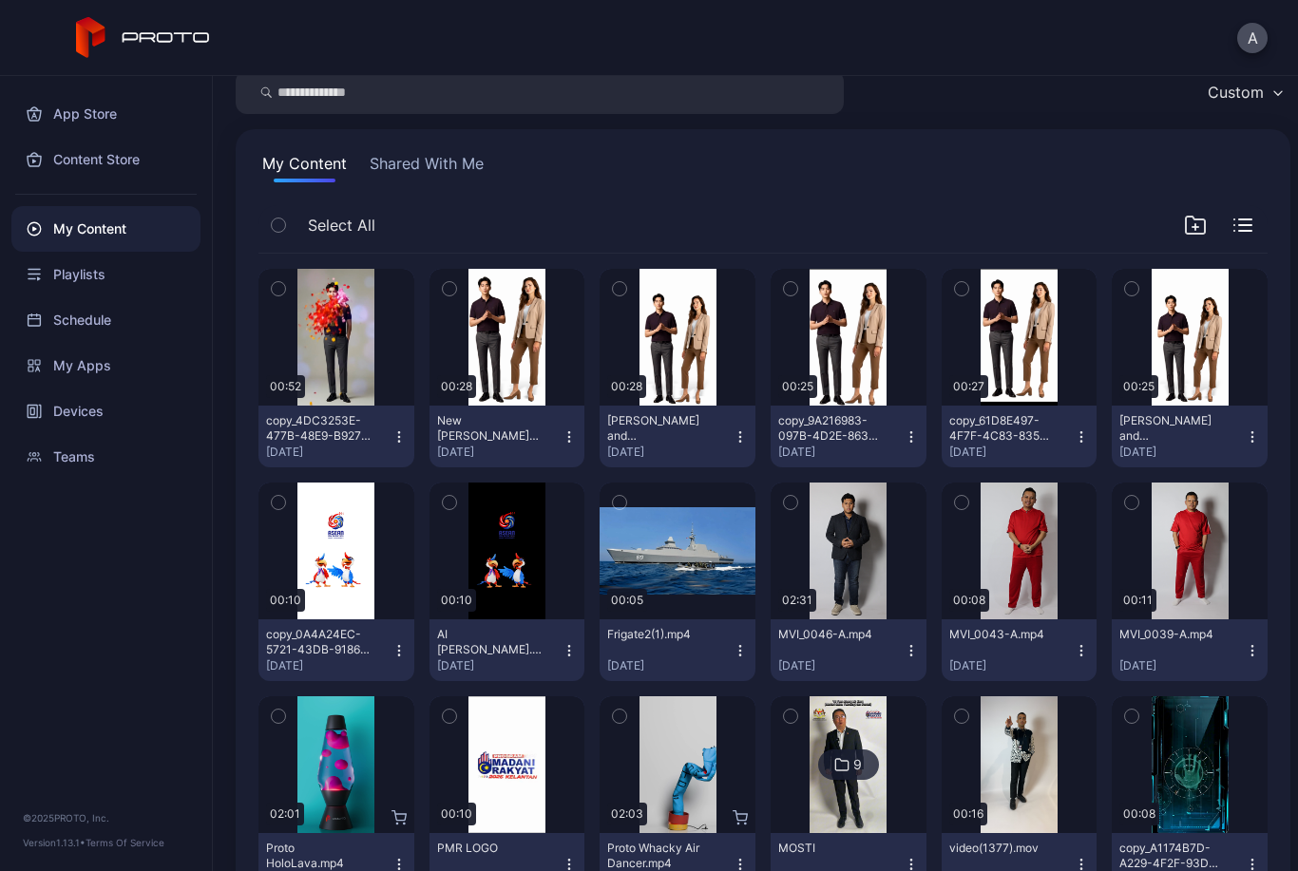
click at [147, 722] on div "App Store Content Store My Content Playlists Schedule My Apps Devices Teams © 2…" at bounding box center [106, 473] width 213 height 795
click at [53, 401] on div "Devices" at bounding box center [105, 412] width 189 height 46
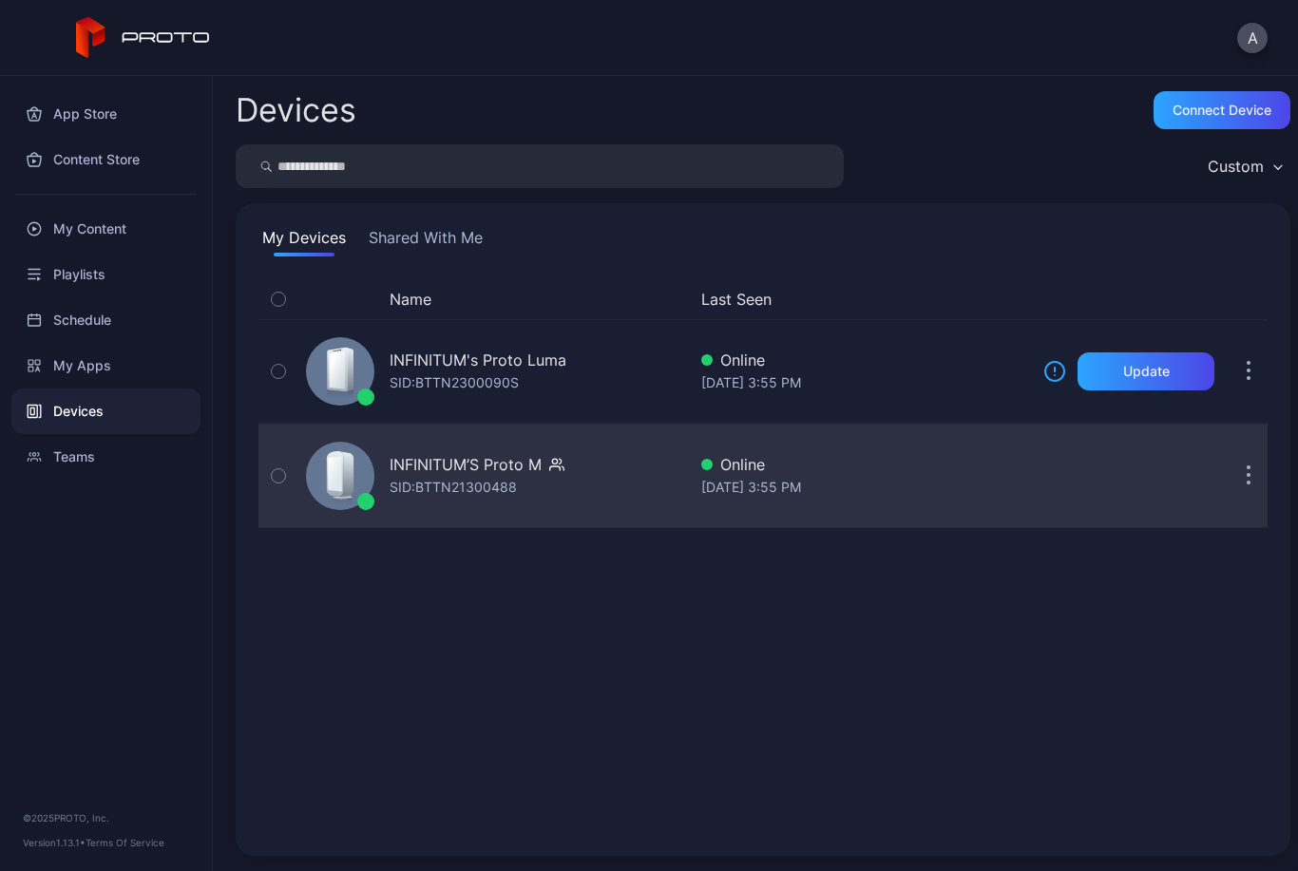
click at [405, 474] on div "INFINITUM’S Proto M" at bounding box center [466, 464] width 152 height 23
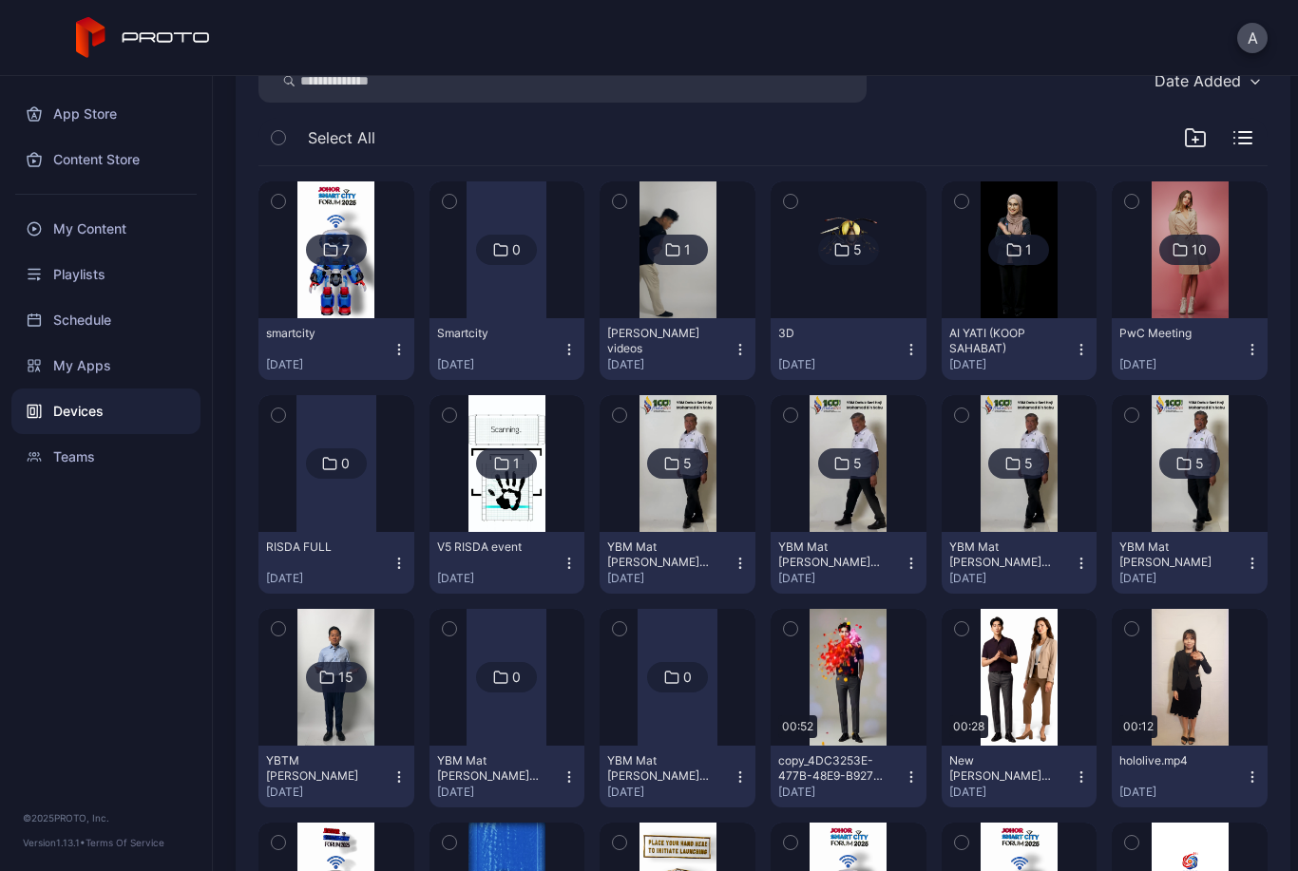
scroll to position [323, 0]
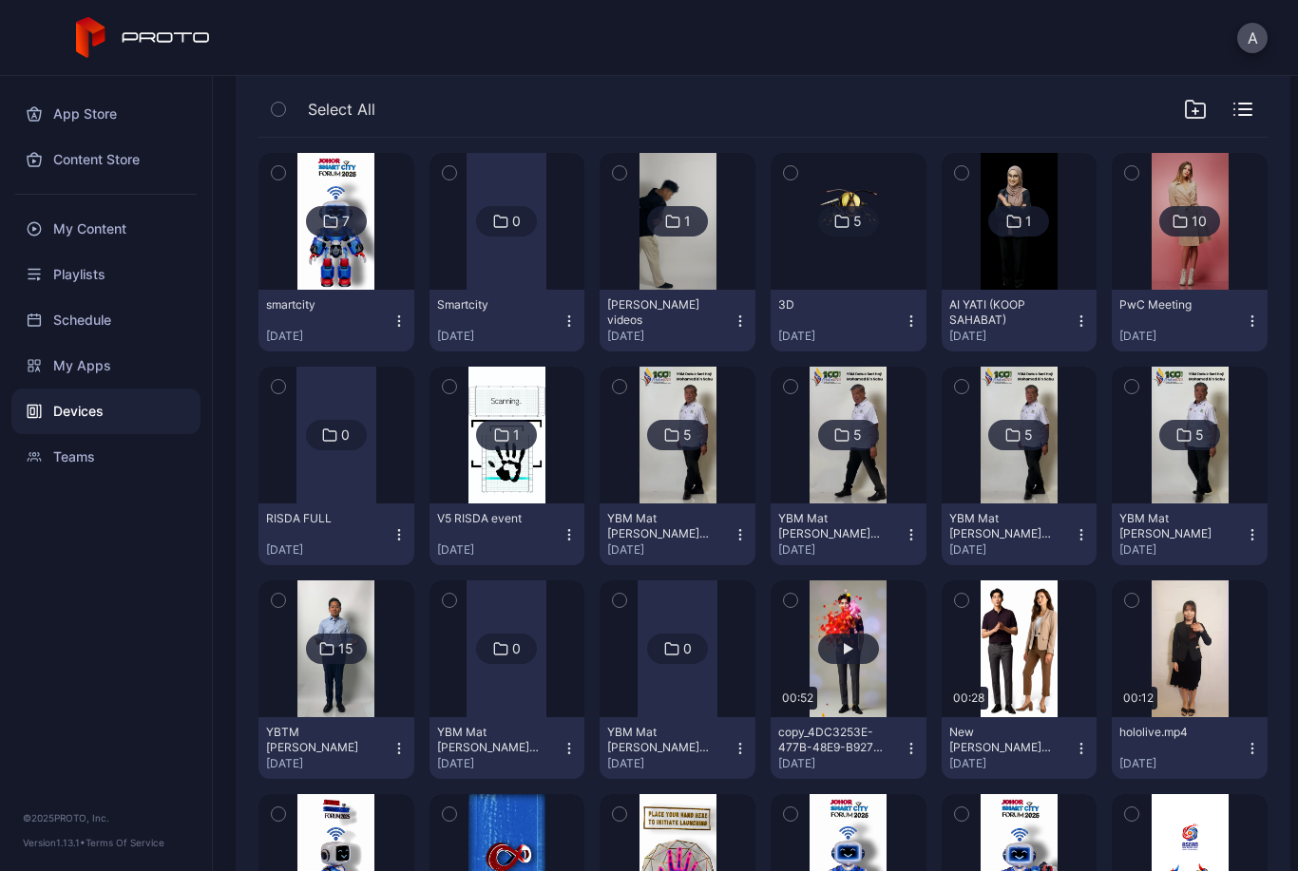
click at [832, 672] on button "button" at bounding box center [849, 649] width 156 height 137
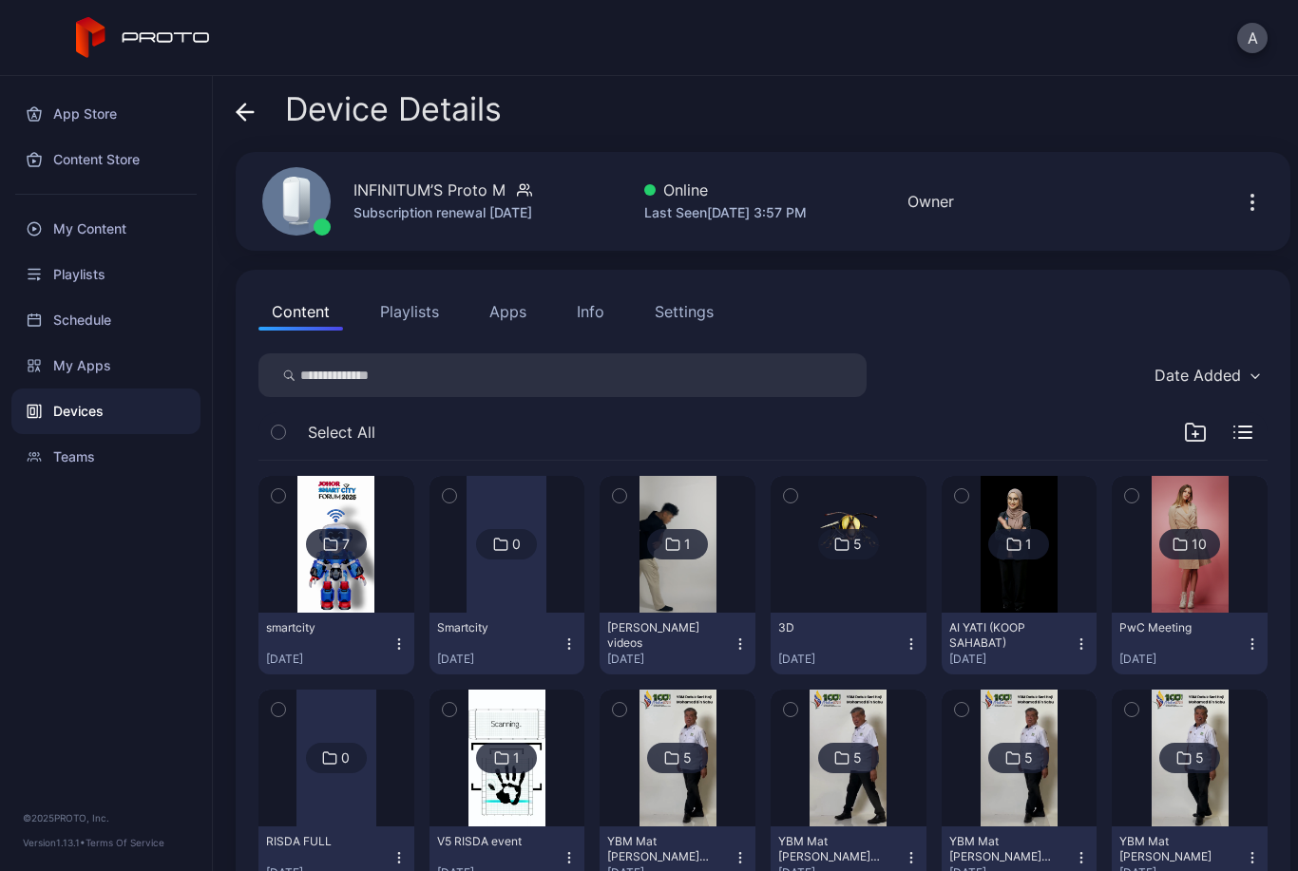
scroll to position [0, 0]
click at [144, 174] on div "Content Store" at bounding box center [105, 160] width 189 height 46
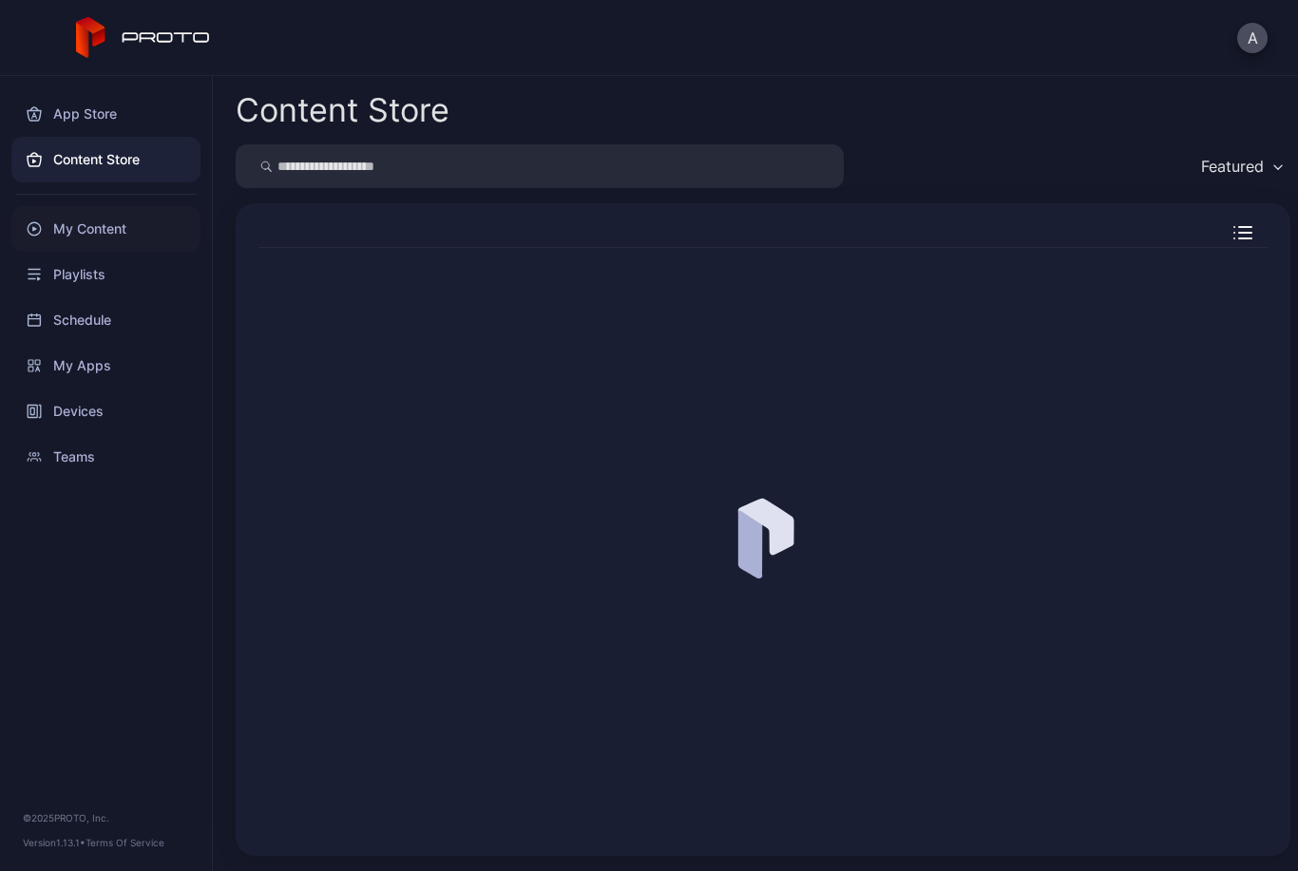
click at [123, 222] on div "My Content" at bounding box center [105, 229] width 189 height 46
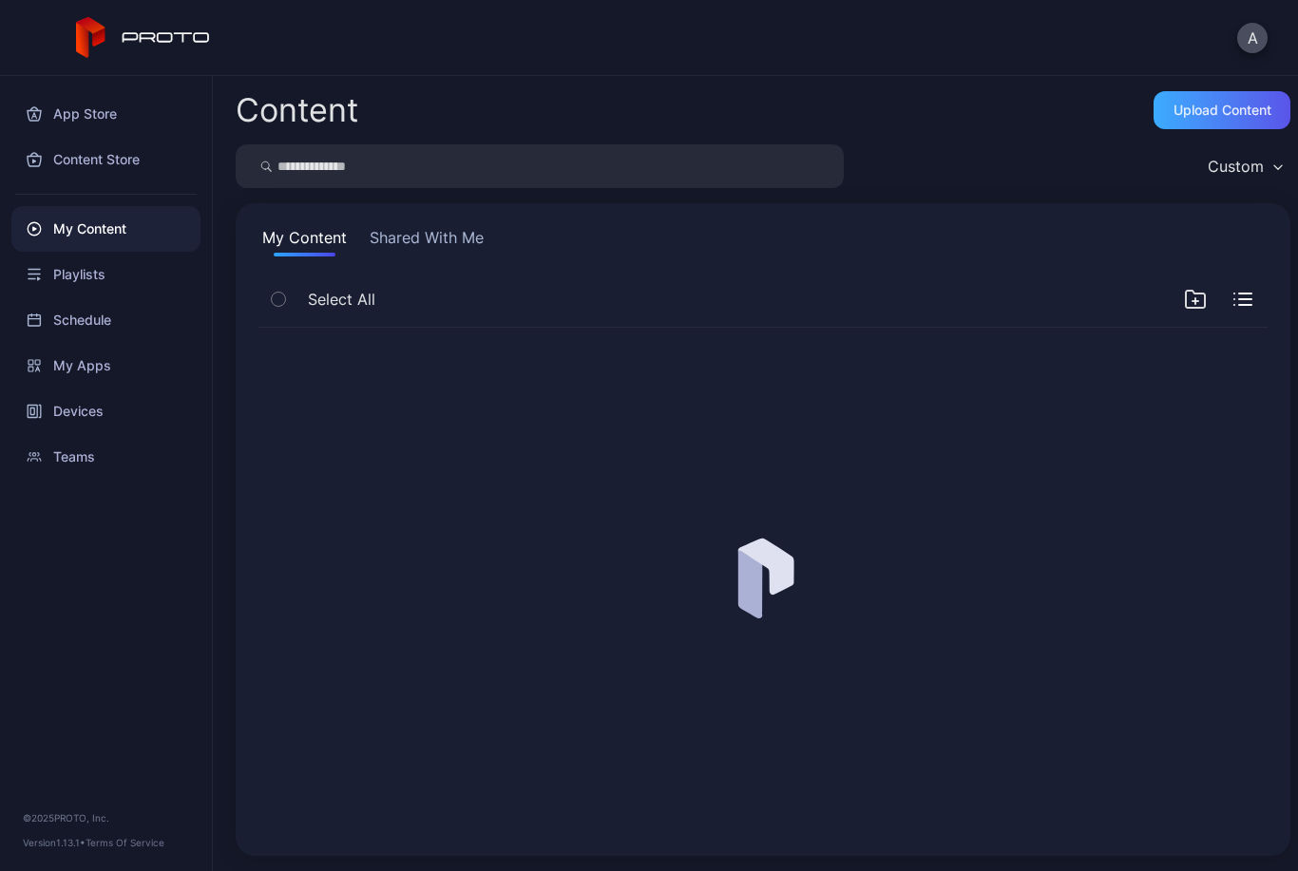
click at [1229, 121] on div "Upload Content" at bounding box center [1222, 110] width 137 height 38
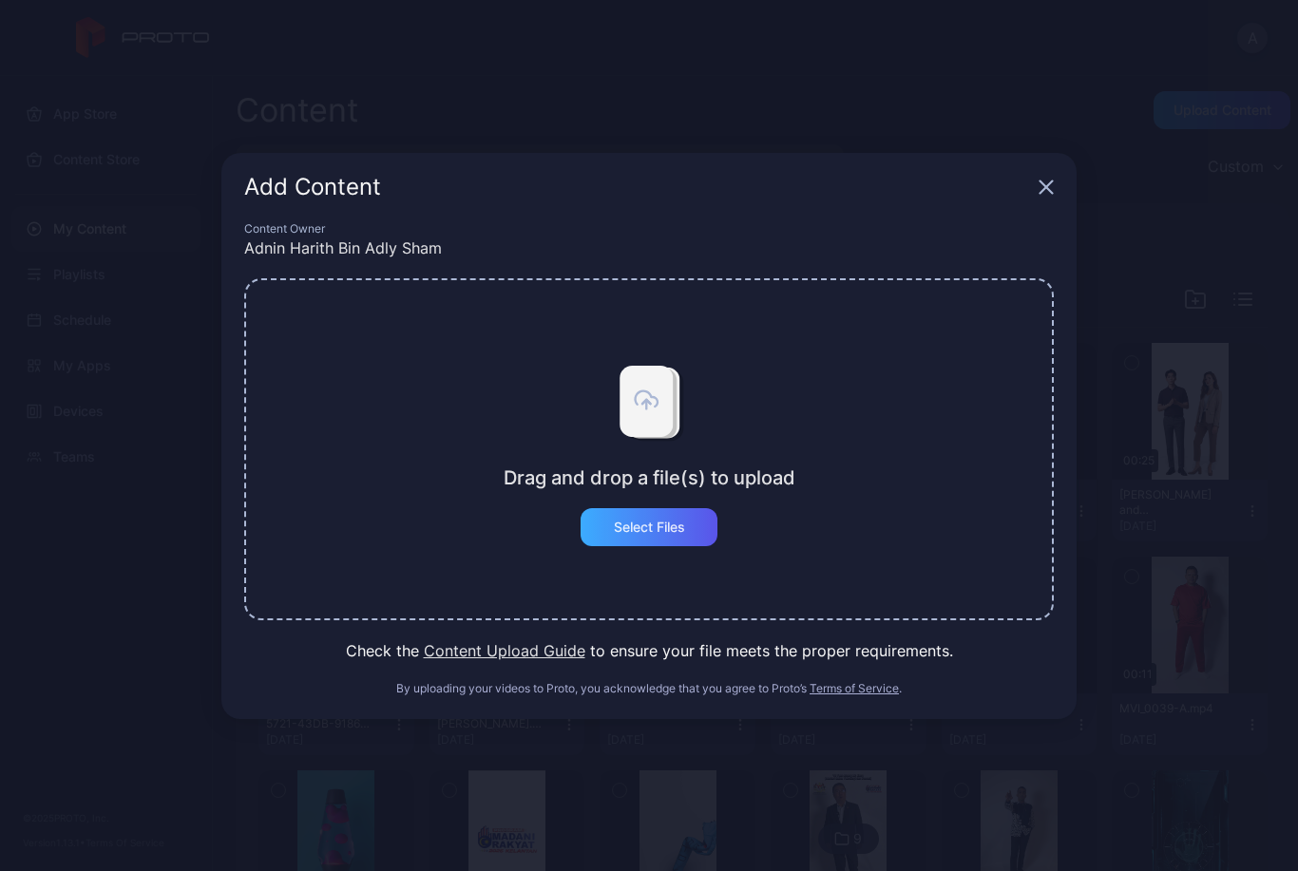
click at [688, 526] on div "Select Files" at bounding box center [649, 527] width 137 height 38
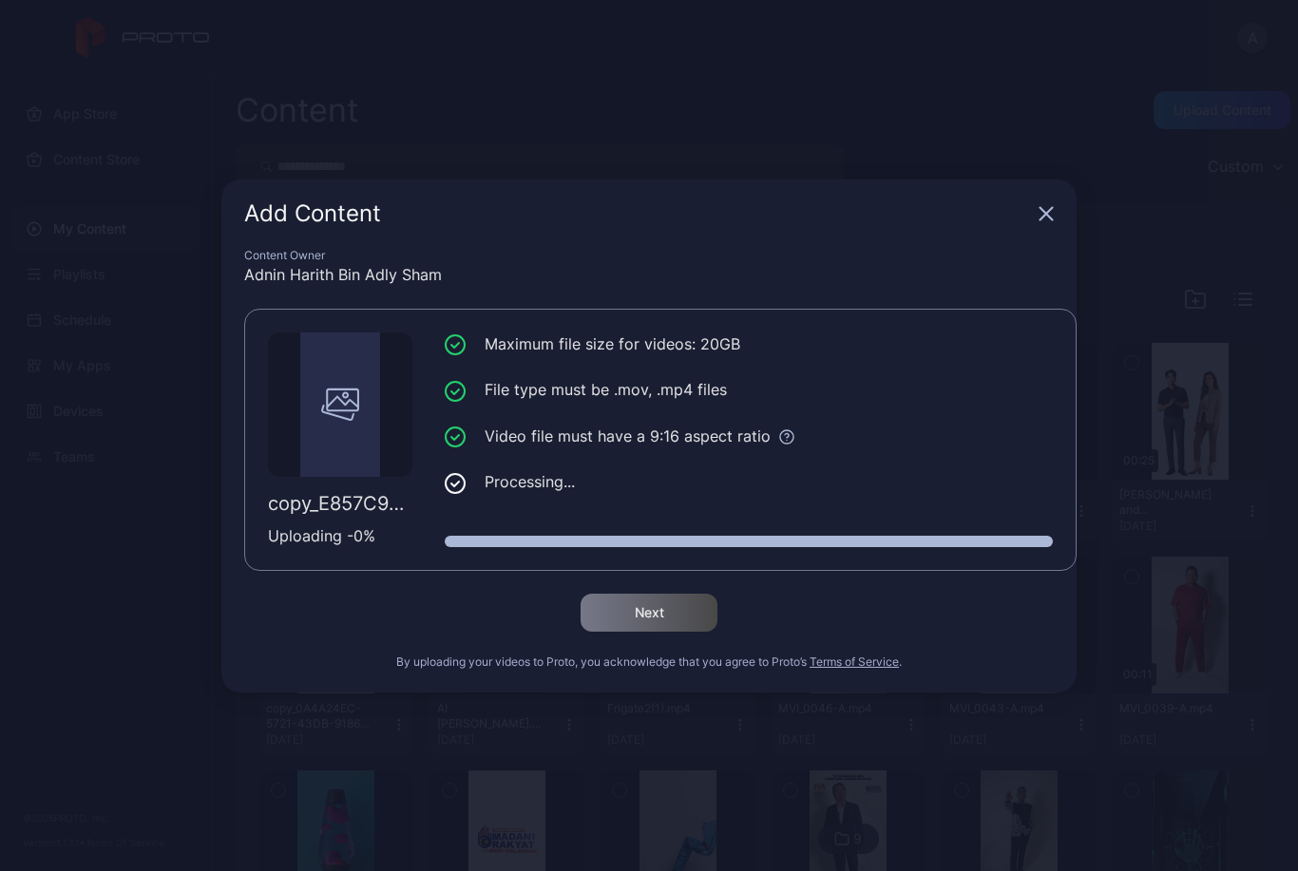
click at [336, 400] on icon at bounding box center [340, 405] width 38 height 38
click at [583, 784] on div "Add Content Content Owner Adnin Harith Bin Adly Sham copy_E857C991-62DE-481C-92…" at bounding box center [649, 435] width 1298 height 871
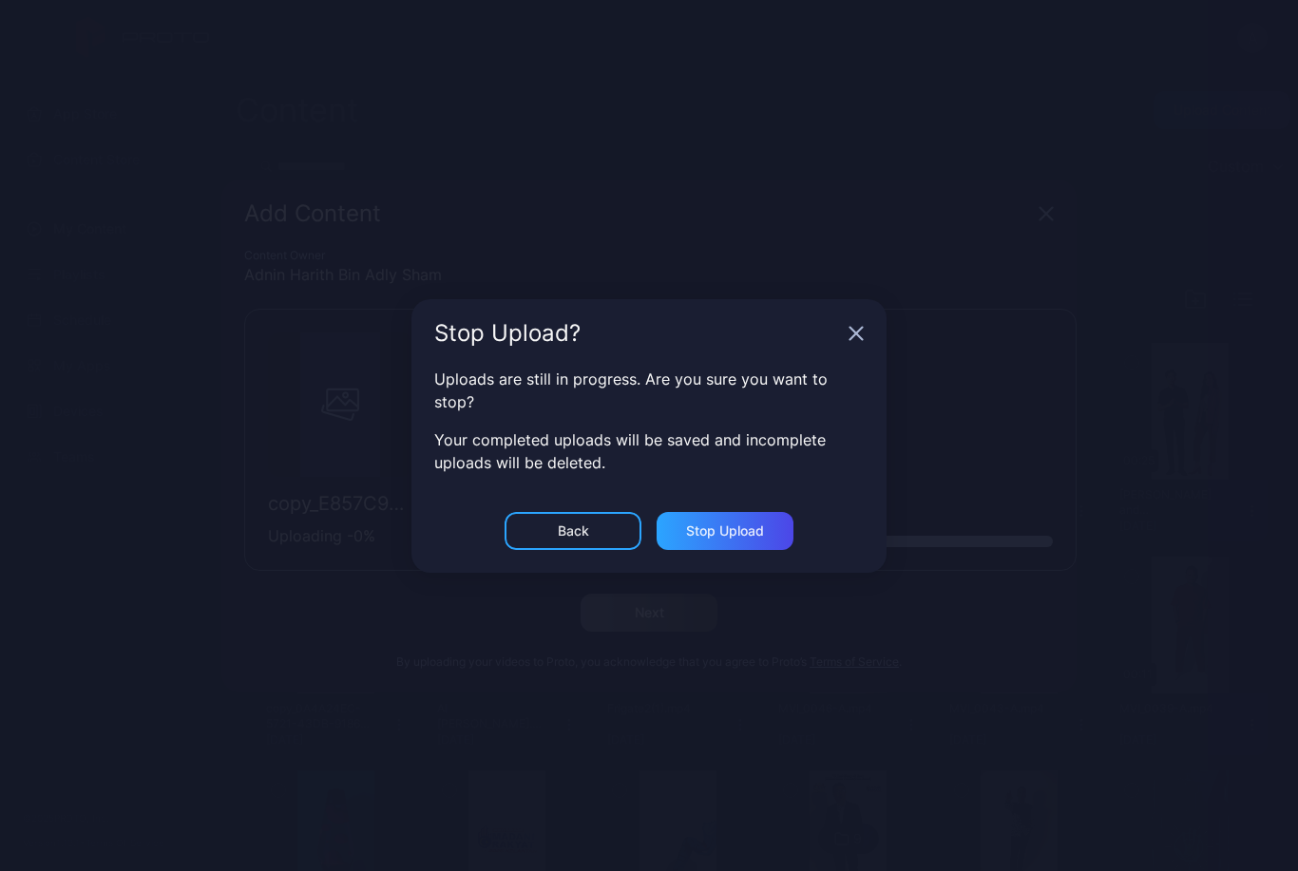
click at [580, 804] on div "Stop Upload? Uploads are still in progress. Are you sure you want to stop? Your…" at bounding box center [649, 435] width 1298 height 871
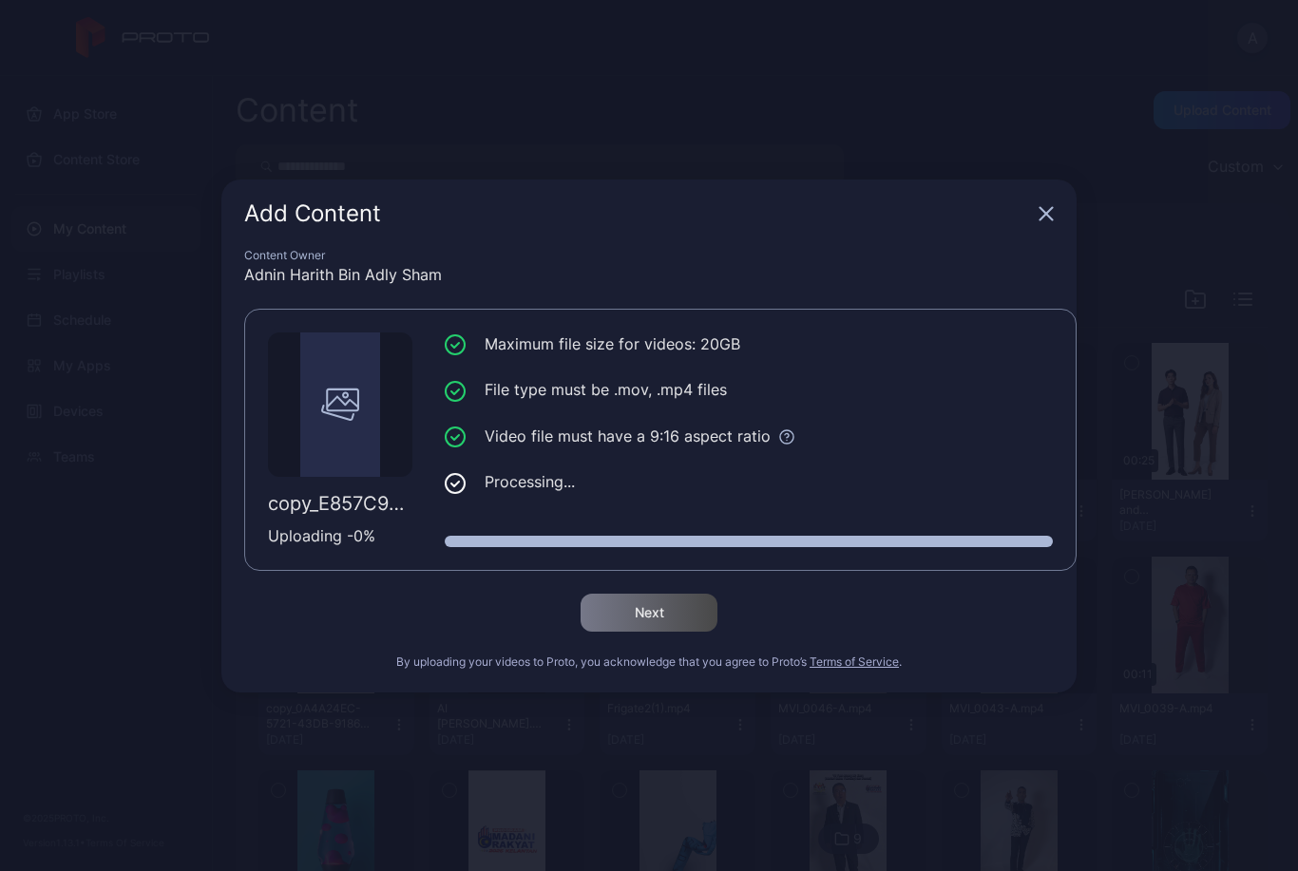
click at [478, 525] on div "Maximum file size for videos: 20GB File type must be .mov, .mp4 files Video fil…" at bounding box center [749, 440] width 608 height 215
click at [524, 583] on div "Content Owner Adnin Harith Bin Adly Sham copy_E857C991-62DE-481C-92D1-814AE92E2…" at bounding box center [648, 470] width 855 height 445
click at [521, 529] on div "Maximum file size for videos: 20GB File type must be .mov, .mp4 files Video fil…" at bounding box center [749, 440] width 608 height 215
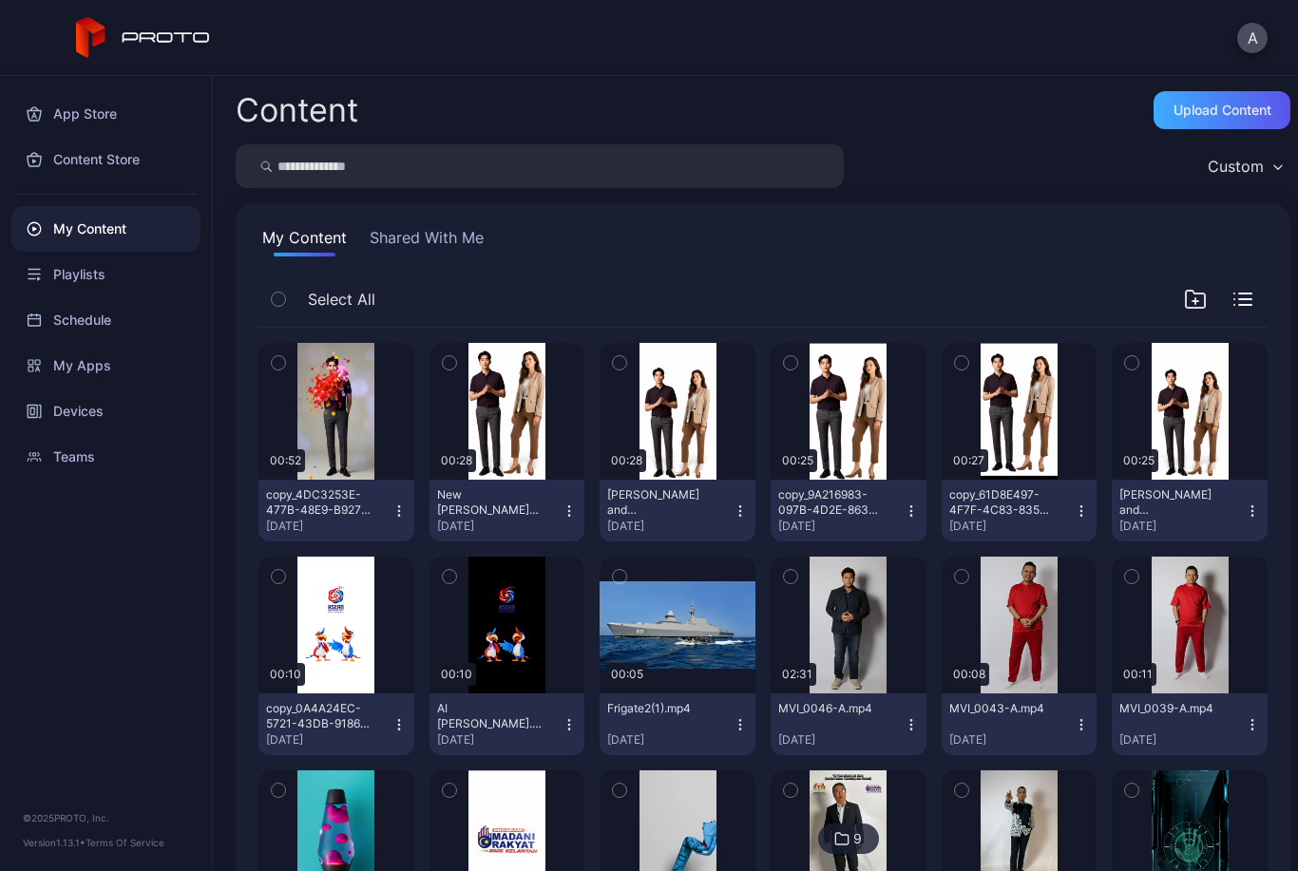
click at [1203, 92] on div "Upload Content" at bounding box center [1222, 110] width 137 height 38
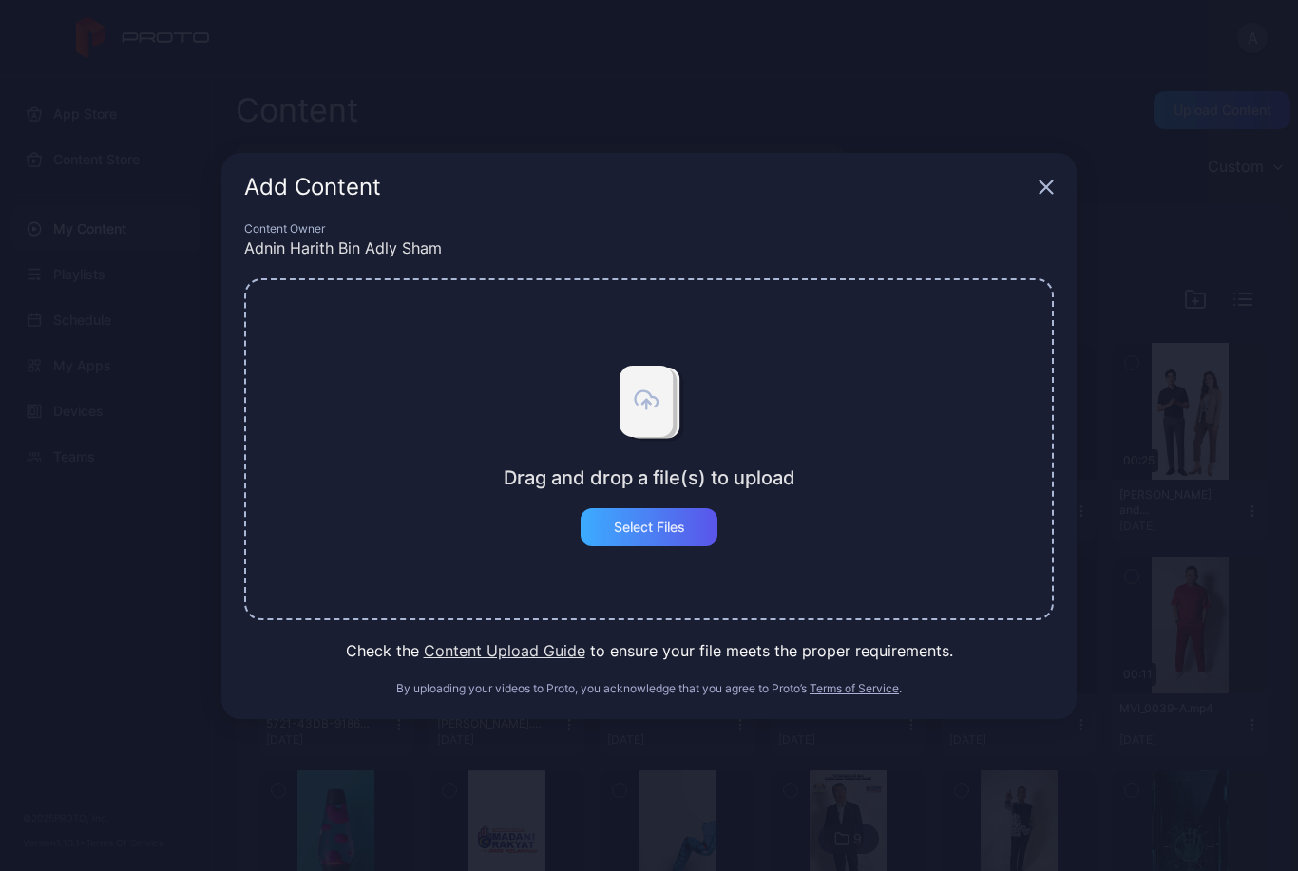
click at [702, 526] on div "Select Files" at bounding box center [649, 527] width 137 height 38
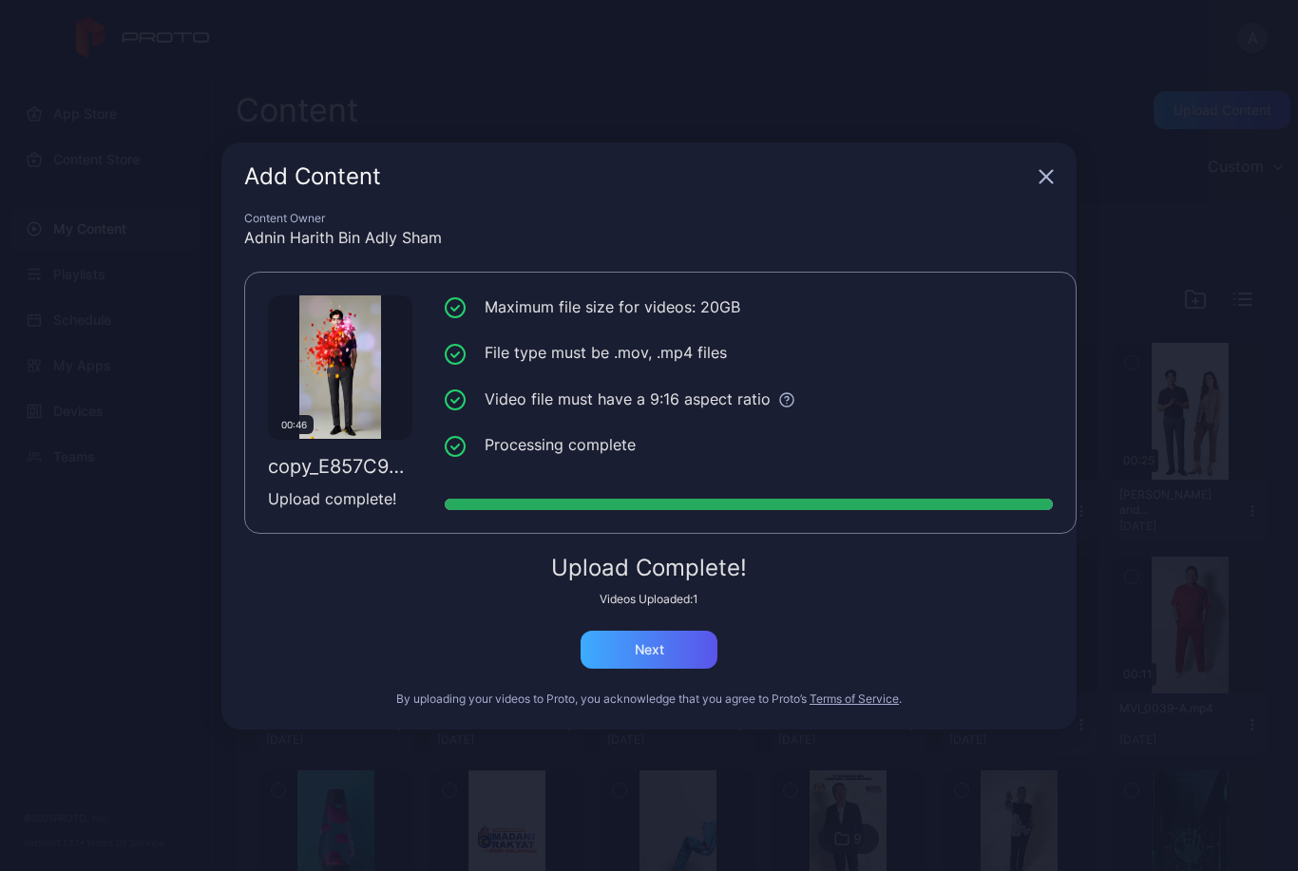
click at [653, 667] on div "Next" at bounding box center [649, 650] width 137 height 38
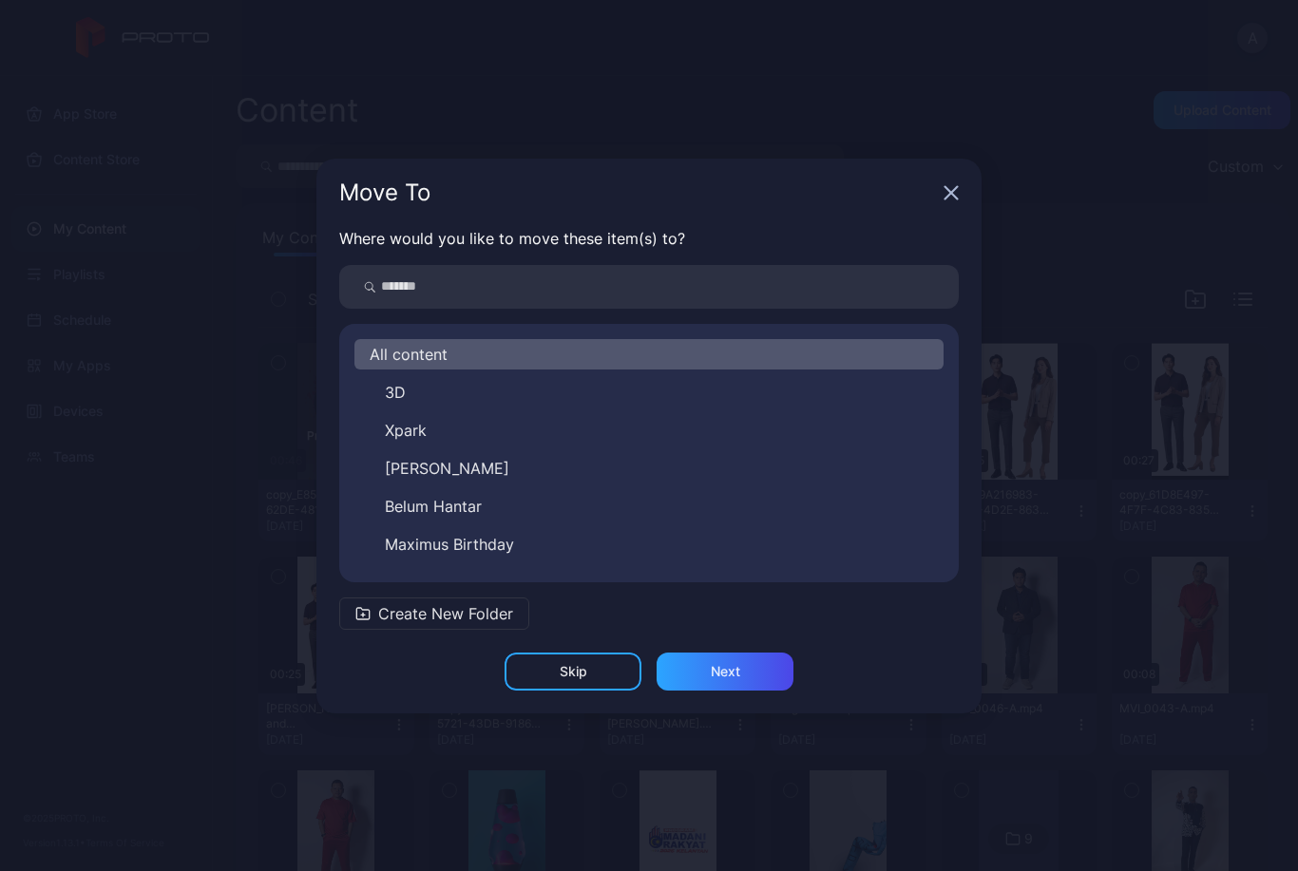
click at [569, 672] on div "Skip" at bounding box center [574, 671] width 28 height 15
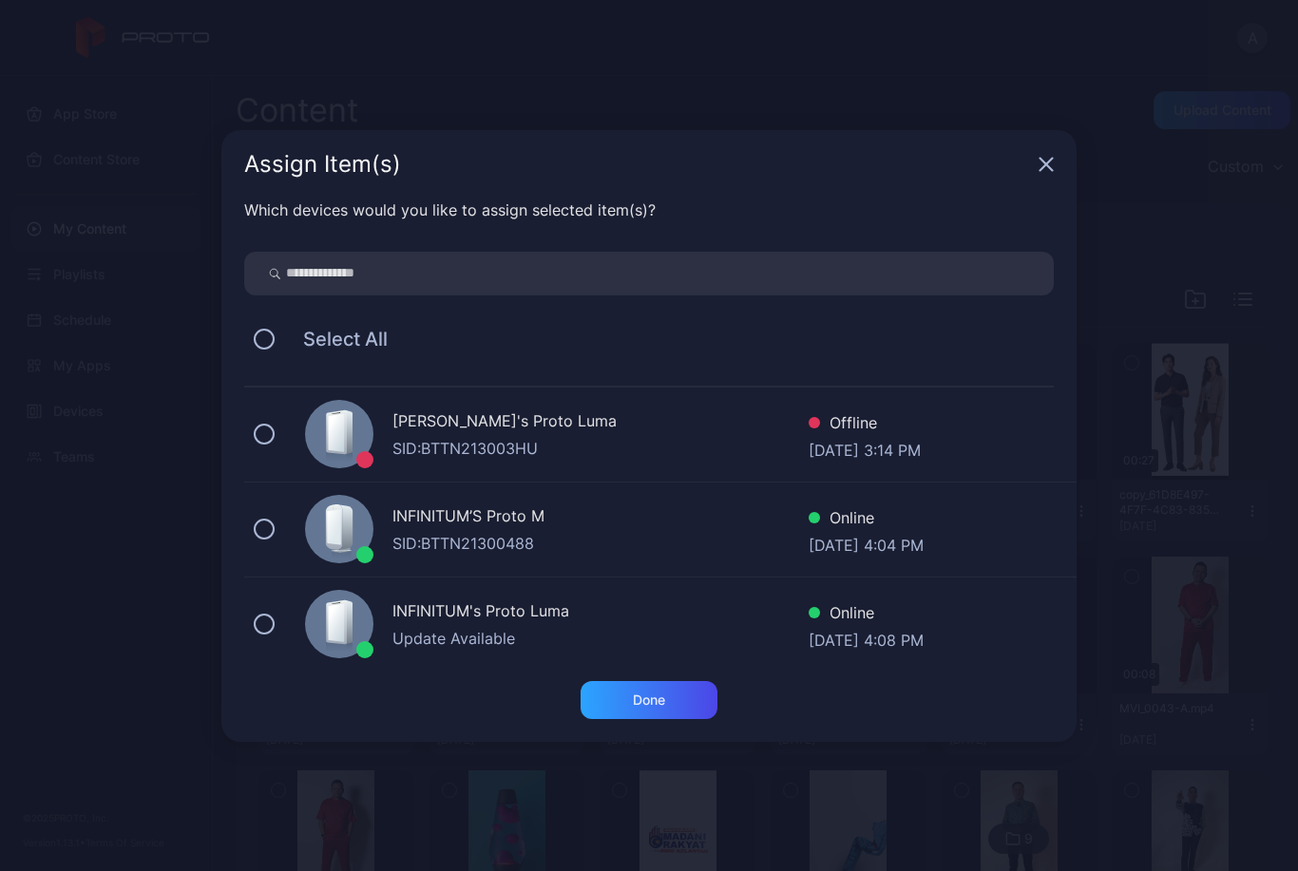
click at [624, 544] on div "SID: BTTN21300488" at bounding box center [600, 543] width 416 height 23
click at [641, 698] on div "Done" at bounding box center [649, 700] width 32 height 15
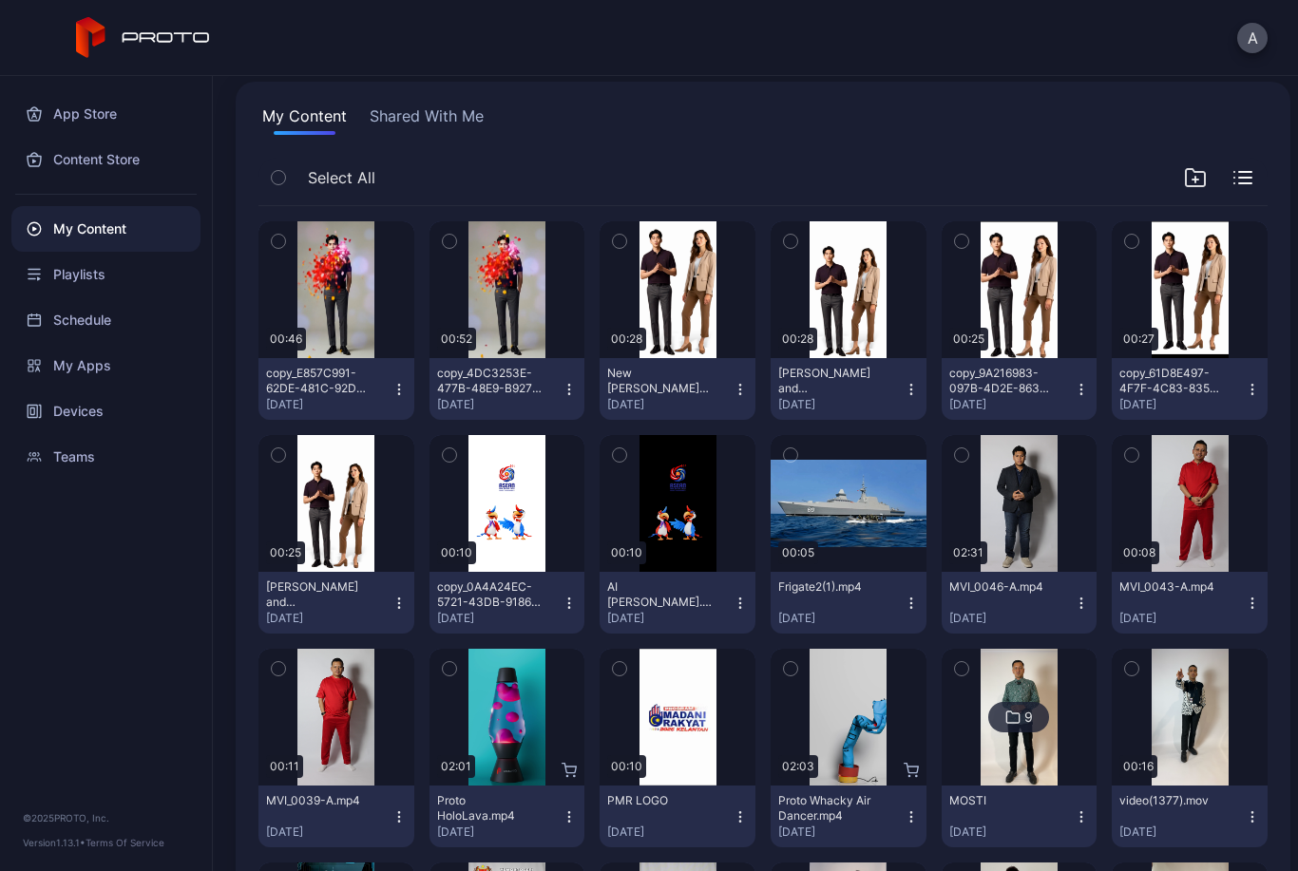
scroll to position [124, 0]
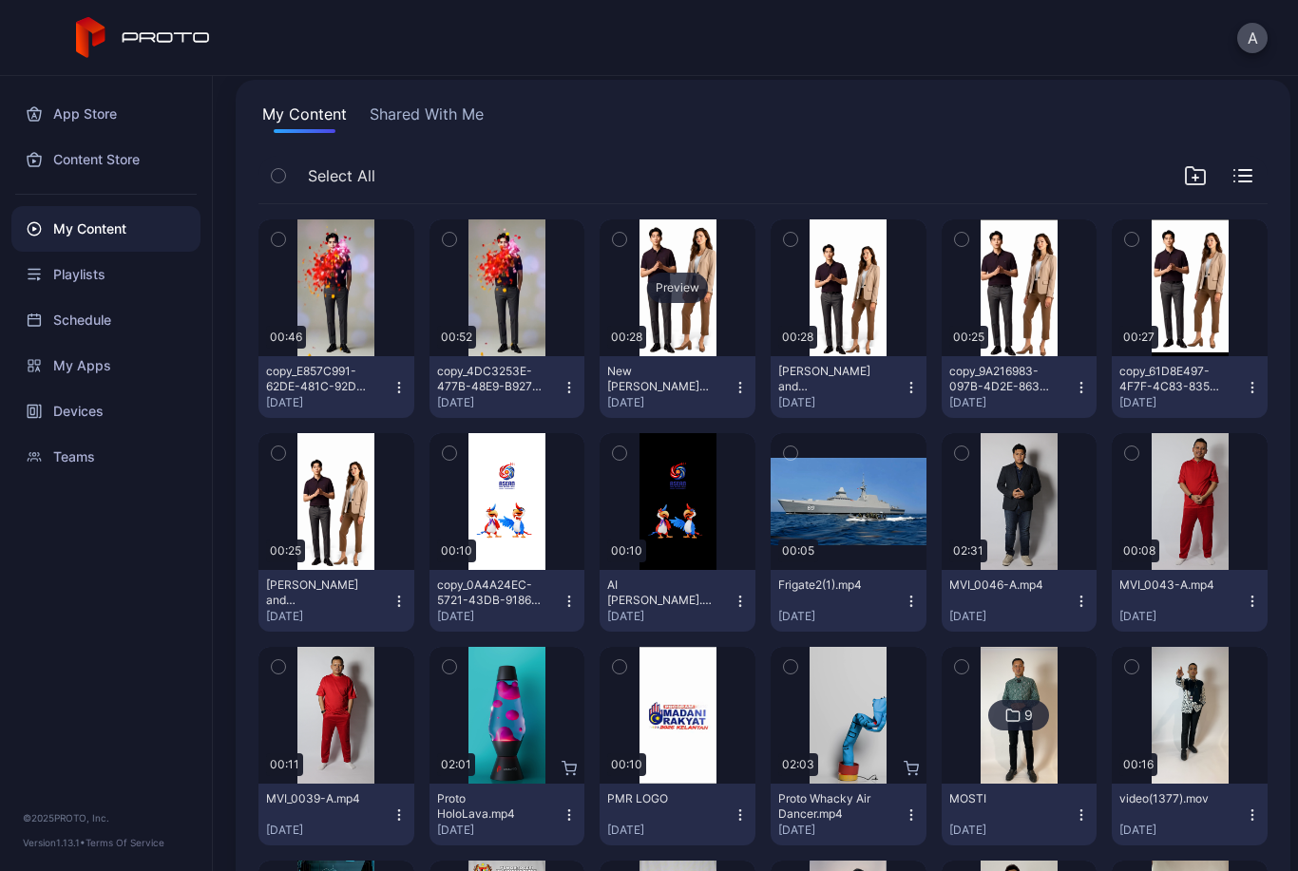
click at [689, 274] on div "Preview" at bounding box center [677, 288] width 61 height 30
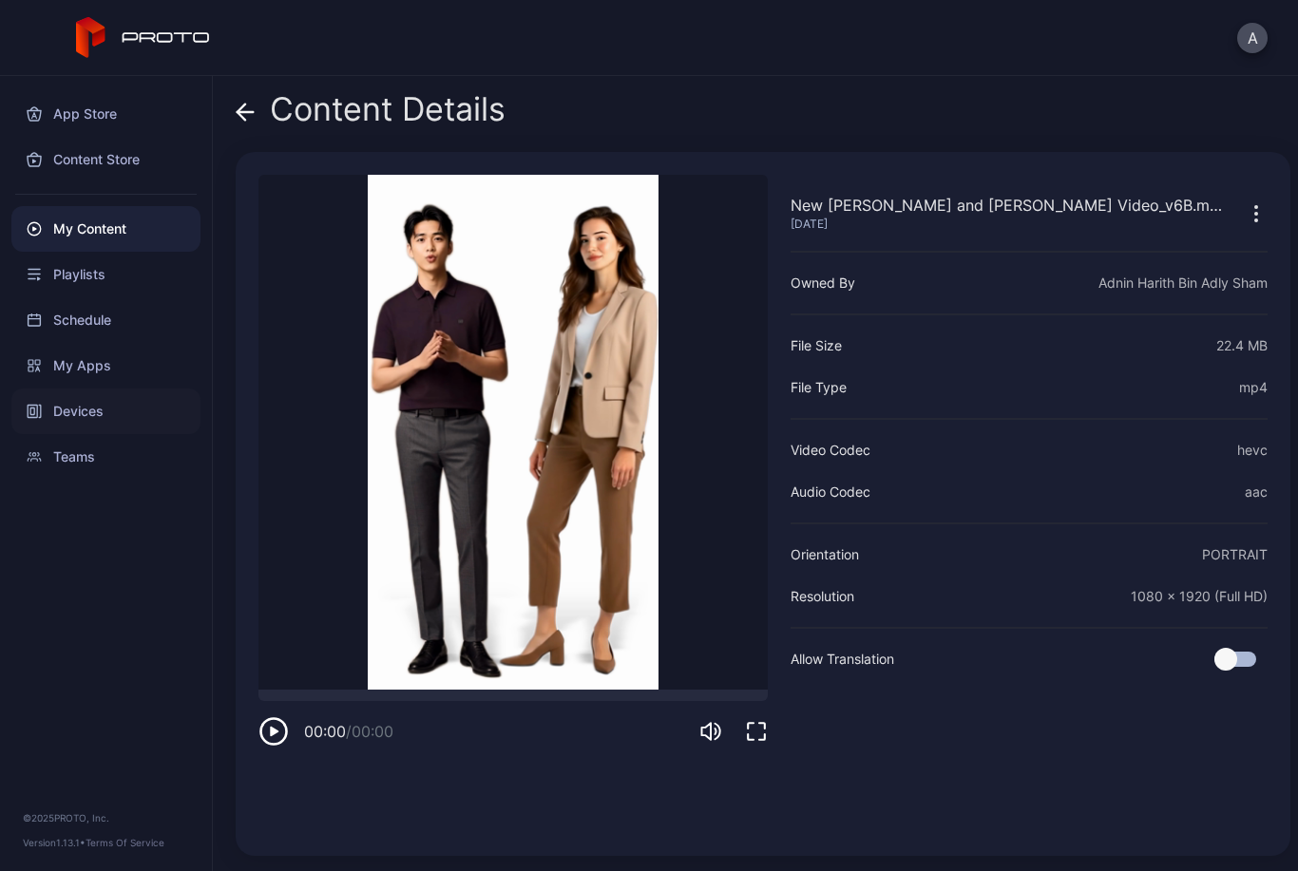
click at [100, 411] on div "Devices" at bounding box center [105, 412] width 189 height 46
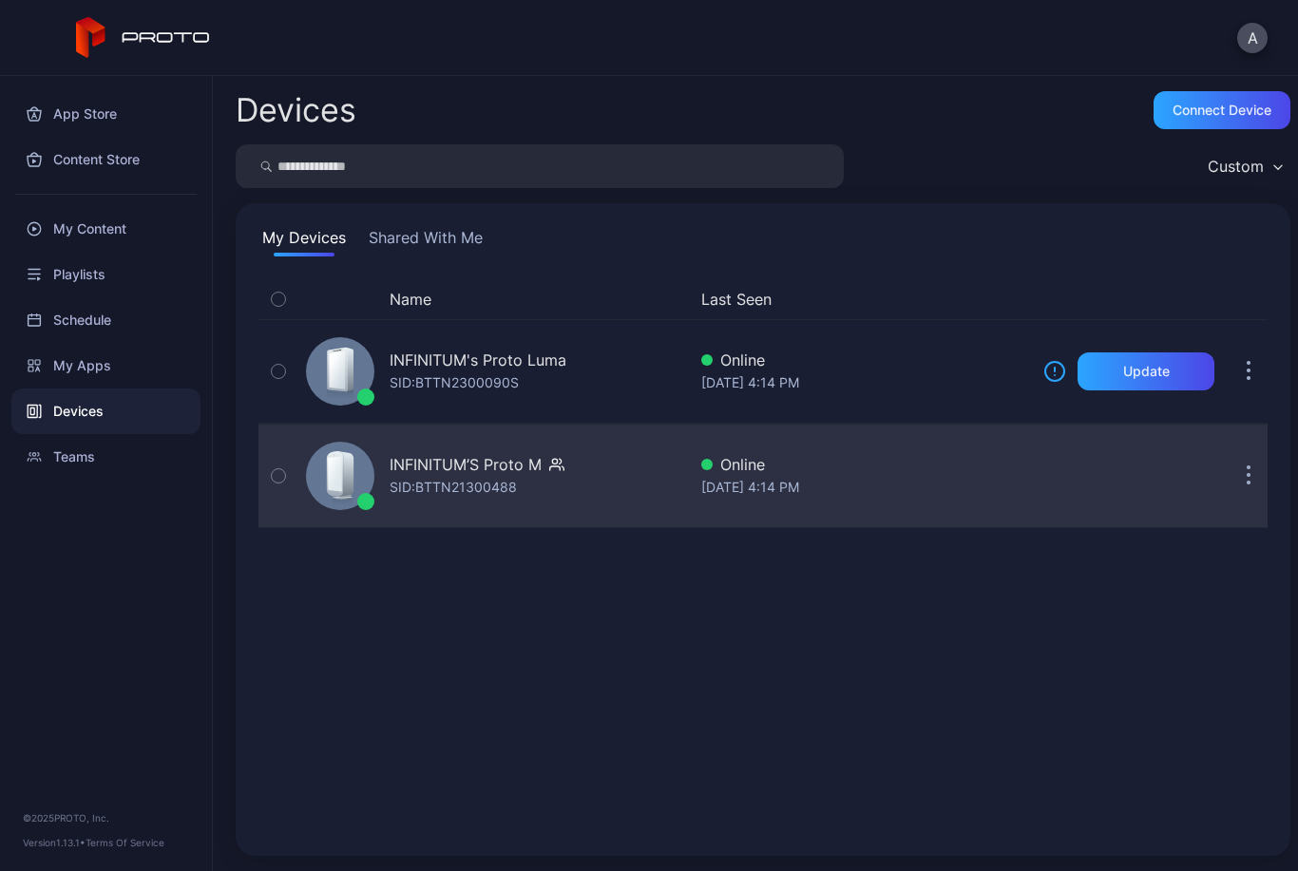
click at [679, 477] on div "INFINITUM’S Proto M SID: BTTN21300488" at bounding box center [492, 476] width 388 height 95
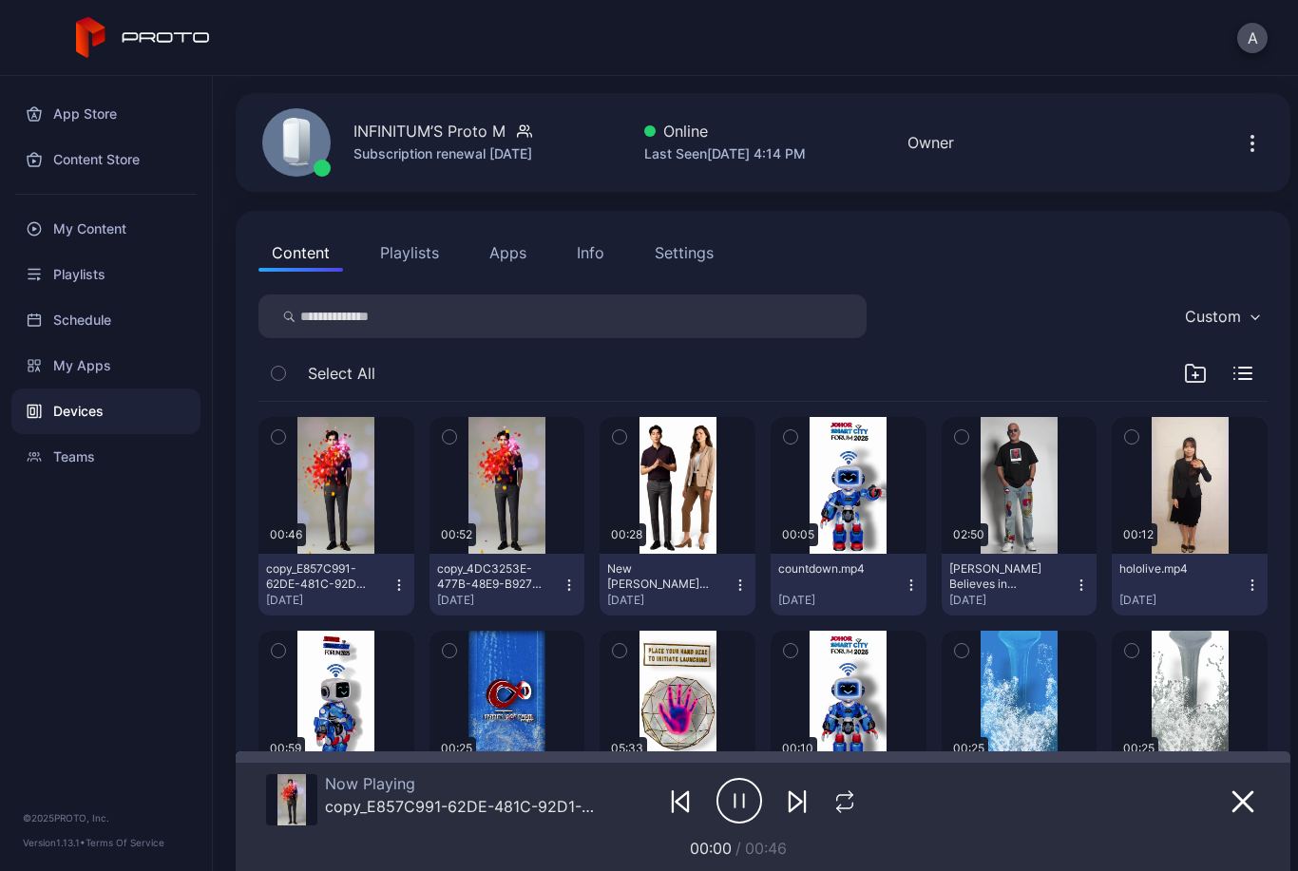
scroll to position [63, 0]
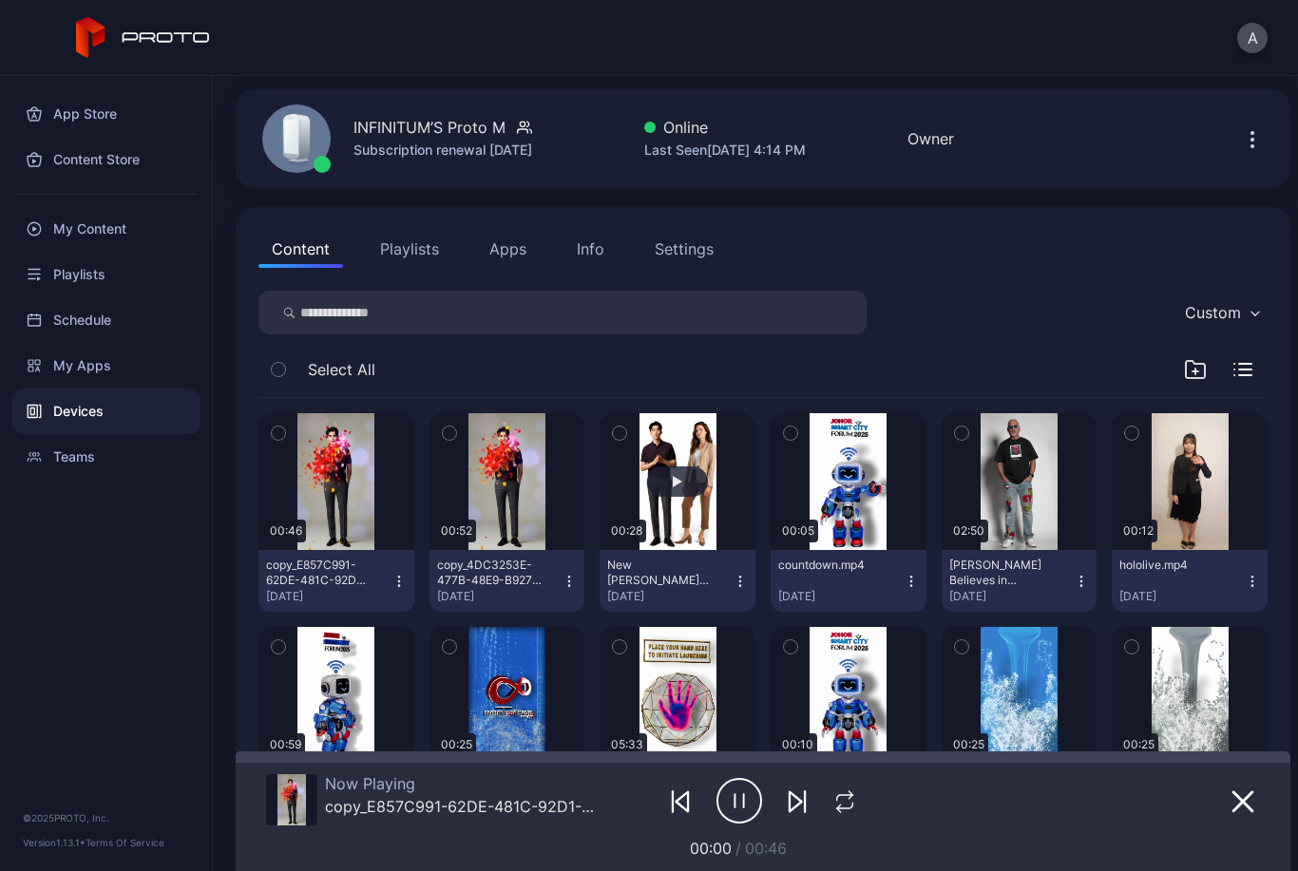
click at [691, 487] on div "button" at bounding box center [677, 482] width 61 height 30
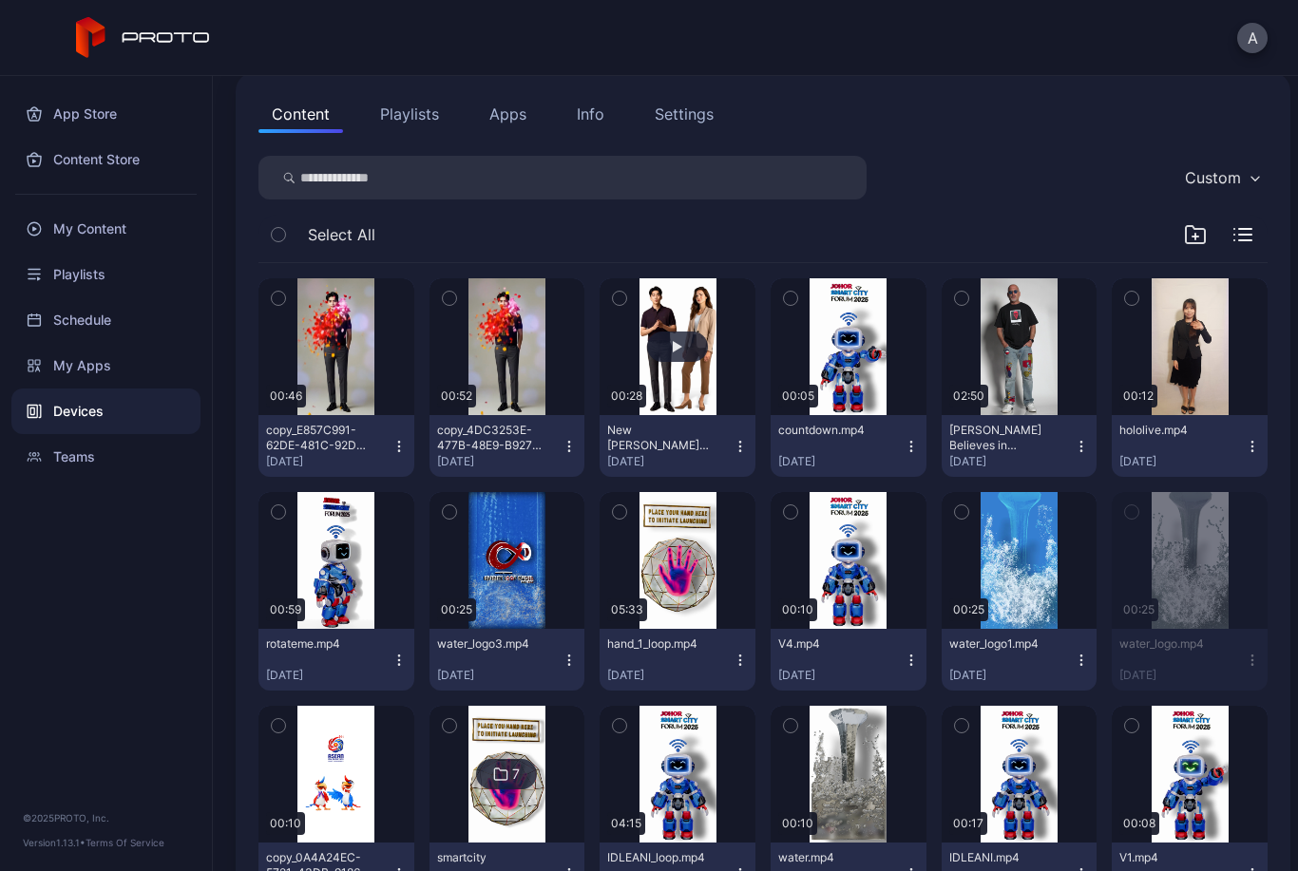
scroll to position [202, 0]
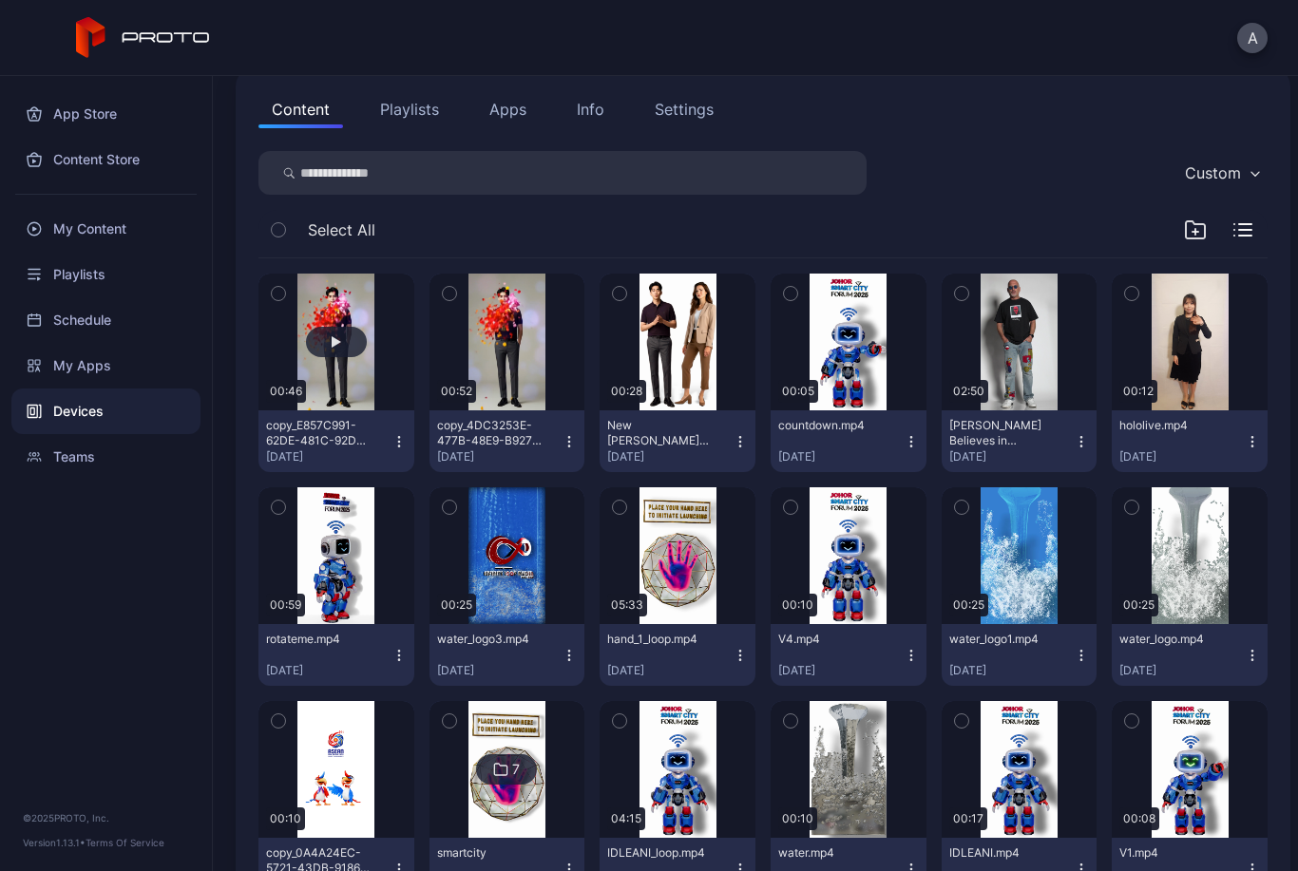
click at [311, 324] on button "button" at bounding box center [336, 342] width 156 height 137
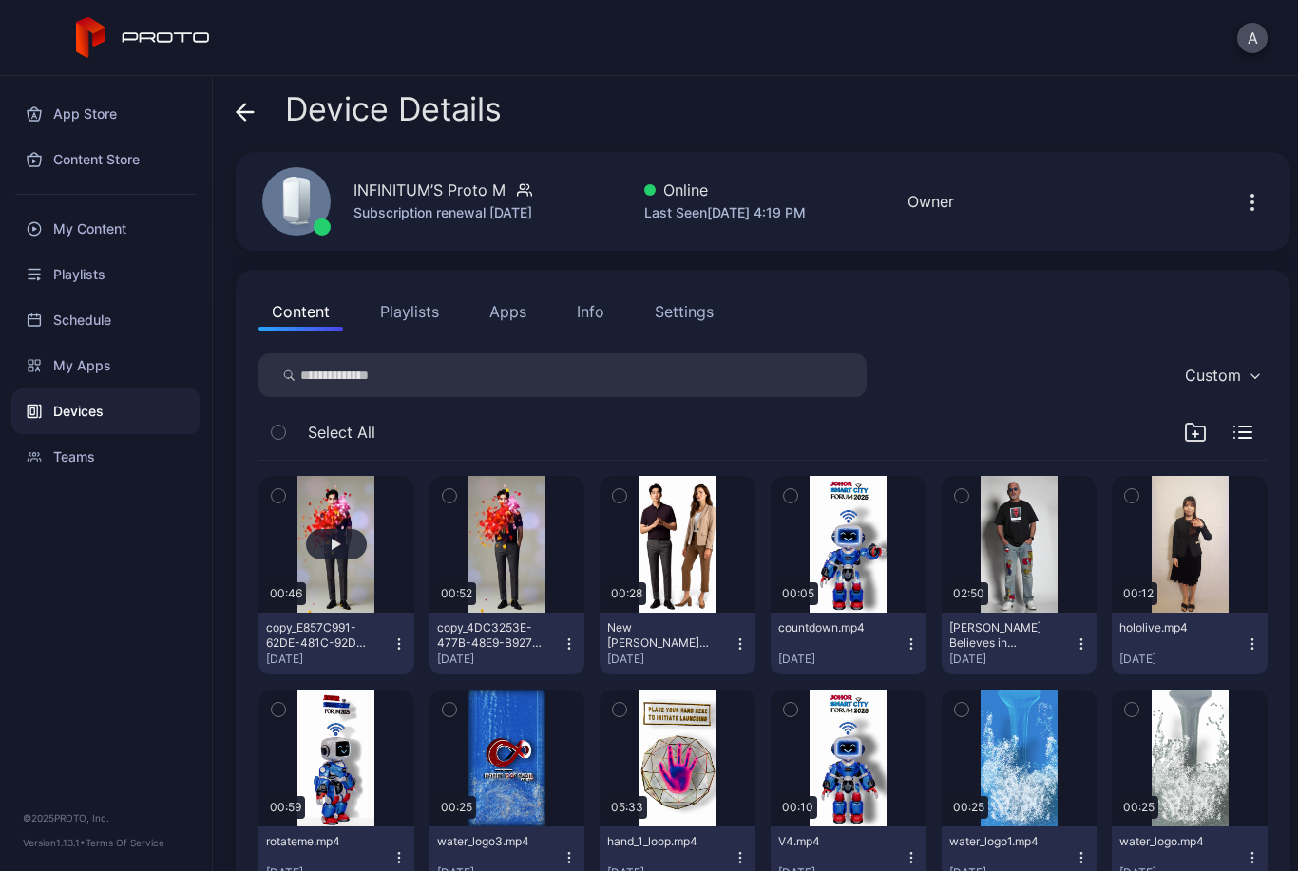
scroll to position [0, 0]
drag, startPoint x: 0, startPoint y: 0, endPoint x: 599, endPoint y: 72, distance: 603.0
click at [599, 72] on div "A" at bounding box center [649, 38] width 1298 height 76
click at [147, 242] on div "My Content" at bounding box center [105, 229] width 189 height 46
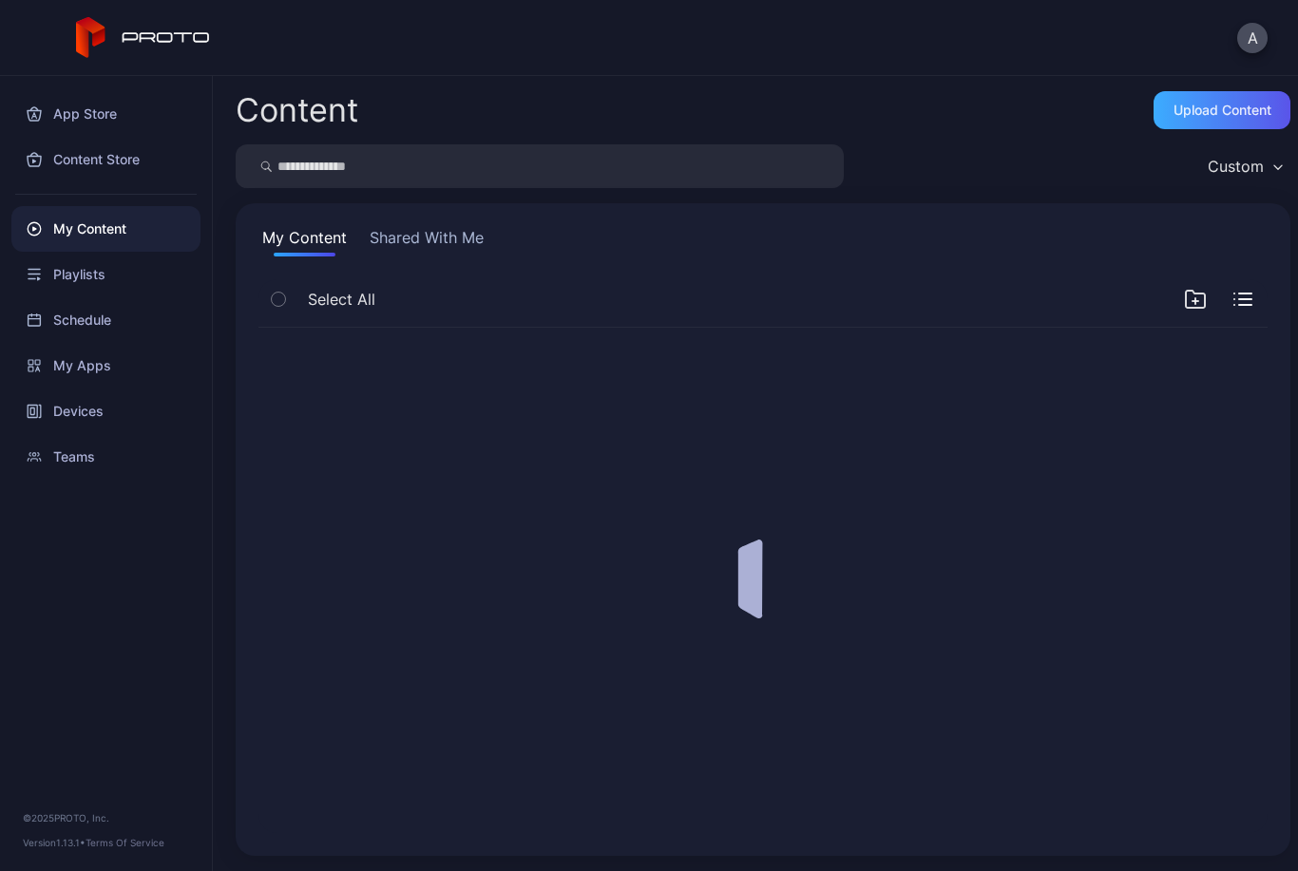
click at [1243, 109] on div "Upload Content" at bounding box center [1223, 110] width 98 height 15
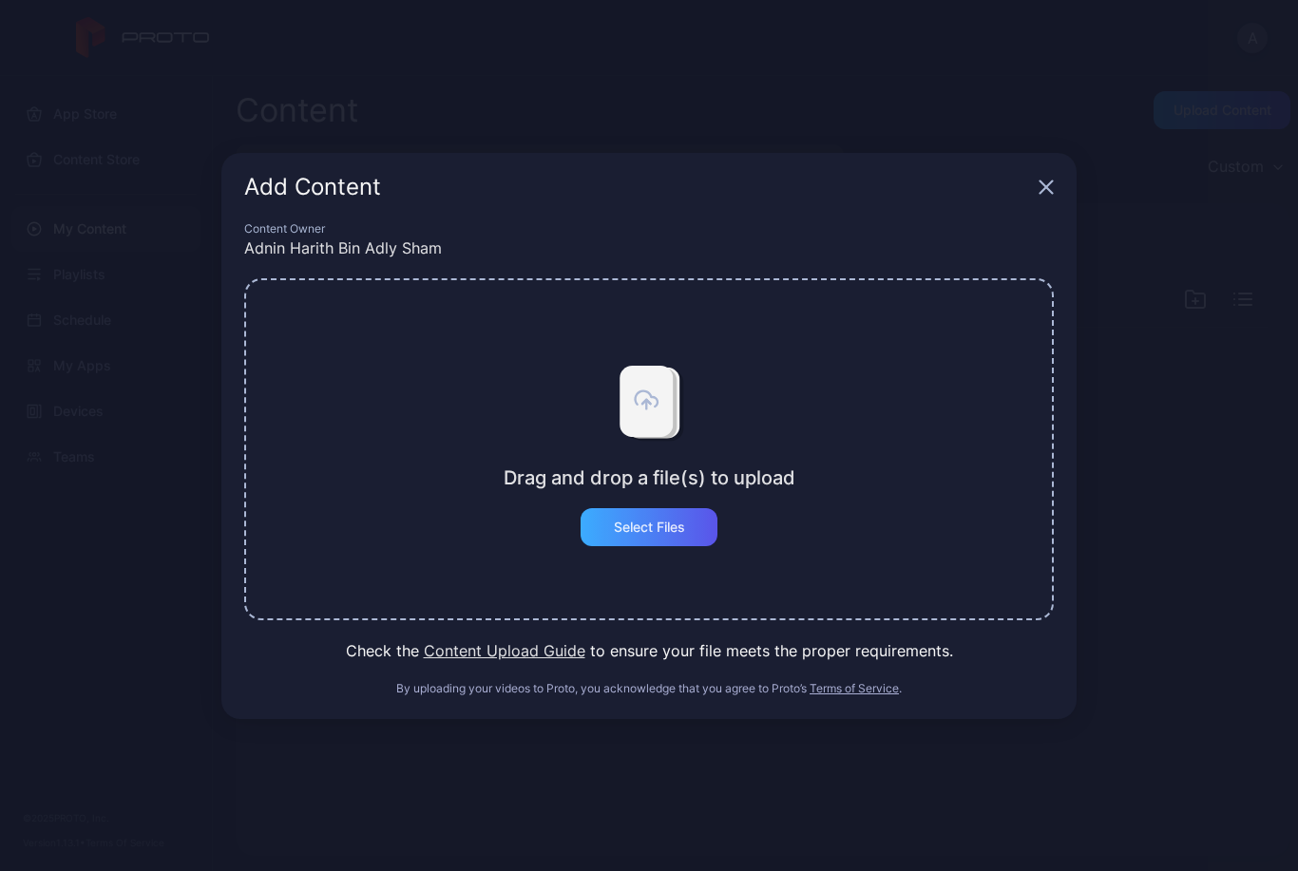
click at [691, 530] on div "Select Files" at bounding box center [649, 527] width 137 height 38
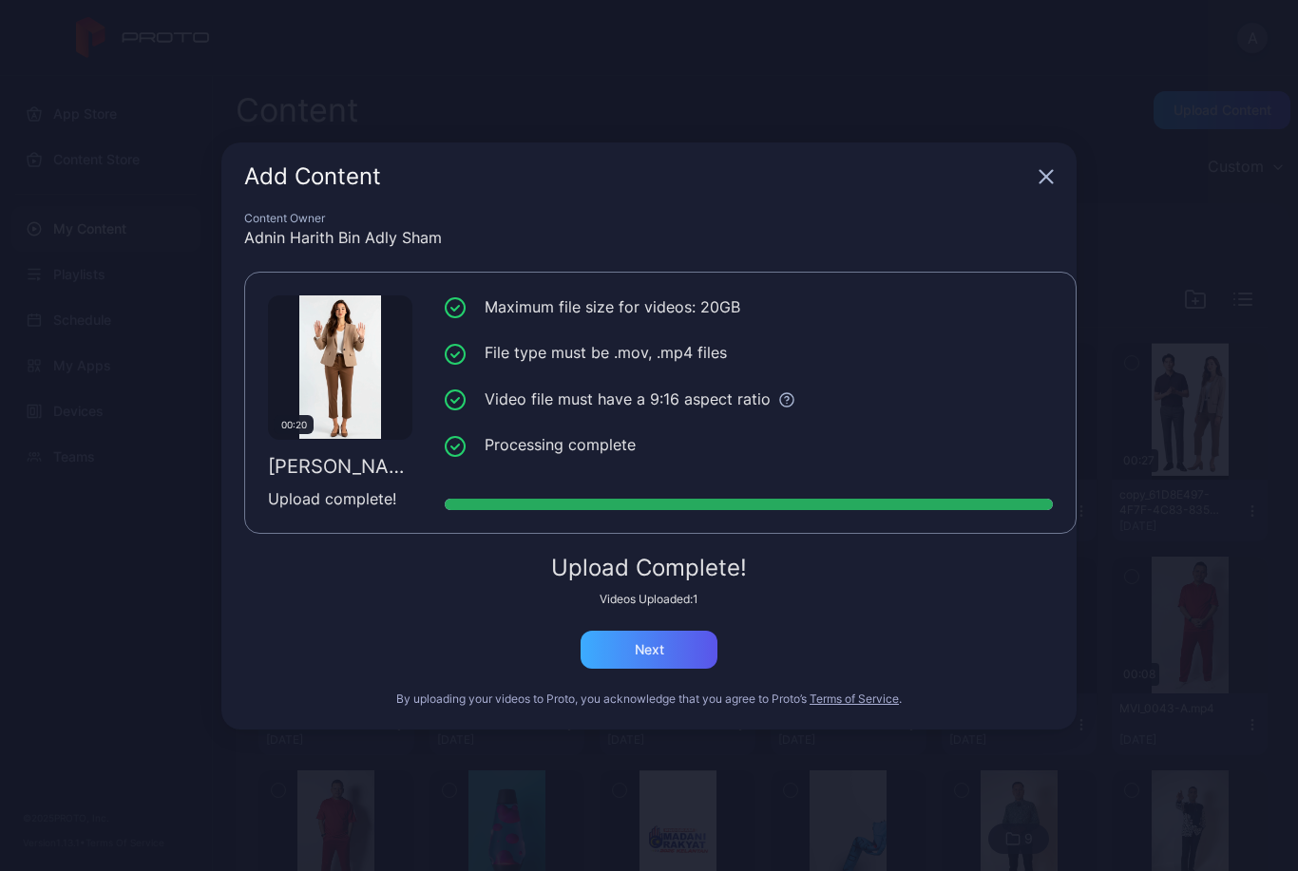
click at [681, 666] on div "Next" at bounding box center [649, 650] width 137 height 38
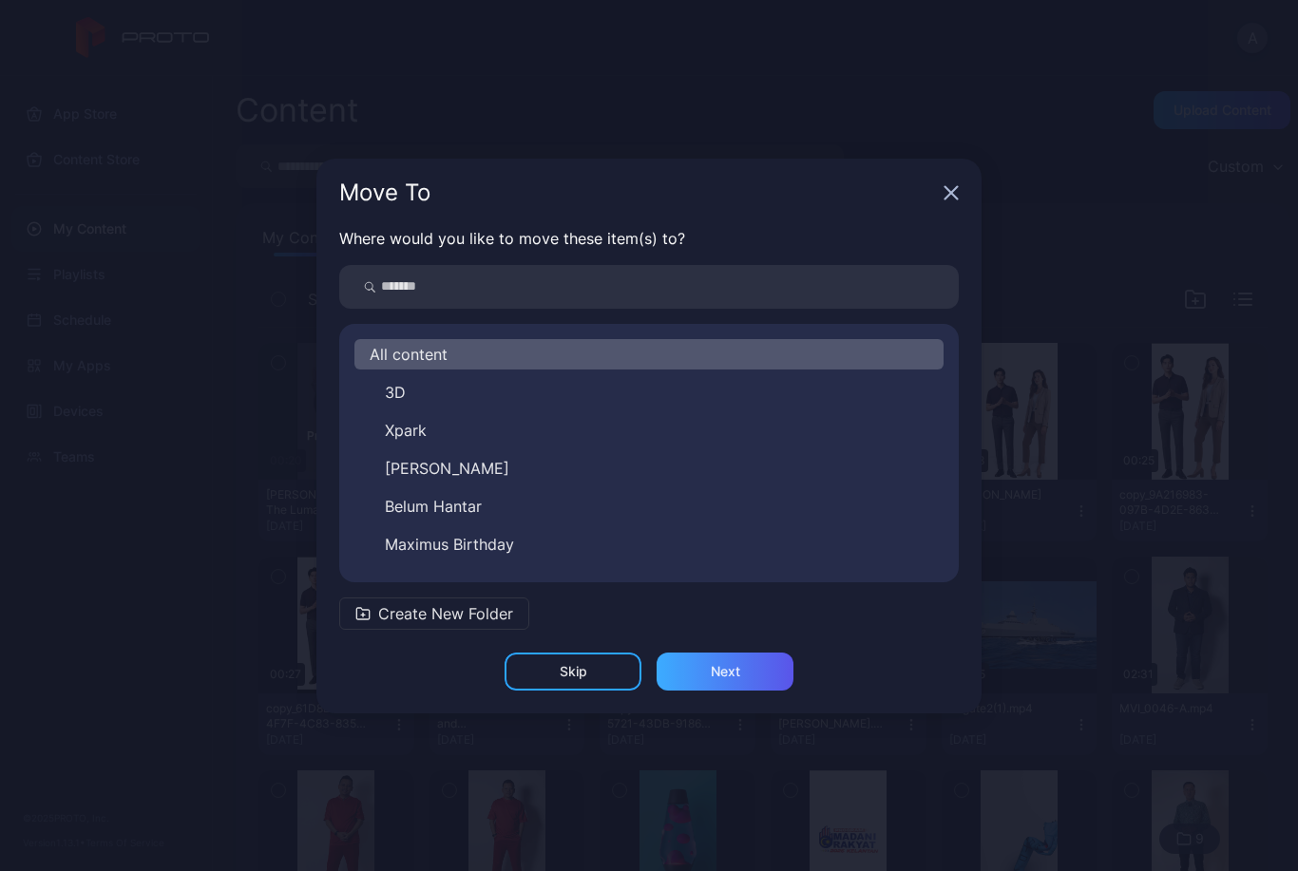
click at [723, 677] on div "Next" at bounding box center [725, 671] width 29 height 15
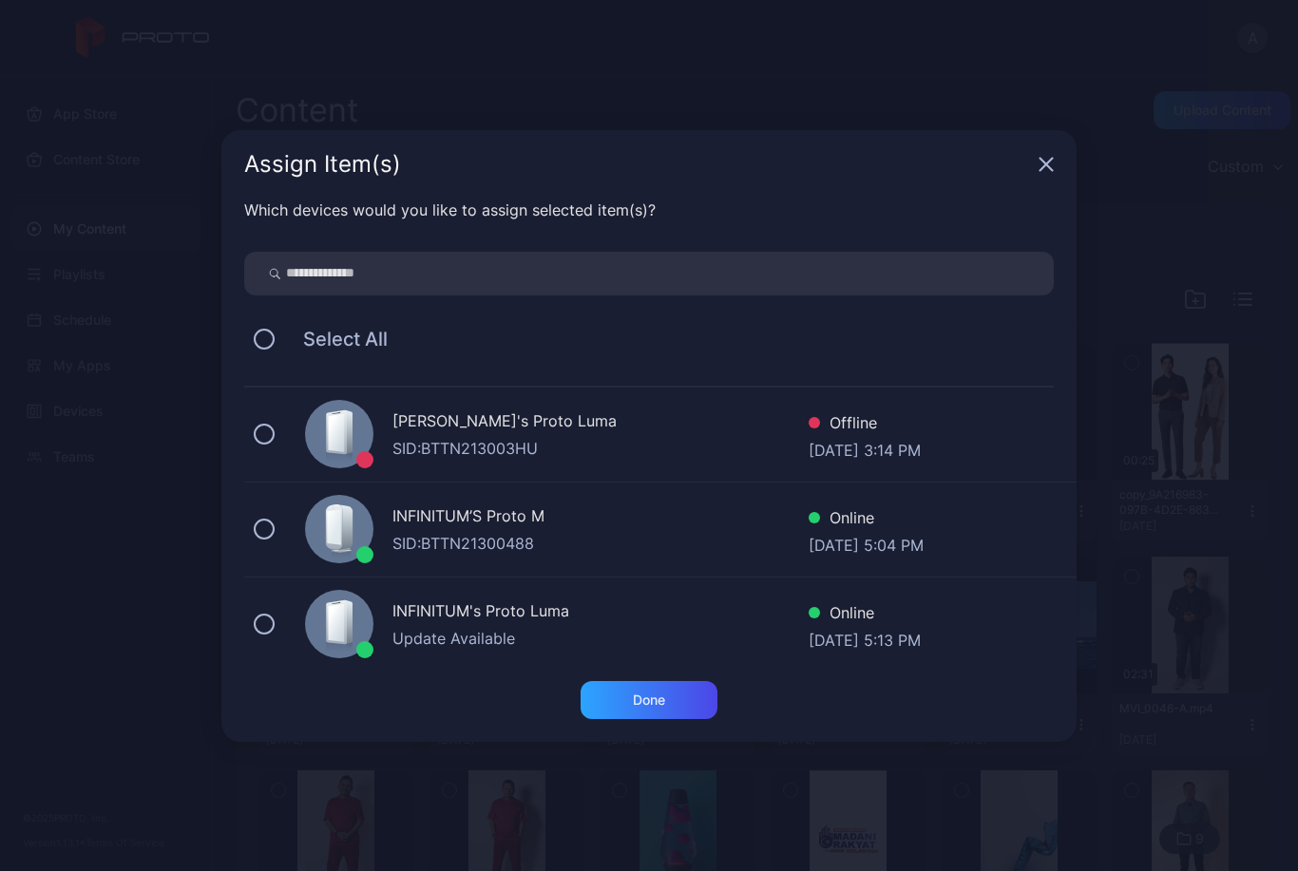
click at [545, 564] on div "INFINITUM’S Proto M SID: BTTN21300488 Online Sep 26, 2025 at 5:04 PM" at bounding box center [660, 530] width 832 height 95
click at [676, 702] on div "Done" at bounding box center [649, 700] width 137 height 38
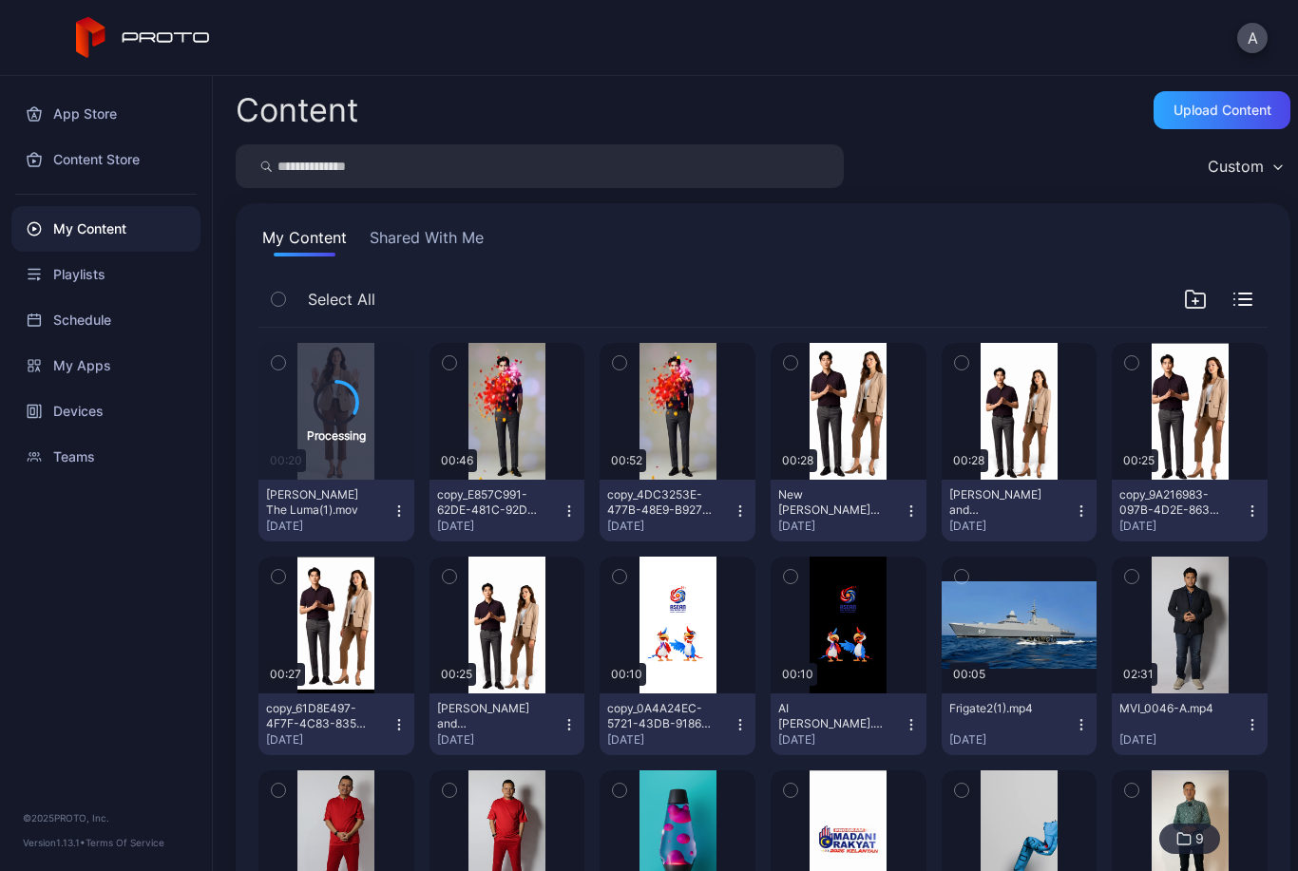
click at [670, 79] on div "Content Upload Content Custom My Content Shared With Me Select All Processing 0…" at bounding box center [755, 473] width 1085 height 795
click at [401, 514] on icon "button" at bounding box center [399, 511] width 15 height 15
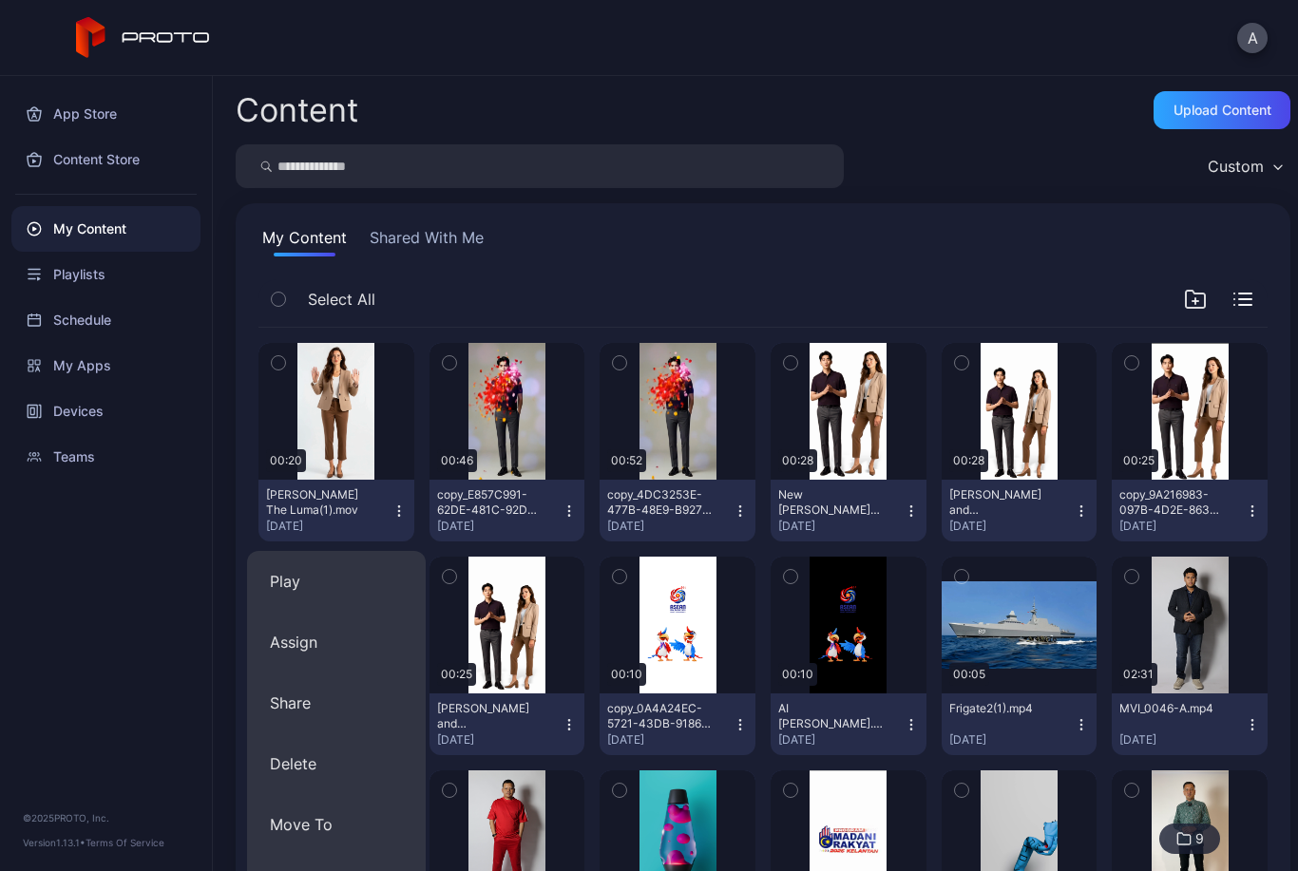
click at [791, 65] on div "A" at bounding box center [649, 38] width 1298 height 76
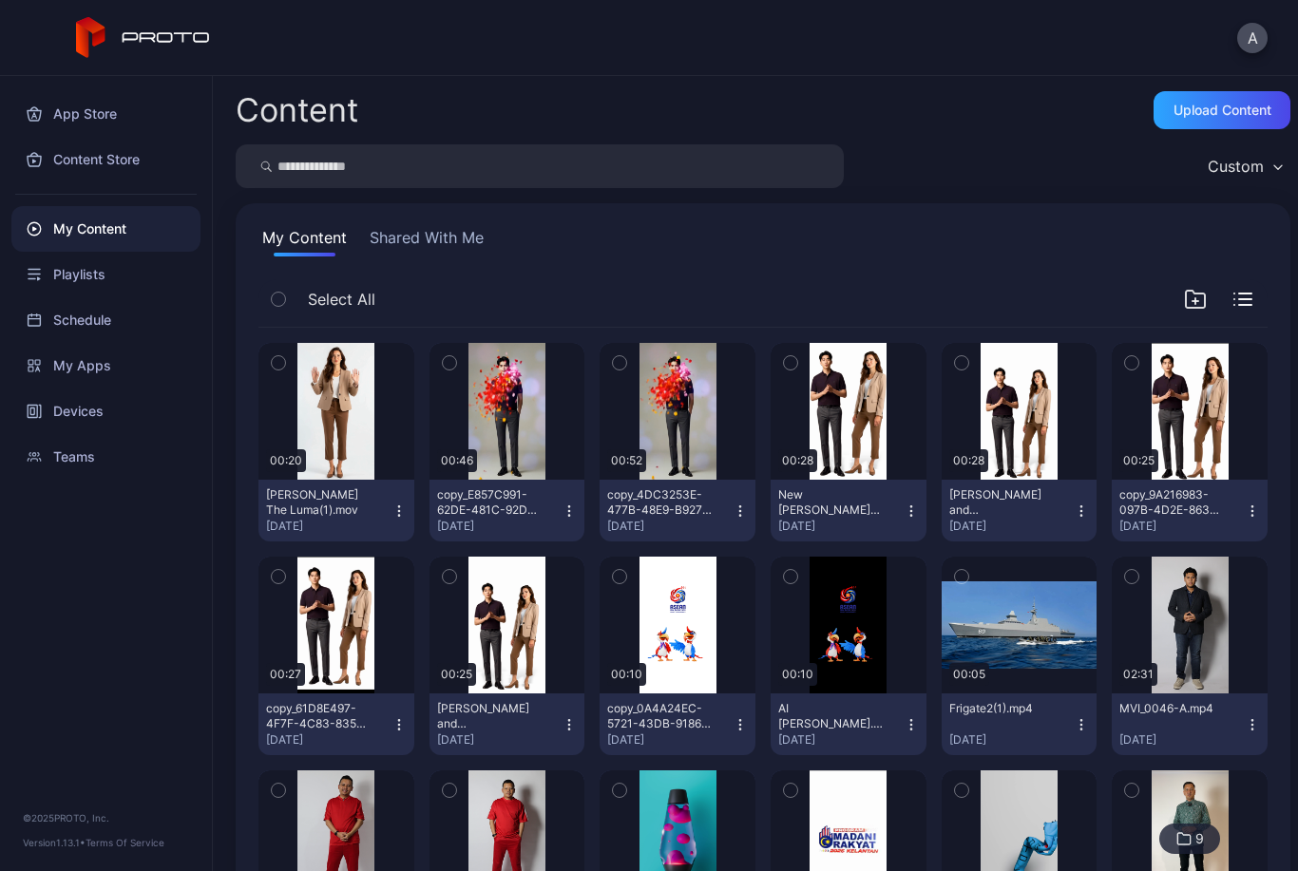
click at [393, 512] on icon "button" at bounding box center [399, 511] width 15 height 15
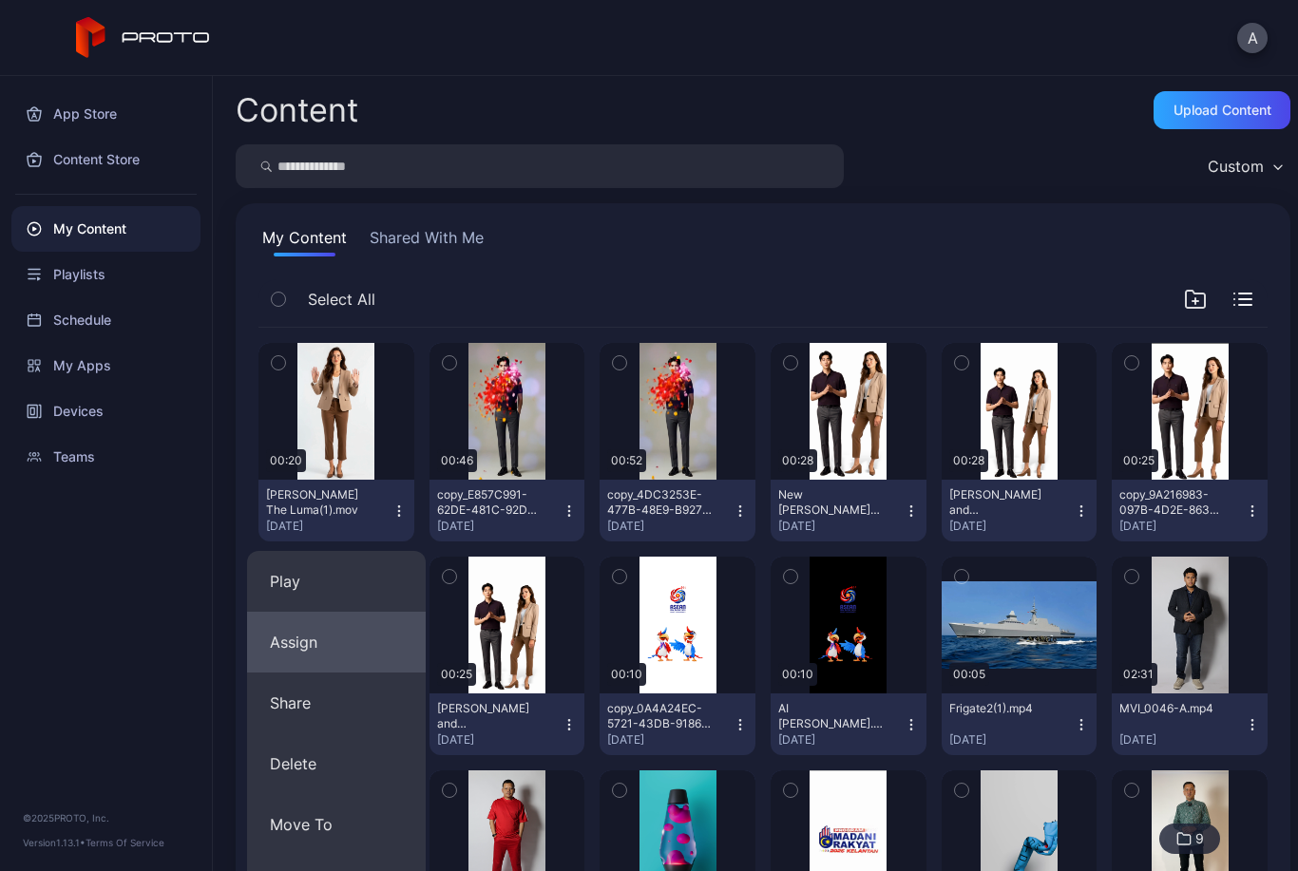
click at [380, 642] on button "Assign" at bounding box center [336, 642] width 179 height 61
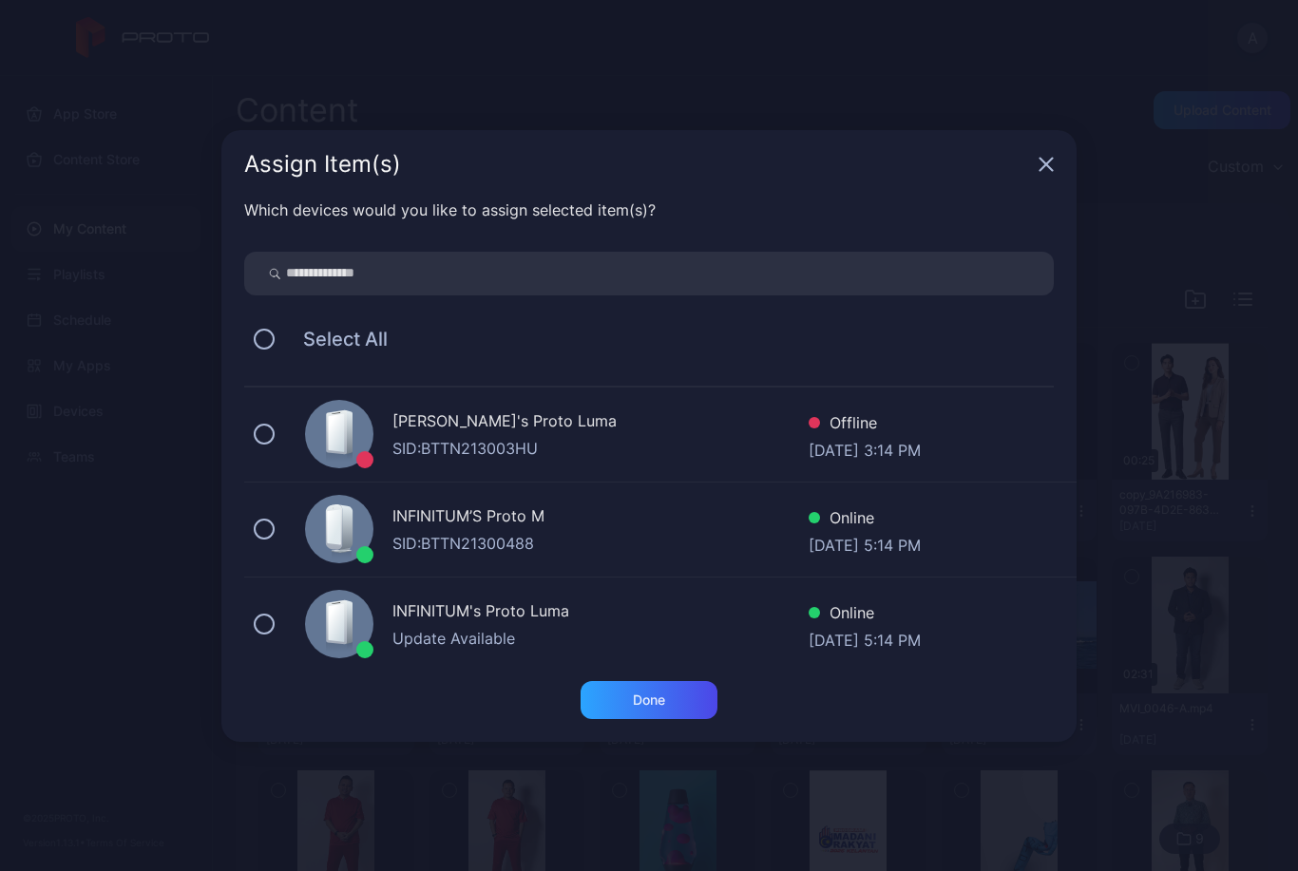
click at [441, 526] on div "INFINITUM’S Proto M" at bounding box center [600, 519] width 416 height 28
click at [642, 706] on div "Done" at bounding box center [649, 700] width 32 height 15
